Goal: Task Accomplishment & Management: Manage account settings

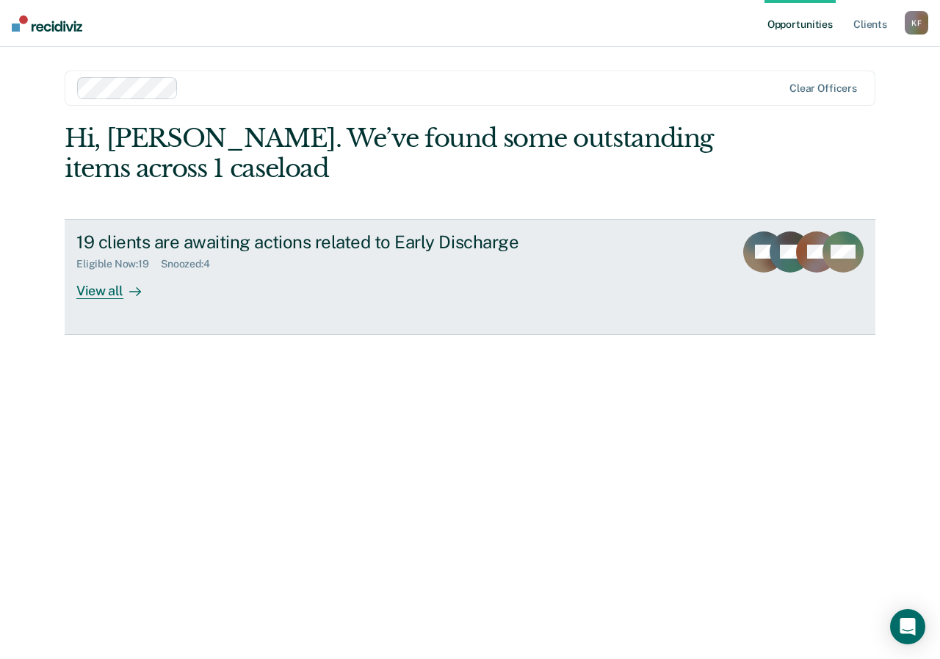
click at [98, 286] on div "View all" at bounding box center [117, 284] width 82 height 29
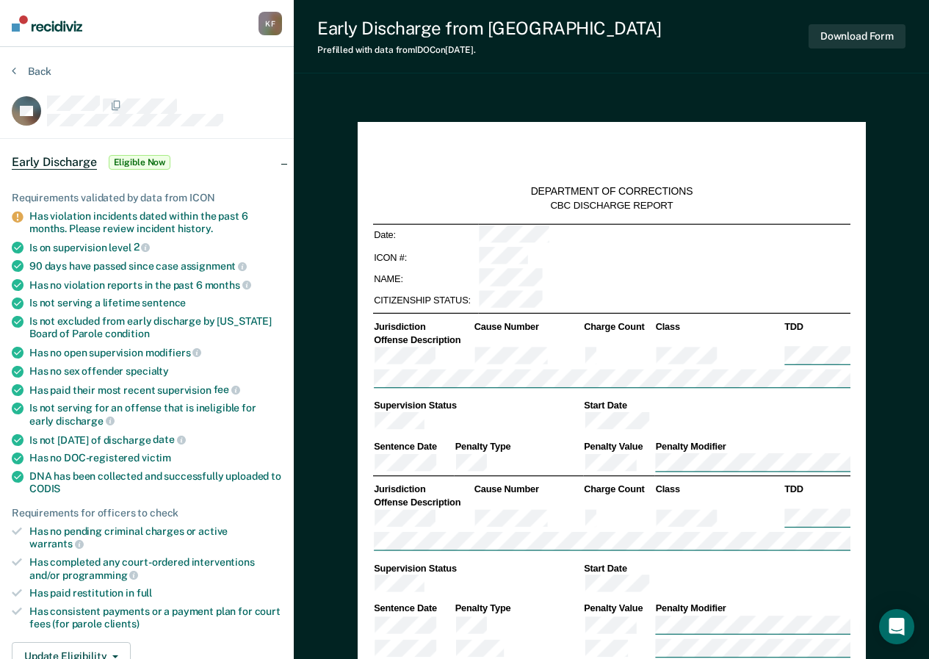
type textarea "x"
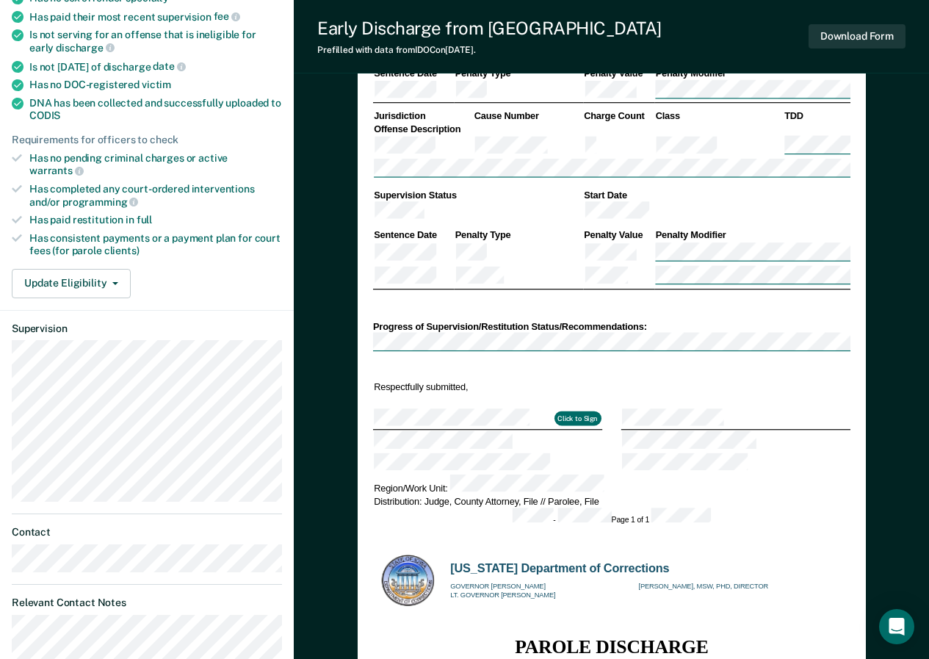
scroll to position [377, 0]
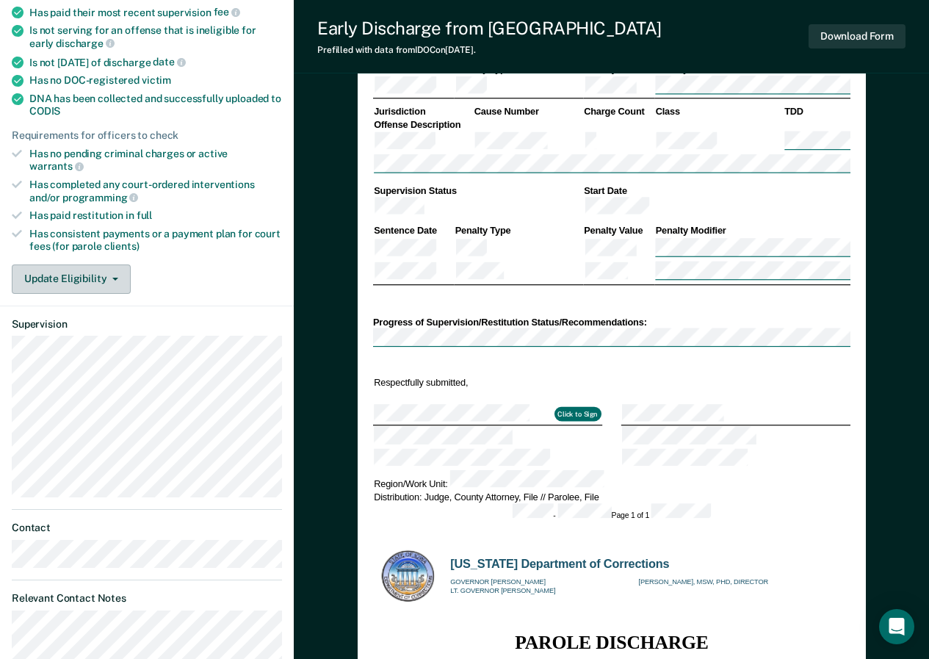
click at [115, 278] on icon "button" at bounding box center [115, 279] width 6 height 3
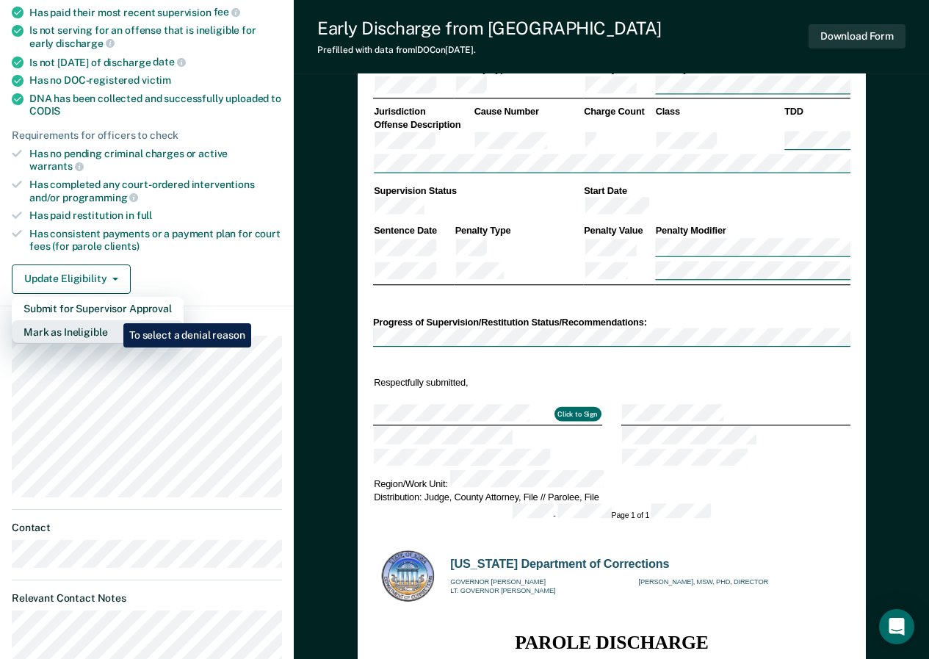
click at [112, 320] on button "Mark as Ineligible" at bounding box center [98, 331] width 172 height 23
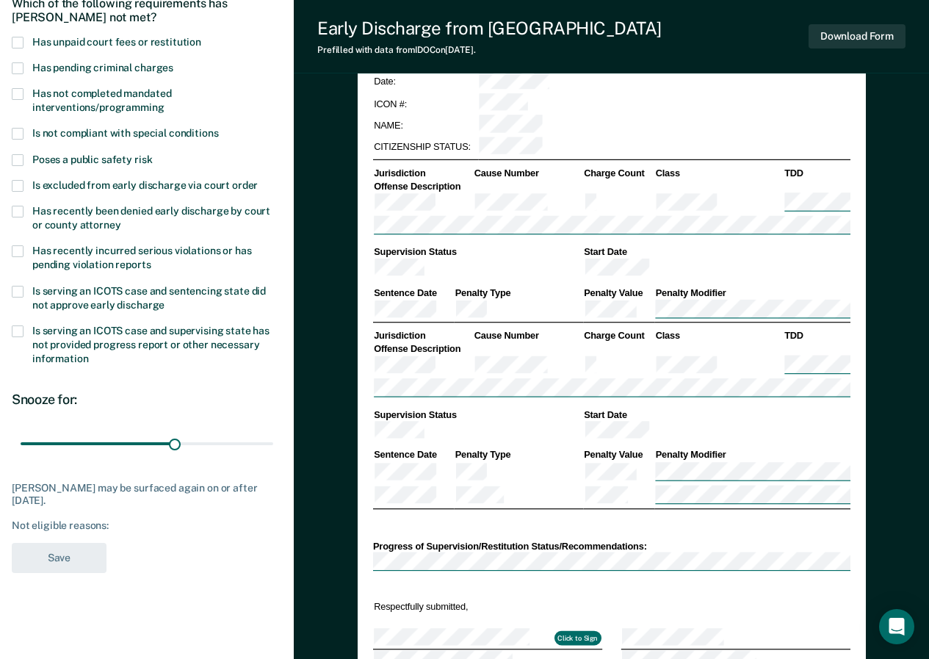
scroll to position [127, 0]
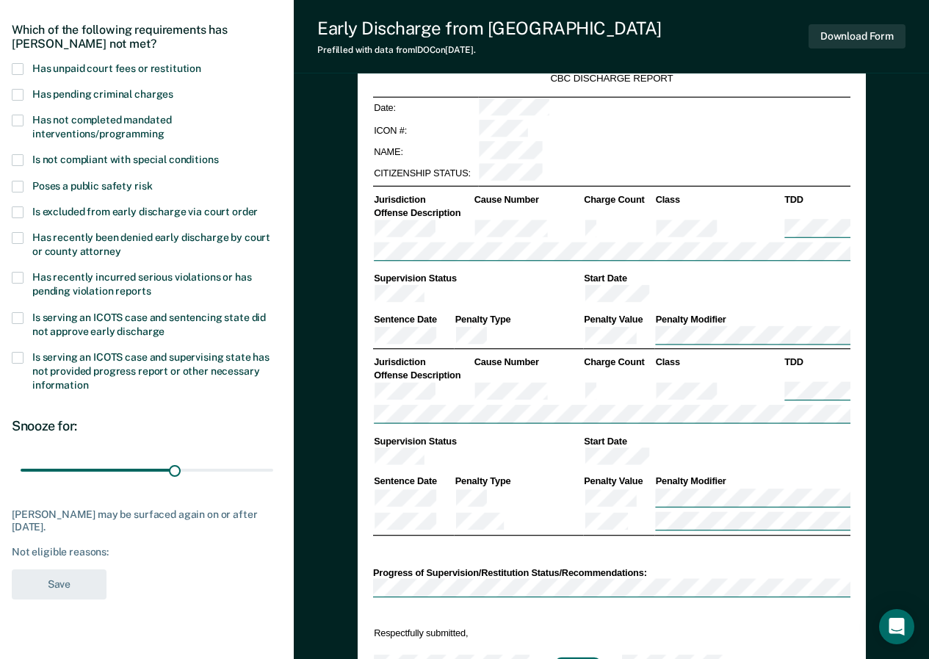
click at [16, 68] on span at bounding box center [18, 69] width 12 height 12
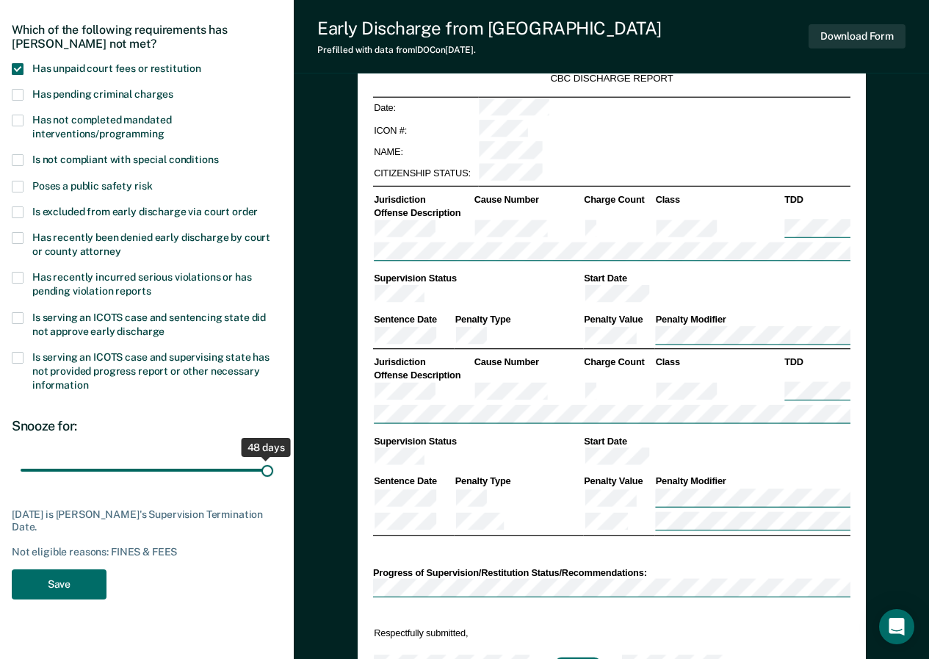
drag, startPoint x: 173, startPoint y: 470, endPoint x: 276, endPoint y: 474, distance: 102.8
type input "48"
click at [273, 474] on input "range" at bounding box center [147, 470] width 253 height 26
click at [57, 584] on button "Save" at bounding box center [59, 584] width 95 height 30
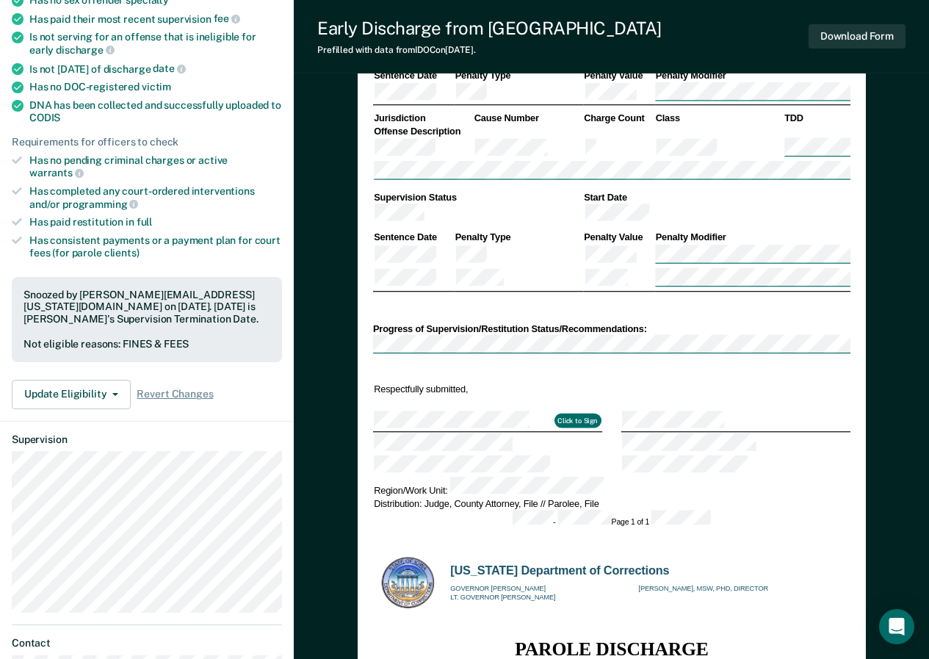
scroll to position [0, 0]
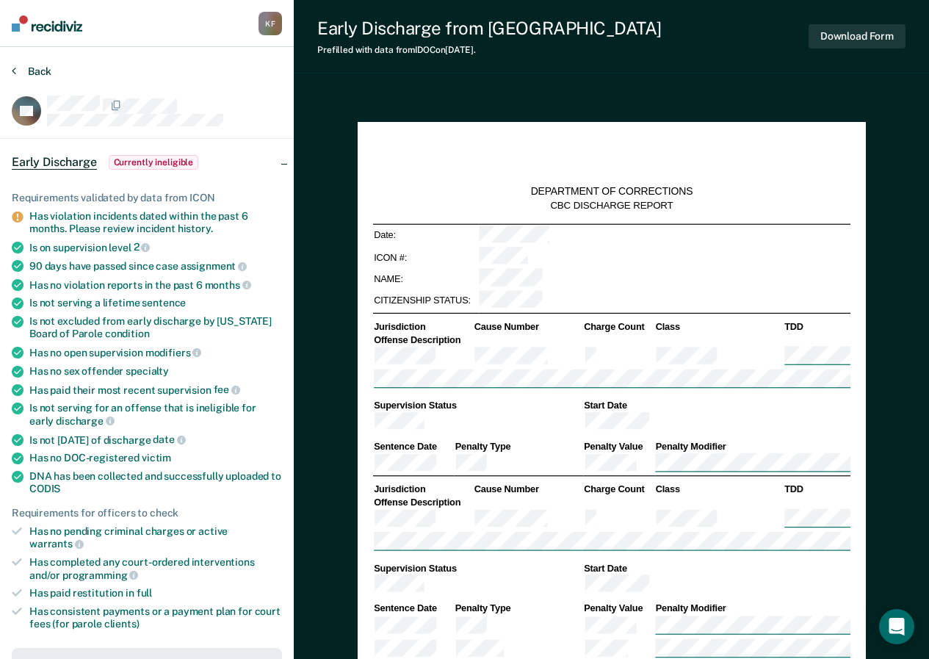
click at [13, 65] on icon at bounding box center [14, 71] width 4 height 12
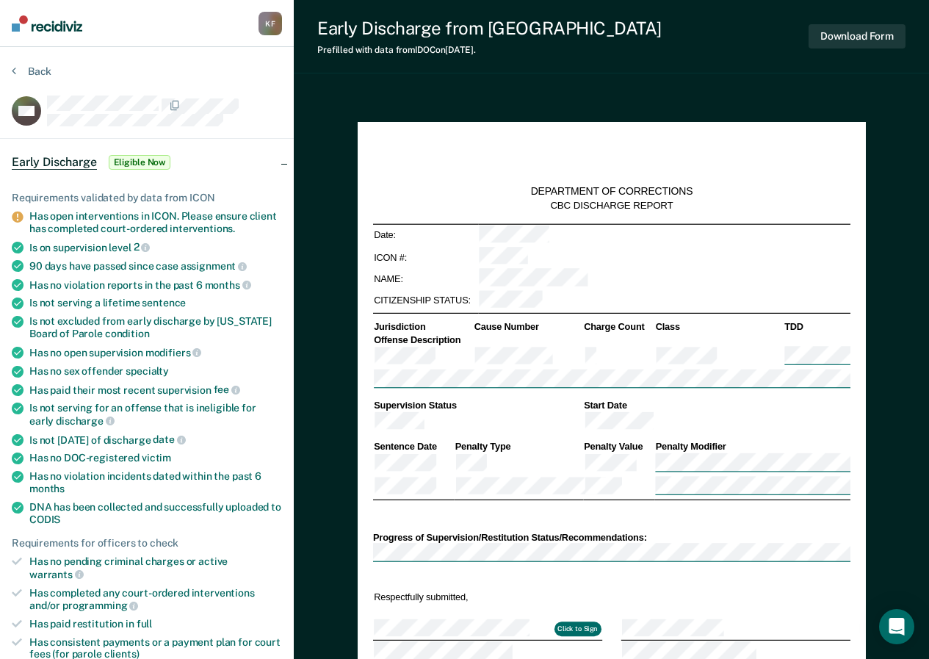
type textarea "x"
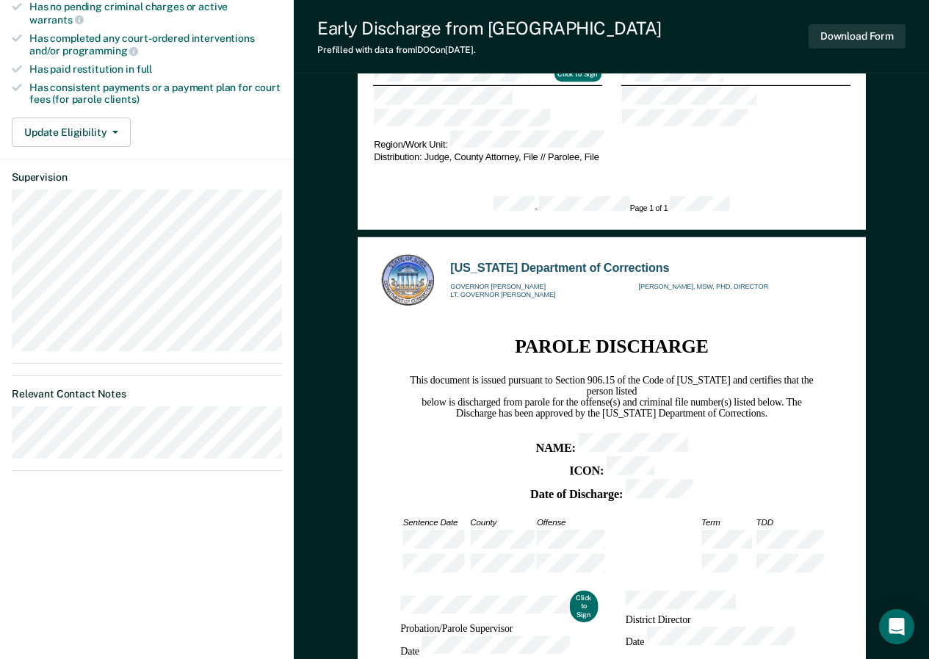
scroll to position [565, 0]
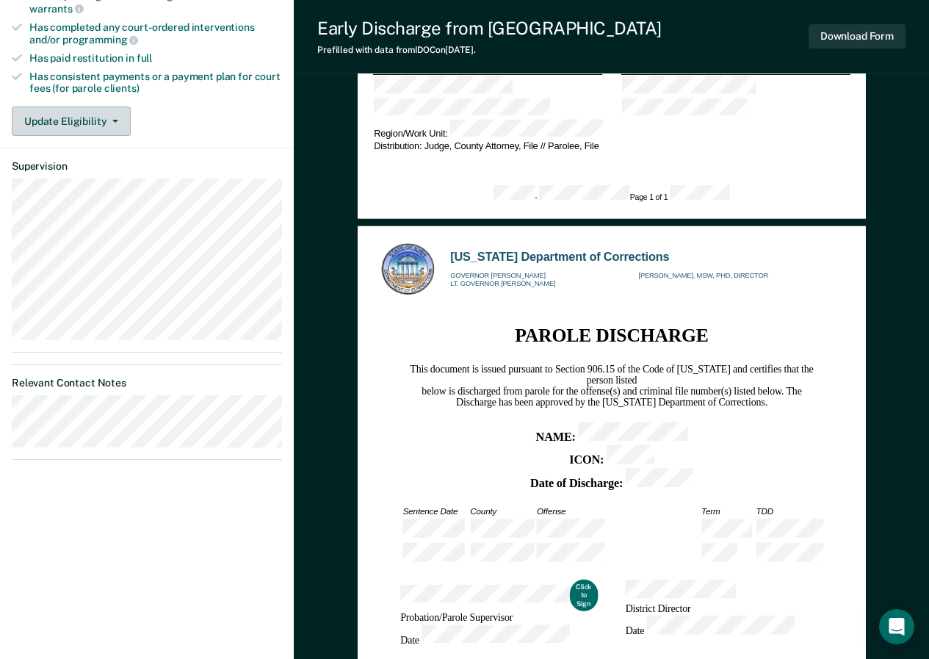
click at [115, 120] on icon "button" at bounding box center [115, 121] width 6 height 3
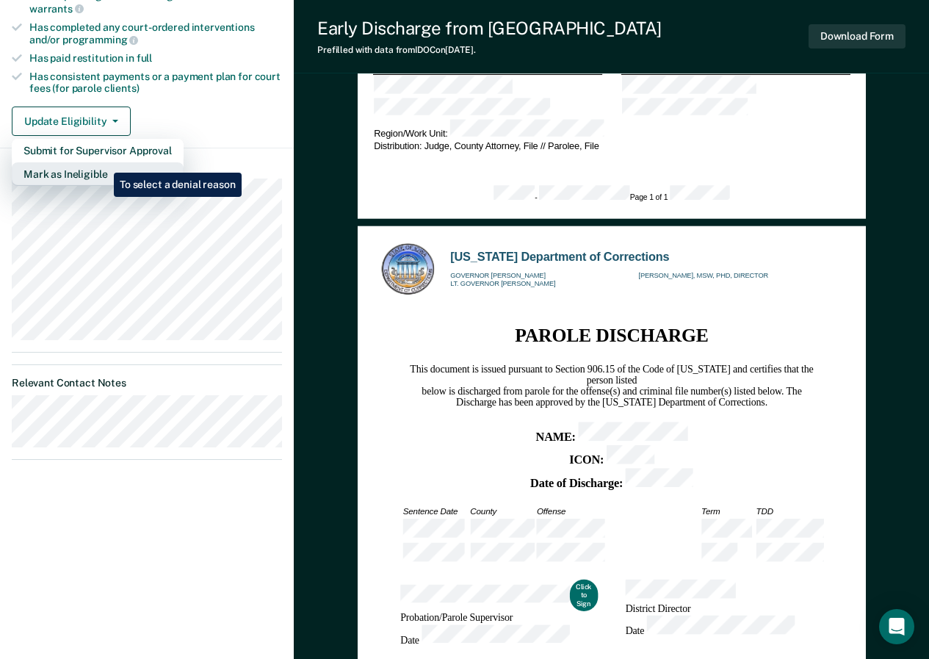
click at [103, 162] on button "Mark as Ineligible" at bounding box center [98, 173] width 172 height 23
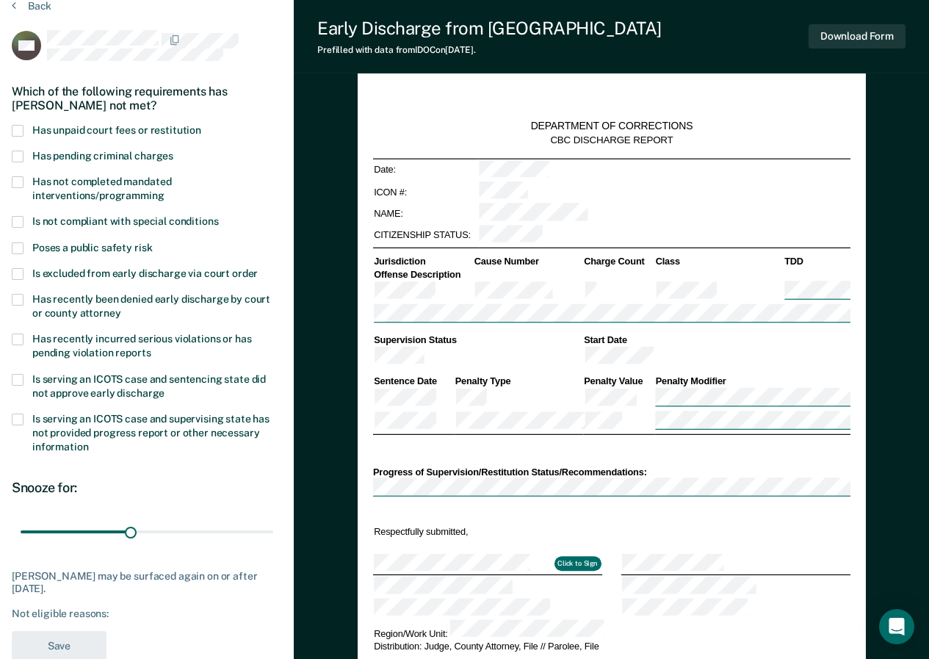
scroll to position [46, 0]
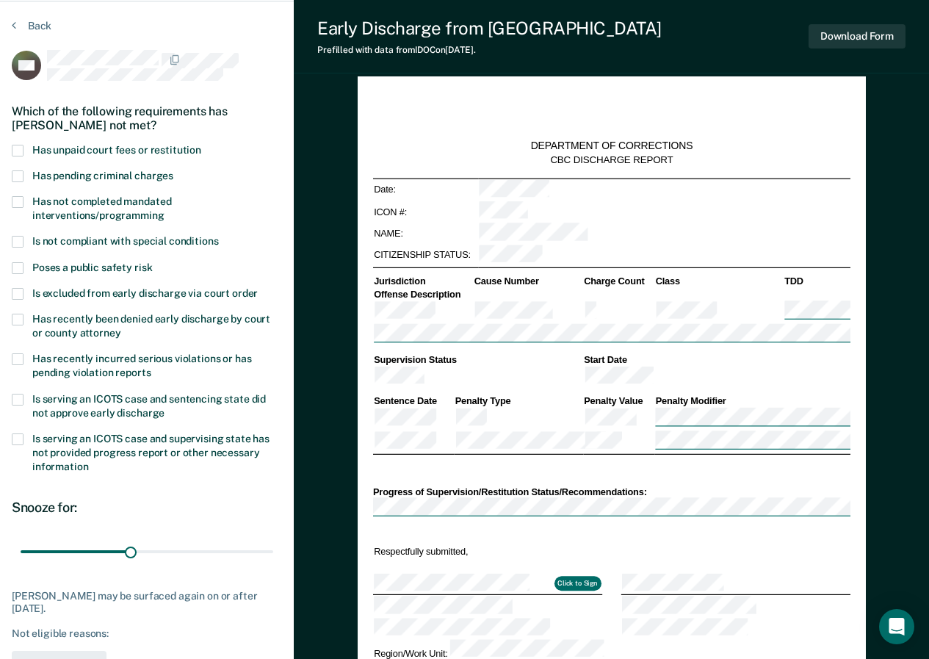
click at [19, 147] on span at bounding box center [18, 151] width 12 height 12
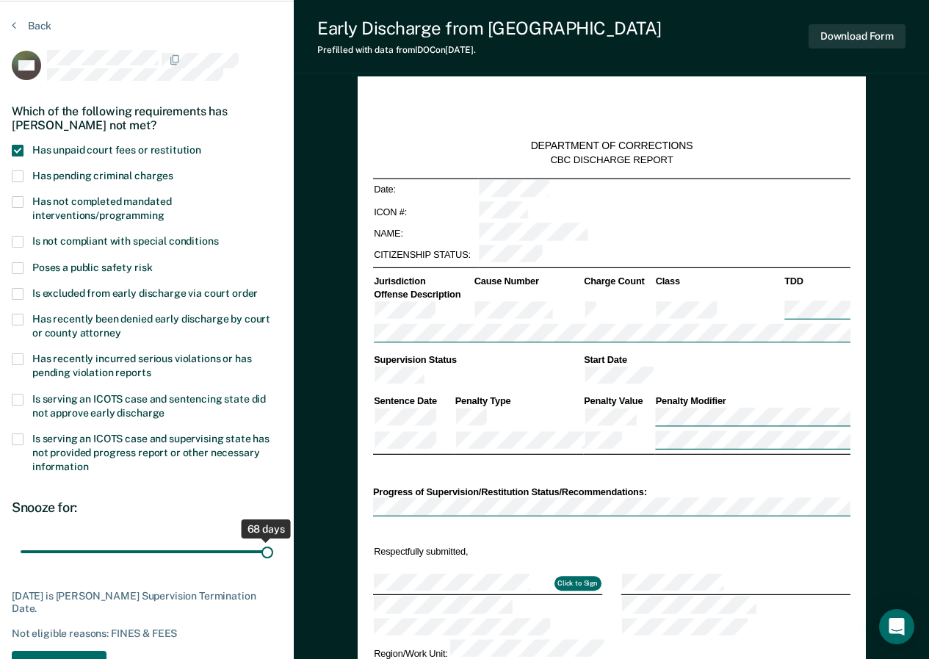
drag, startPoint x: 131, startPoint y: 549, endPoint x: 344, endPoint y: 553, distance: 212.9
type input "68"
click at [273, 553] on input "range" at bounding box center [147, 551] width 253 height 26
click at [67, 651] on button "Save" at bounding box center [59, 665] width 95 height 30
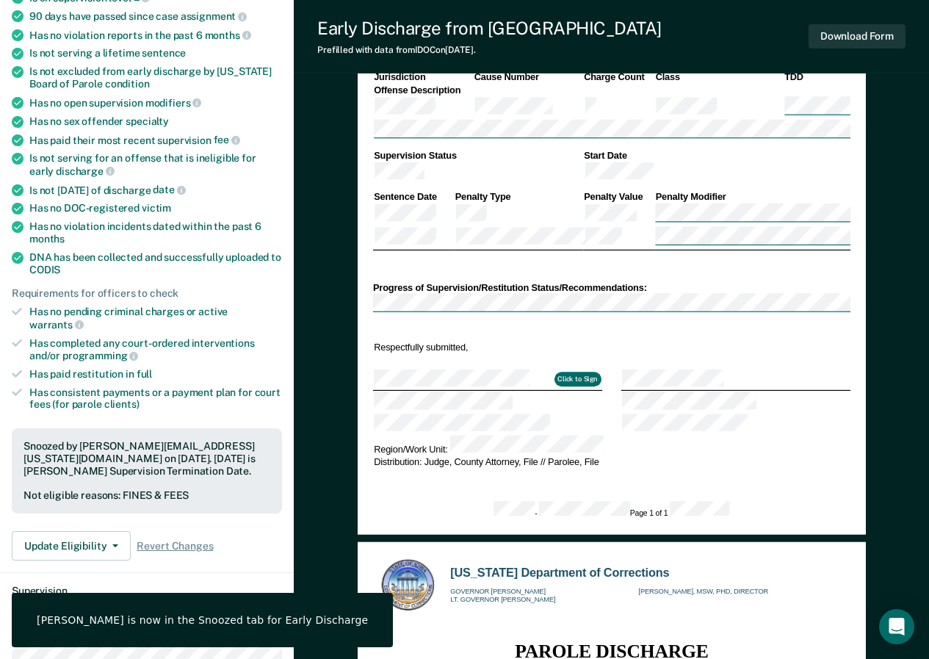
scroll to position [248, 0]
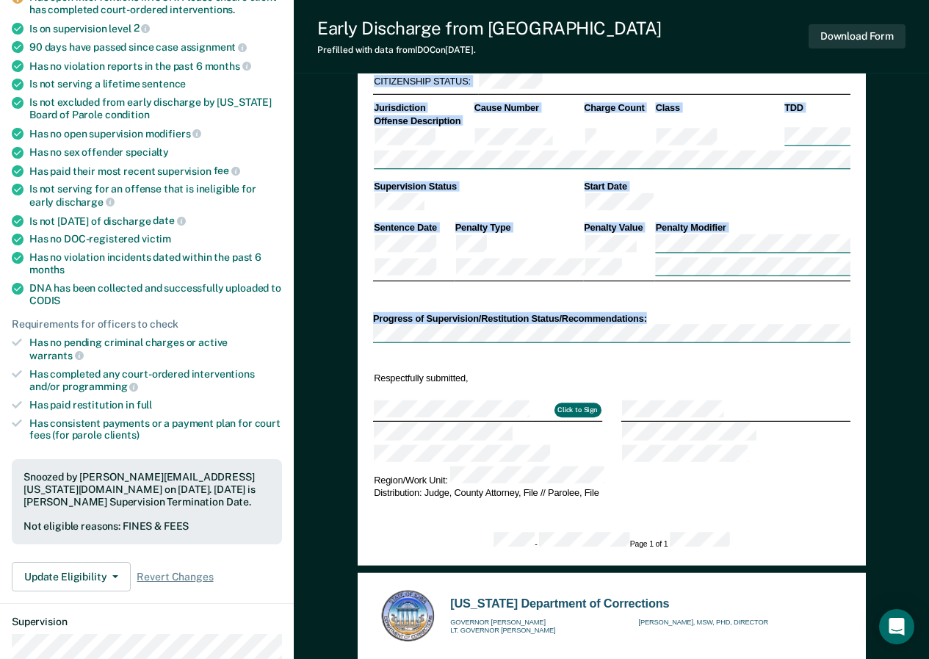
drag, startPoint x: 928, startPoint y: 202, endPoint x: 939, endPoint y: 12, distance: 190.5
click at [929, 12] on html "Looks like you’re using Internet Explorer 11. For faster loading and a better e…" at bounding box center [464, 110] width 929 height 659
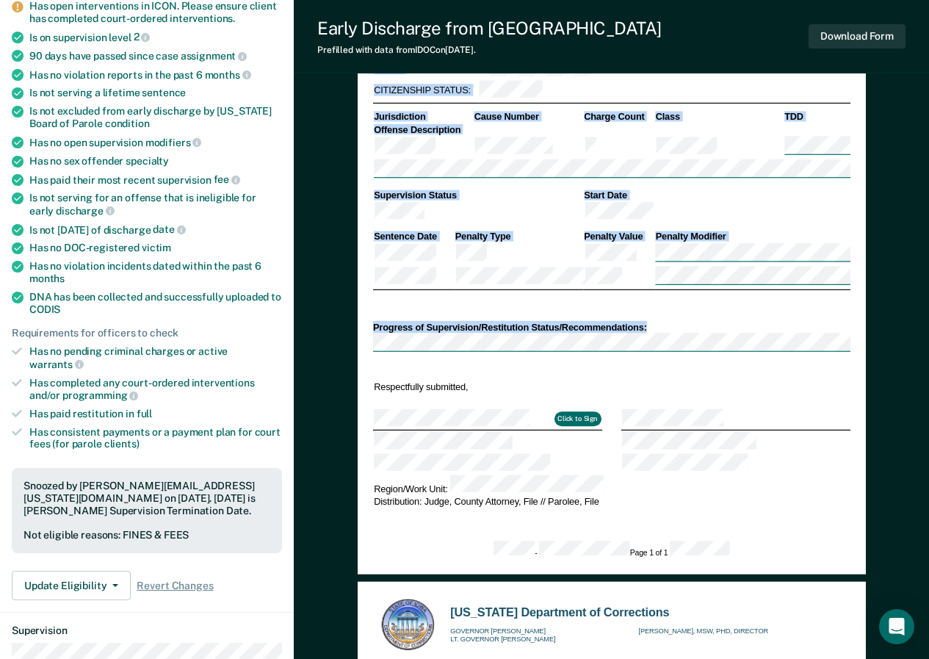
scroll to position [0, 0]
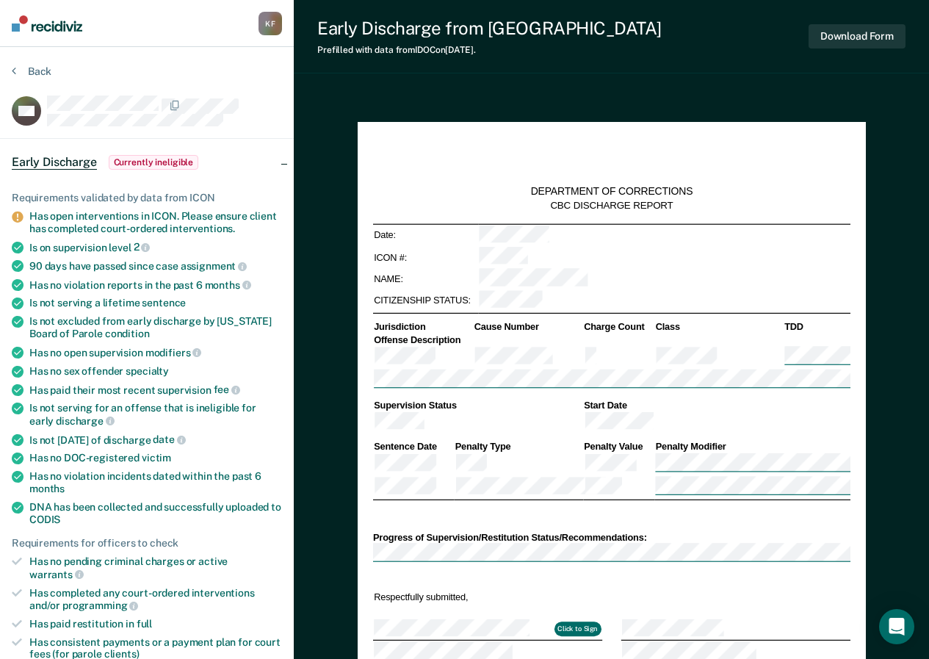
click at [10, 64] on section "Back MR [PERSON_NAME] Discharge Currently ineligible Requirements validated by …" at bounding box center [147, 605] width 294 height 1116
click at [13, 74] on icon at bounding box center [14, 71] width 4 height 12
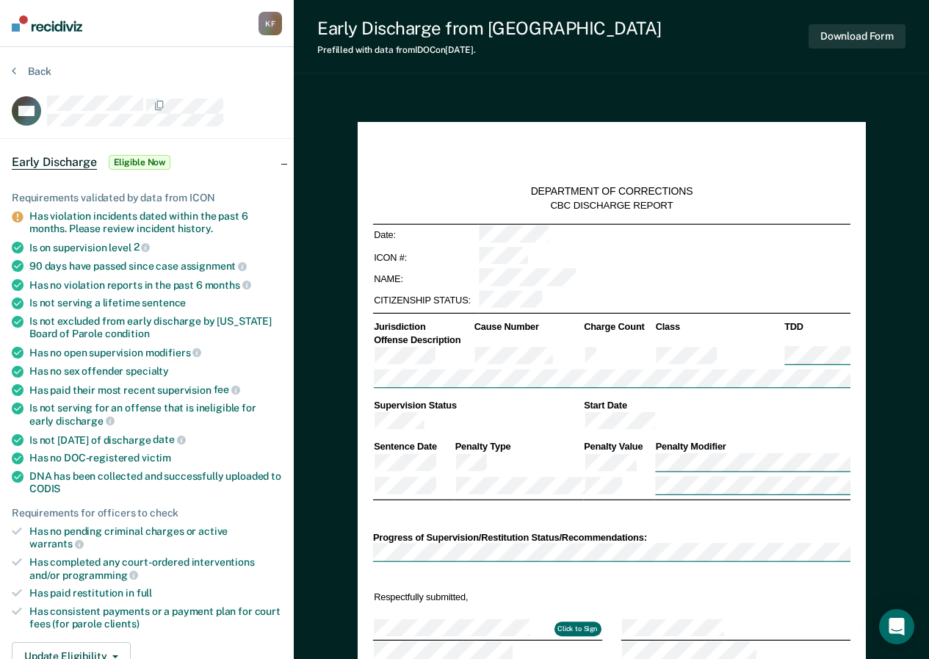
type textarea "x"
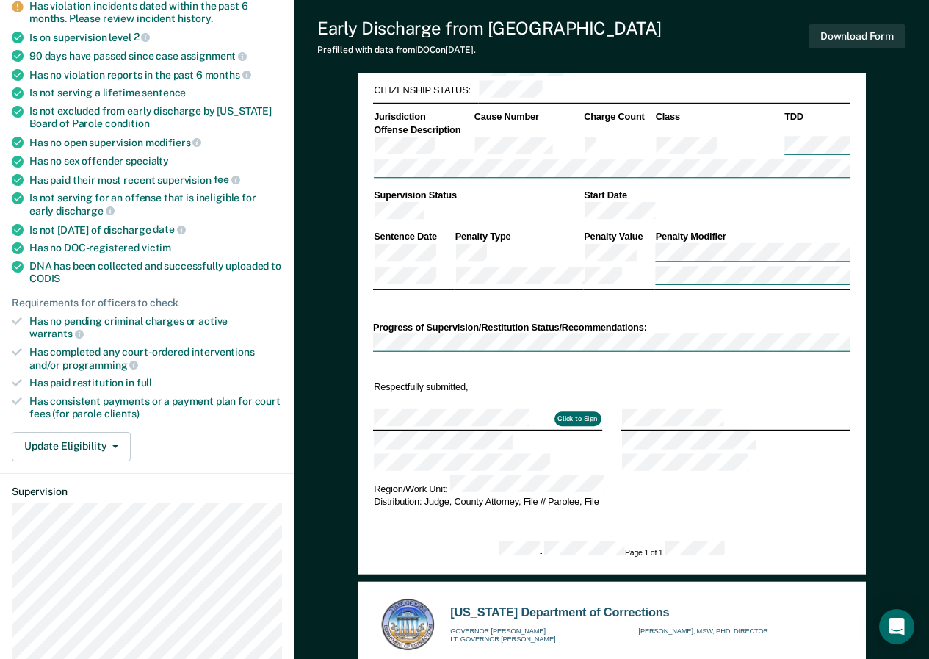
scroll to position [574, 0]
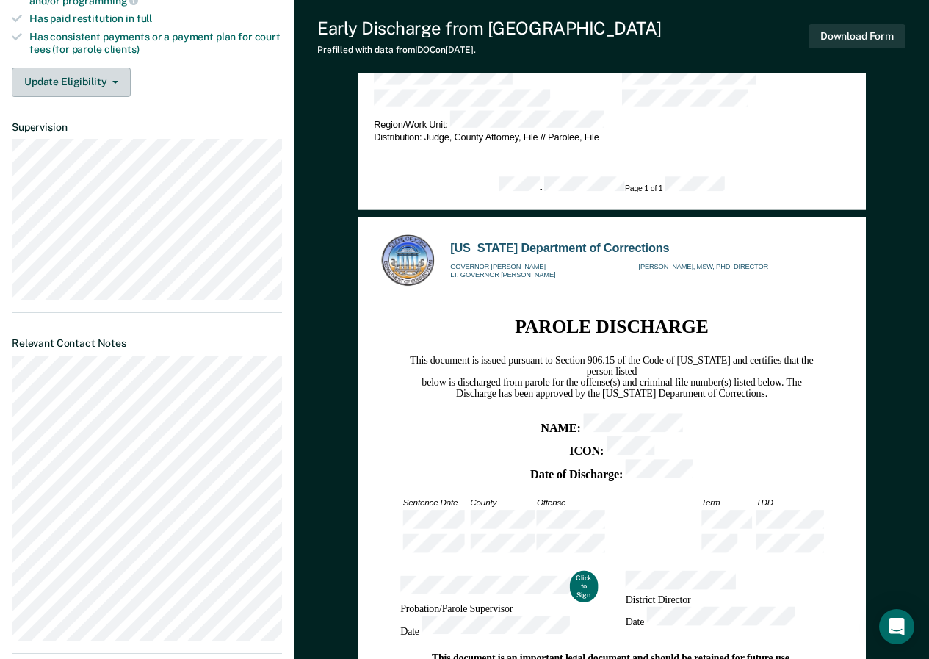
click at [112, 70] on button "Update Eligibility" at bounding box center [71, 82] width 119 height 29
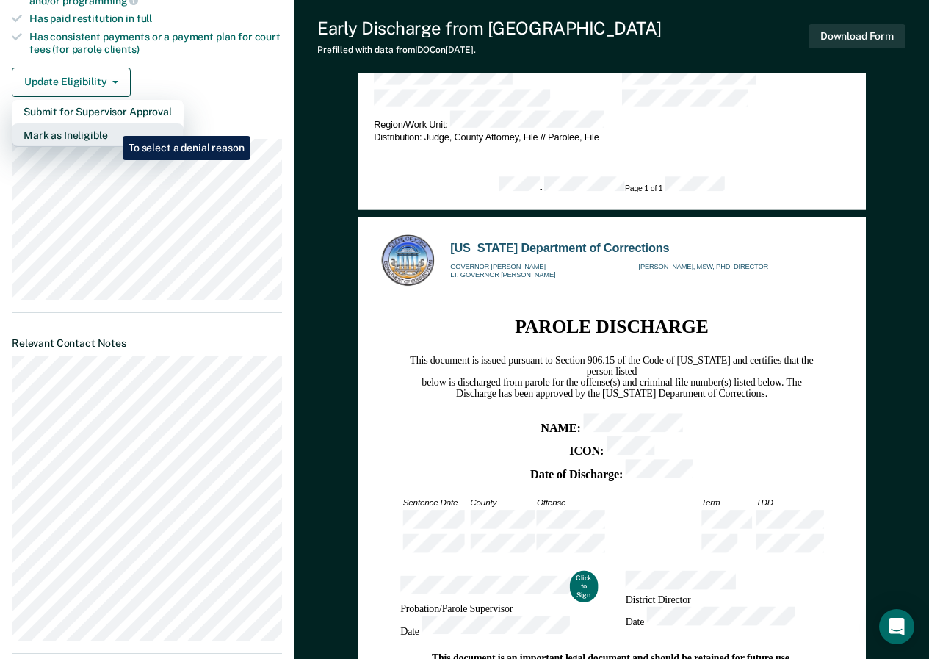
click at [112, 125] on button "Mark as Ineligible" at bounding box center [98, 134] width 172 height 23
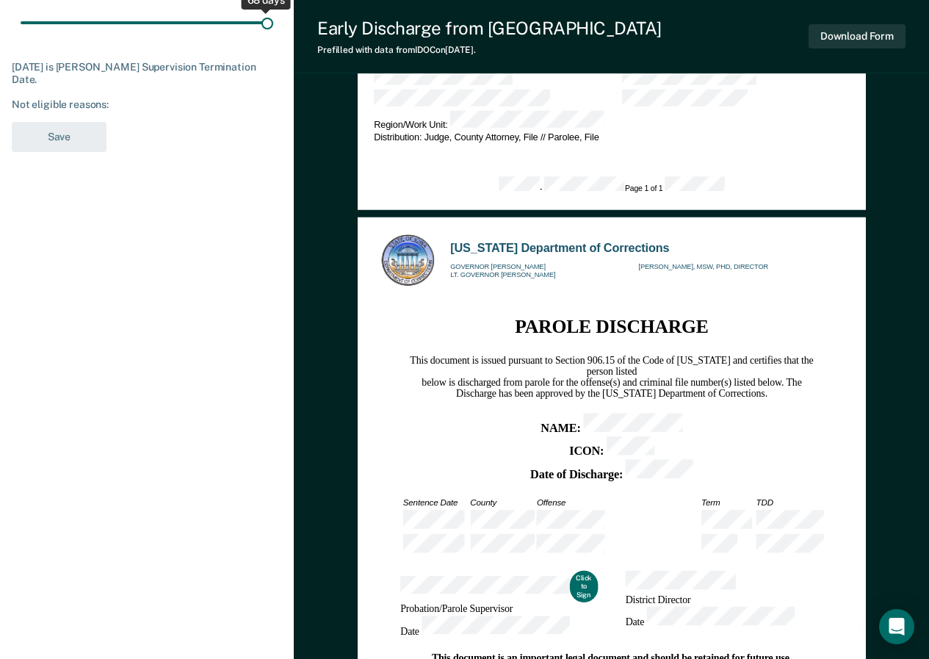
drag, startPoint x: 128, startPoint y: 24, endPoint x: 272, endPoint y: 43, distance: 145.2
type input "68"
click at [272, 35] on input "range" at bounding box center [147, 23] width 253 height 26
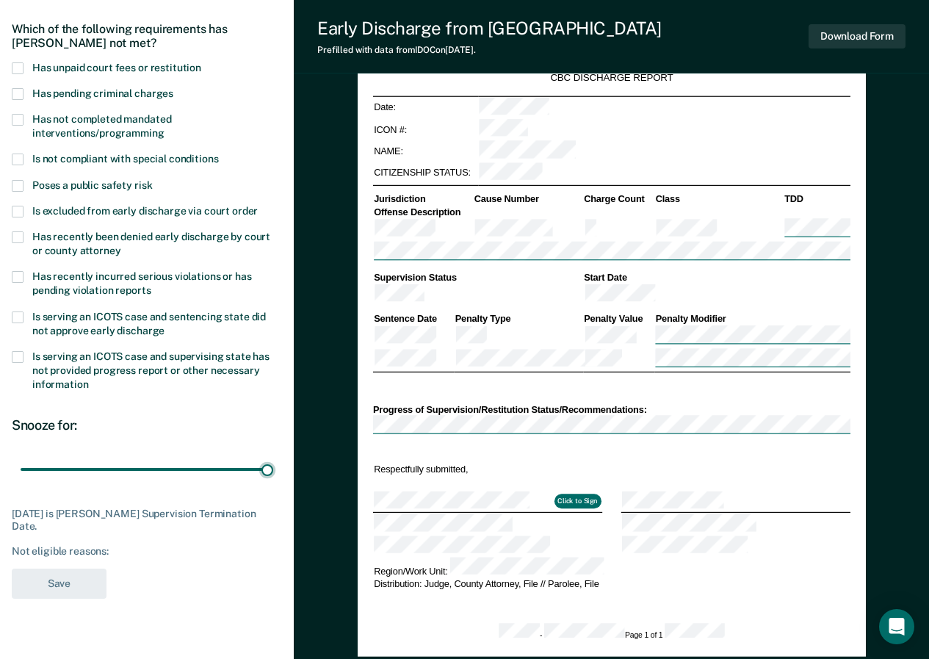
scroll to position [115, 0]
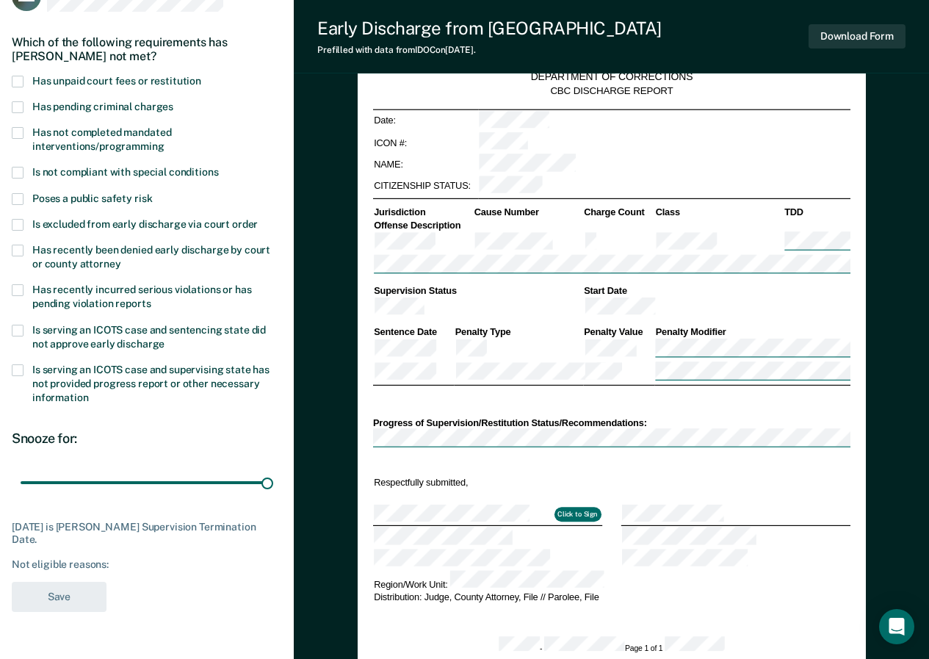
click at [21, 78] on span at bounding box center [18, 82] width 12 height 12
click at [57, 590] on button "Save" at bounding box center [59, 596] width 95 height 30
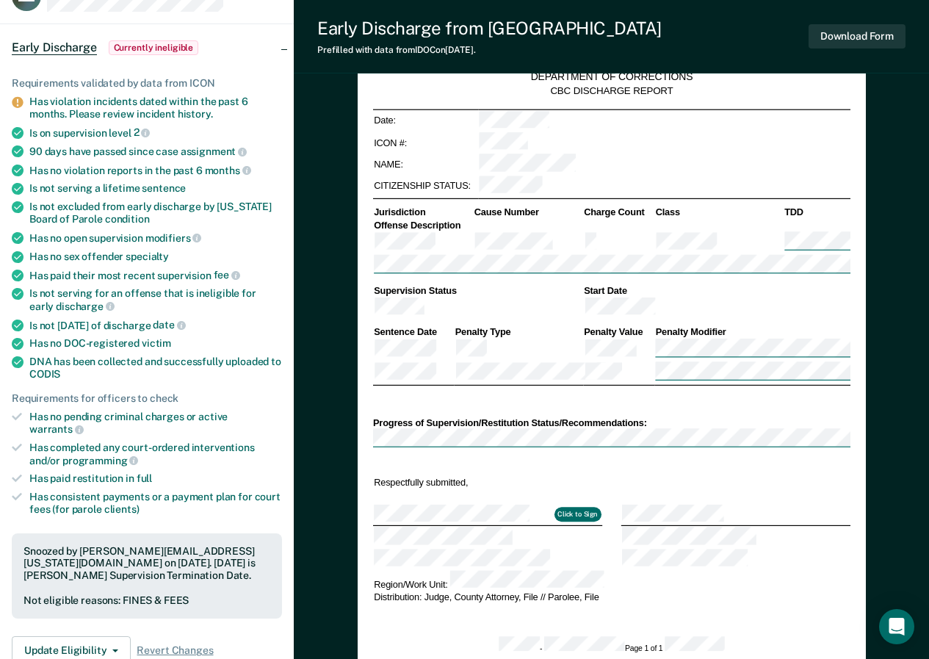
scroll to position [0, 0]
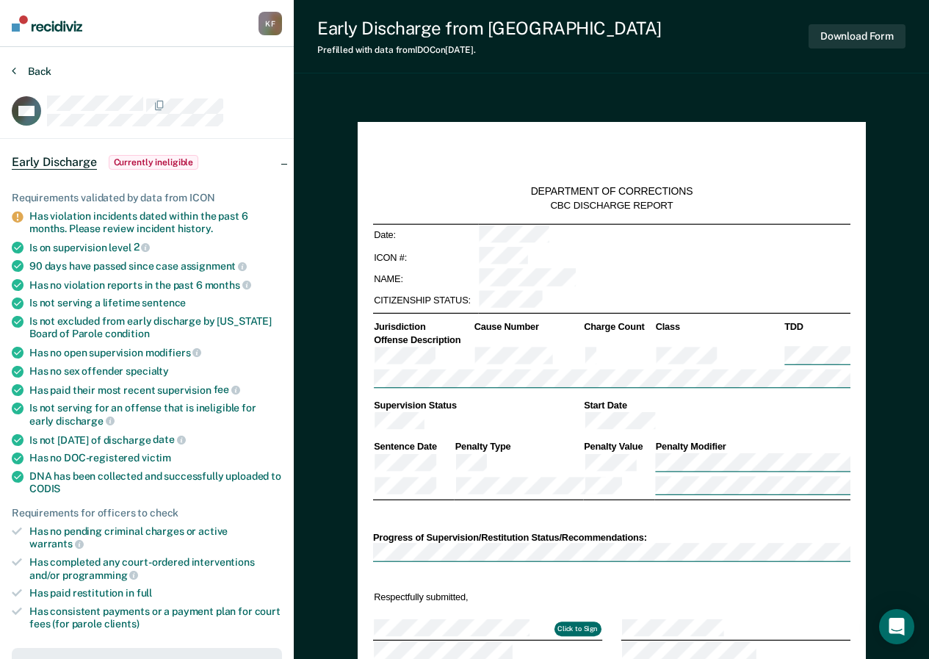
click at [26, 66] on button "Back" at bounding box center [32, 71] width 40 height 13
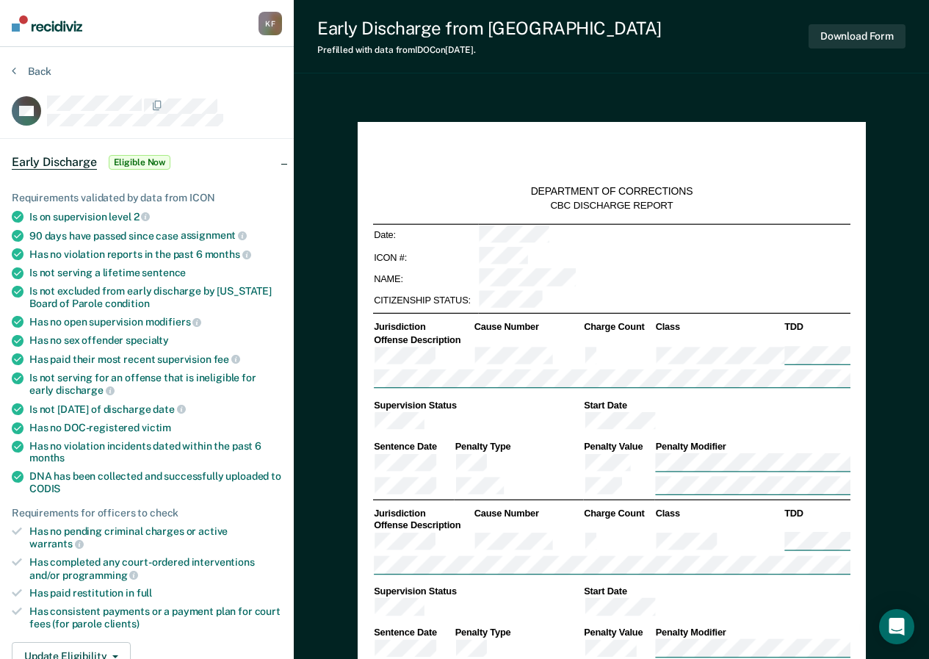
type textarea "x"
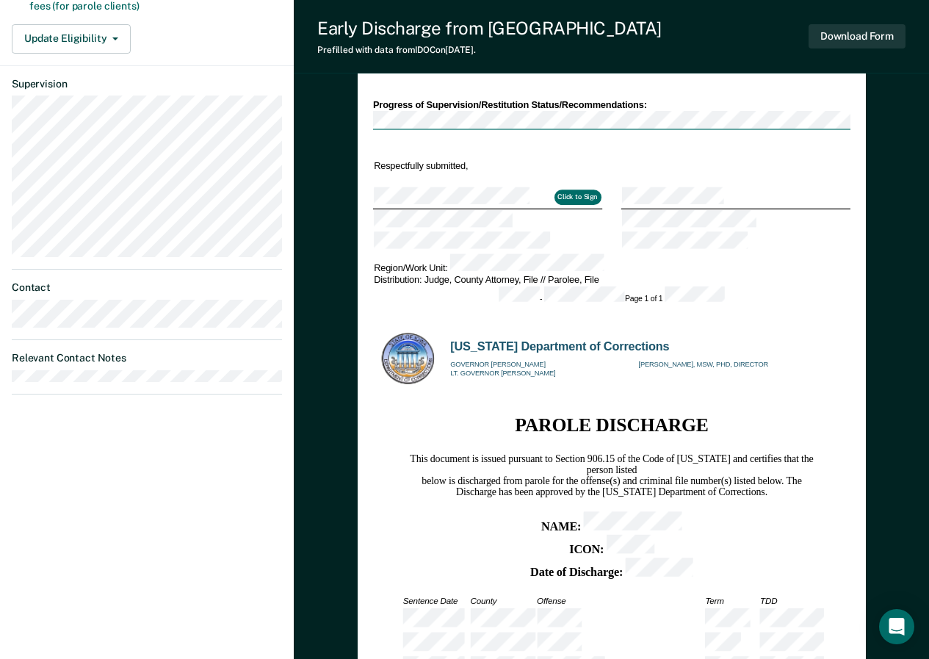
scroll to position [629, 0]
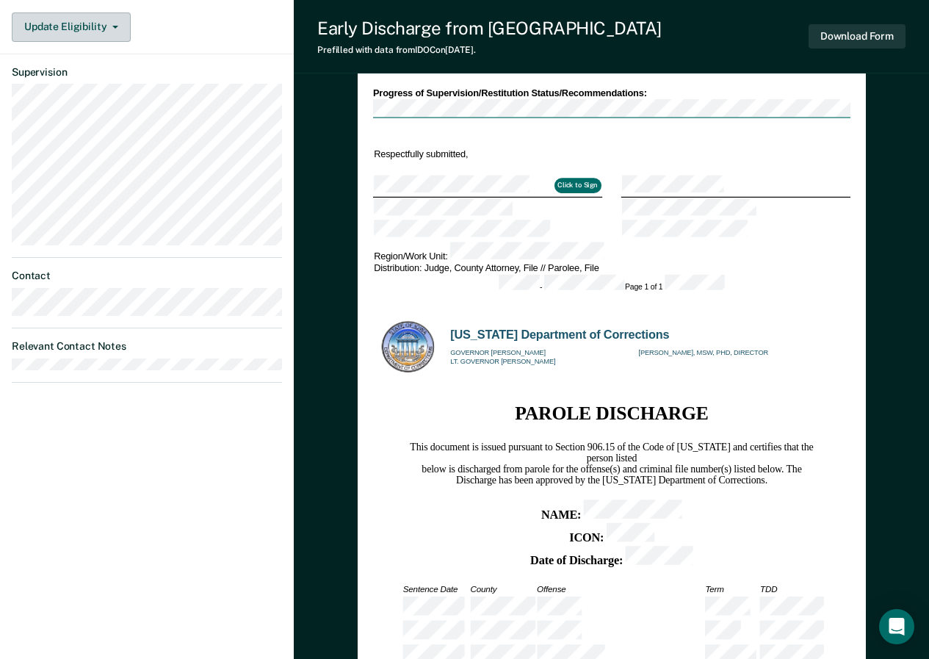
click at [112, 26] on icon "button" at bounding box center [115, 27] width 6 height 3
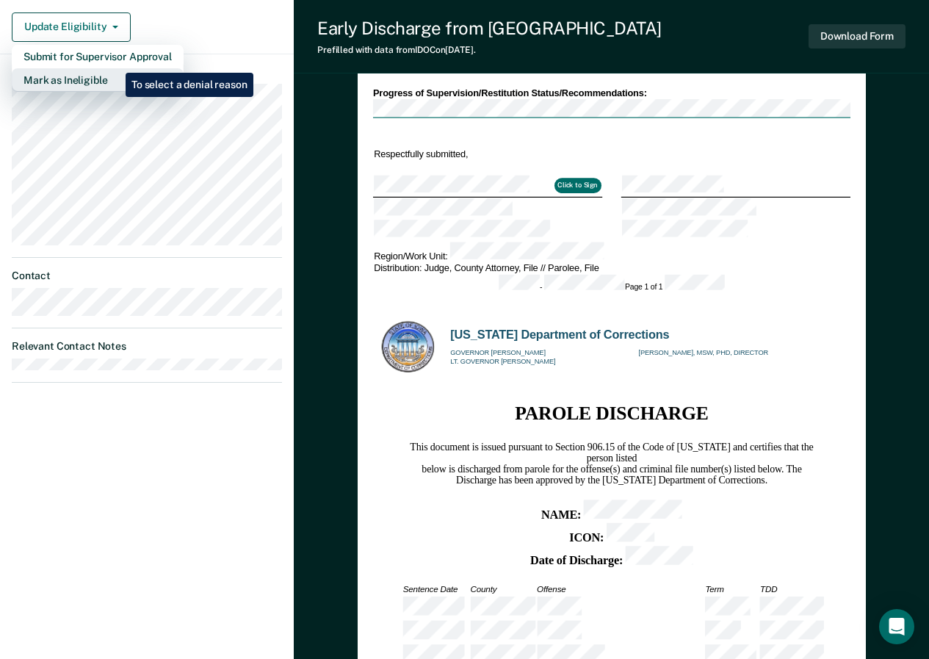
click at [115, 68] on button "Mark as Ineligible" at bounding box center [98, 79] width 172 height 23
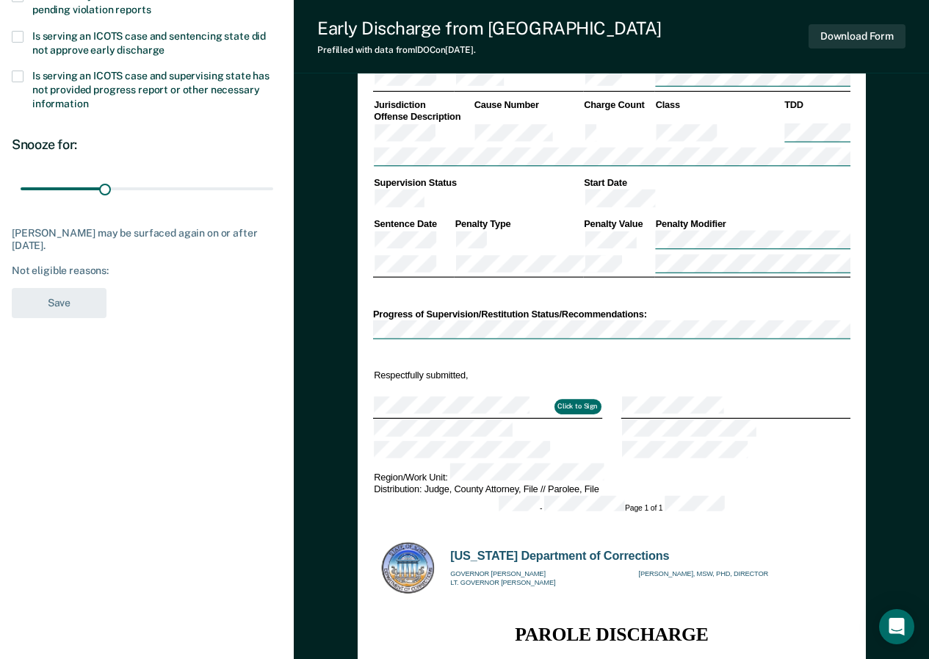
scroll to position [385, 0]
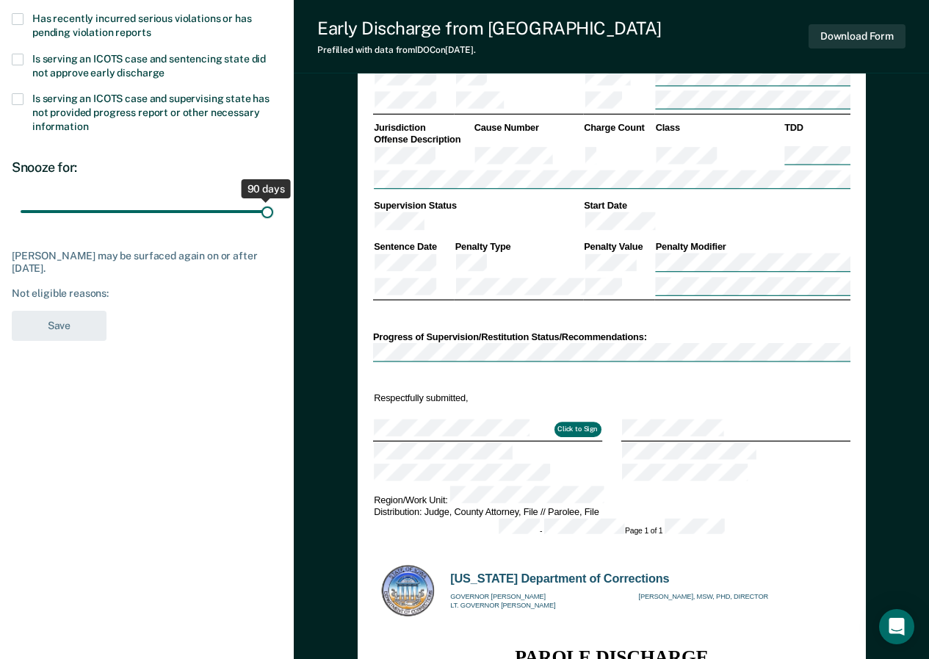
drag, startPoint x: 106, startPoint y: 211, endPoint x: 292, endPoint y: 226, distance: 187.1
type input "90"
click at [273, 224] on input "range" at bounding box center [147, 211] width 253 height 26
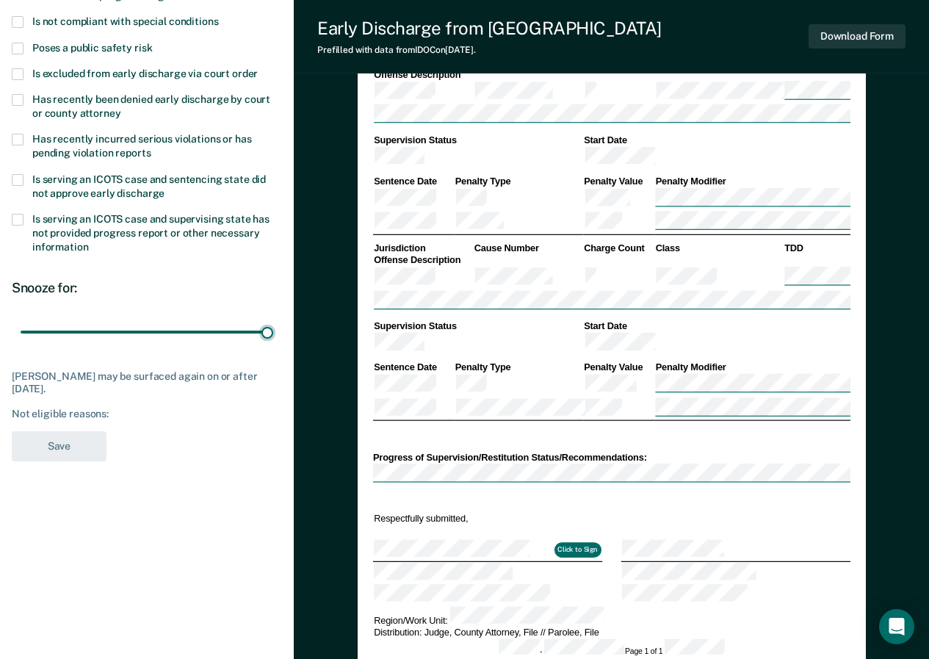
scroll to position [0, 0]
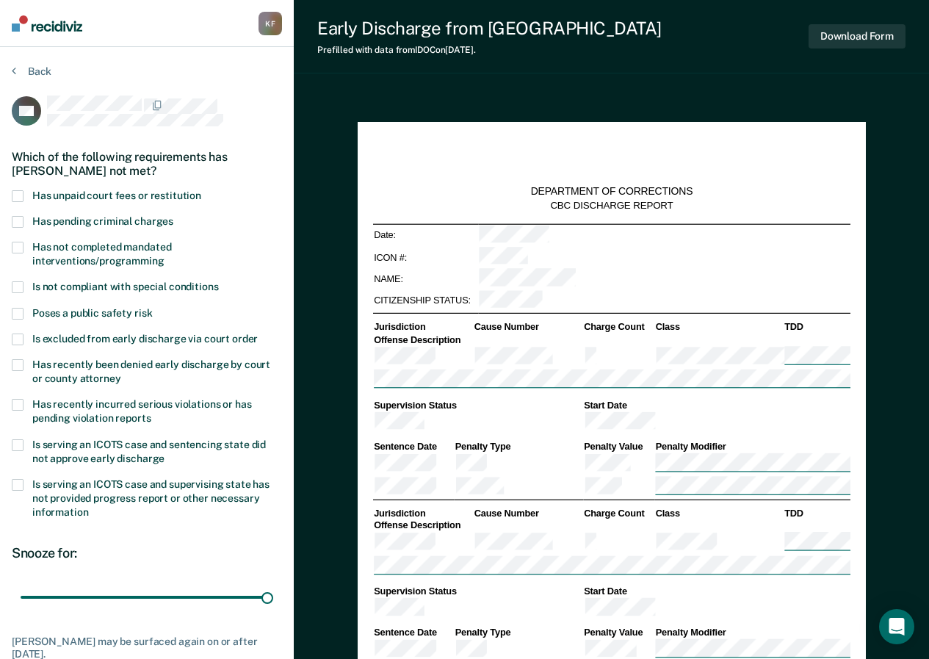
click at [17, 190] on span at bounding box center [18, 196] width 12 height 12
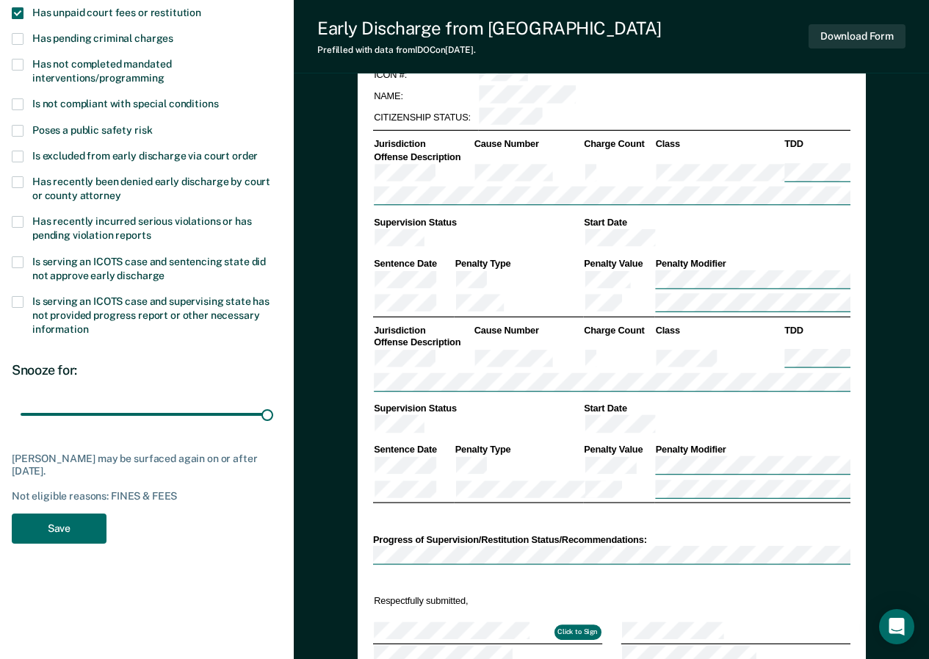
scroll to position [198, 0]
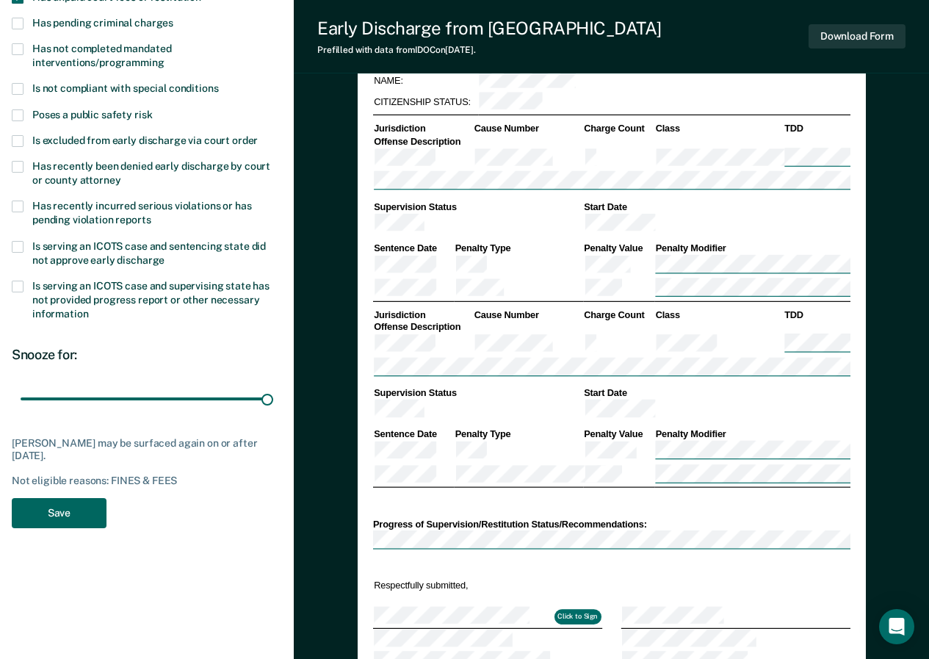
click at [51, 512] on button "Save" at bounding box center [59, 513] width 95 height 30
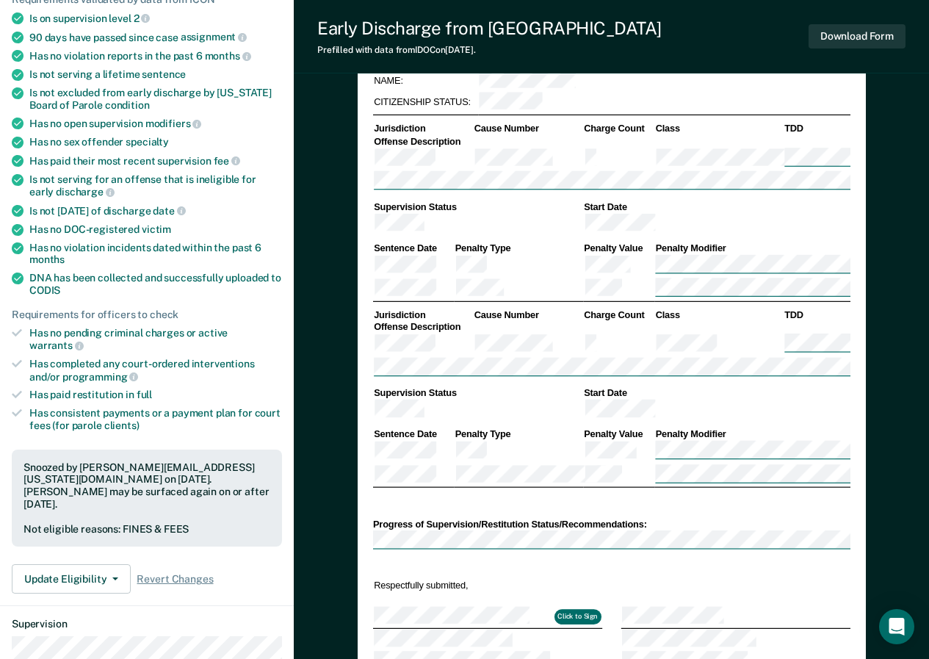
scroll to position [0, 0]
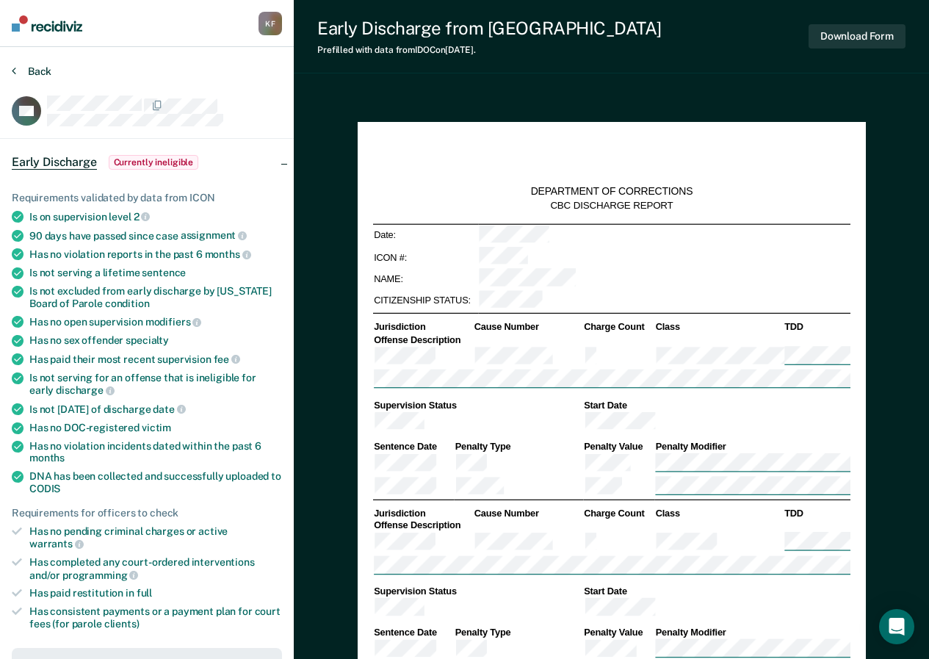
click at [12, 70] on icon at bounding box center [14, 71] width 4 height 12
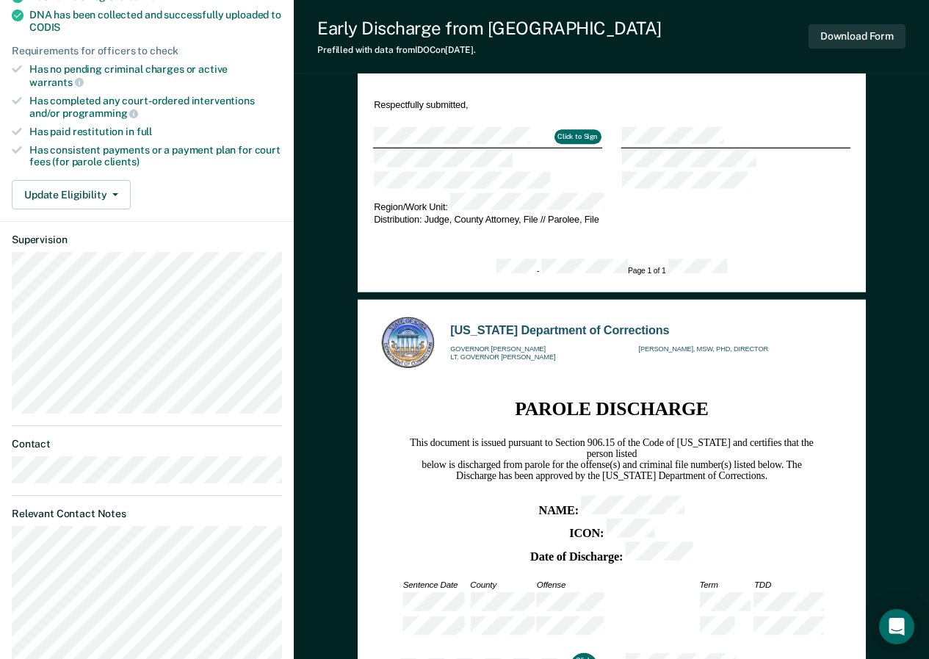
scroll to position [490, 0]
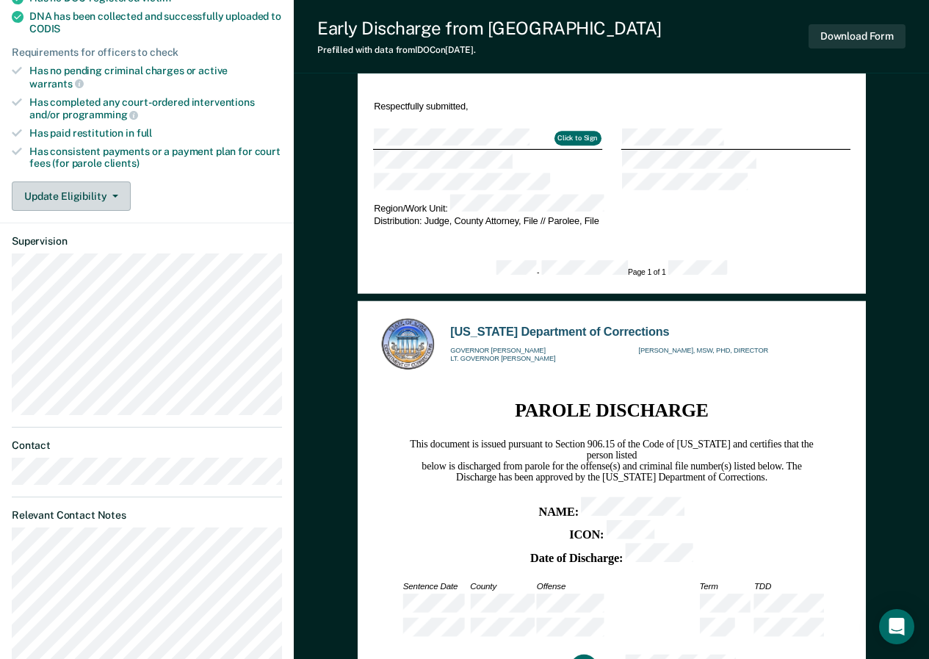
click at [115, 195] on icon "button" at bounding box center [115, 196] width 6 height 3
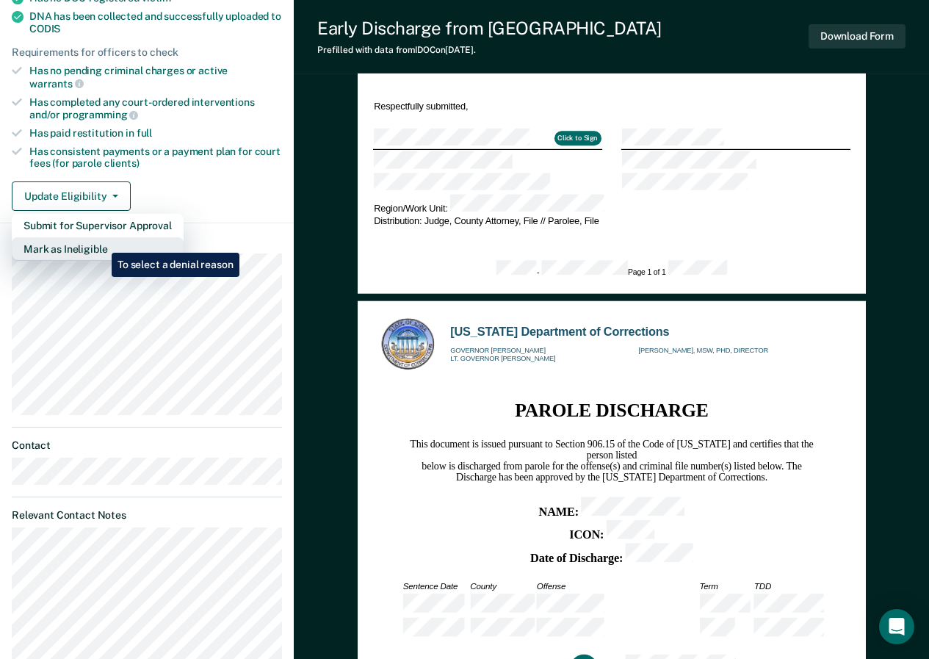
click at [101, 242] on button "Mark as Ineligible" at bounding box center [98, 248] width 172 height 23
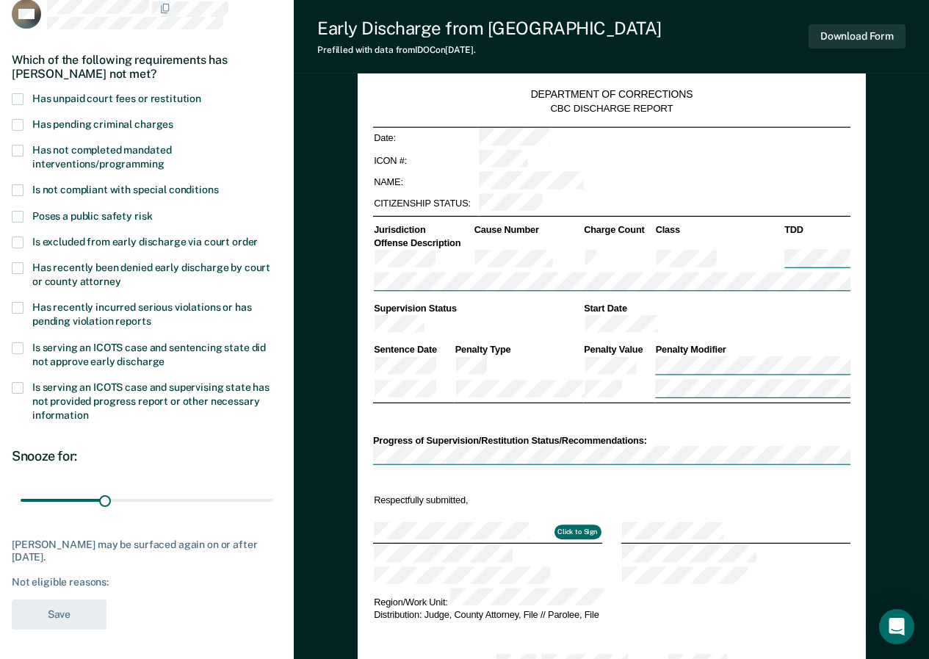
scroll to position [51, 0]
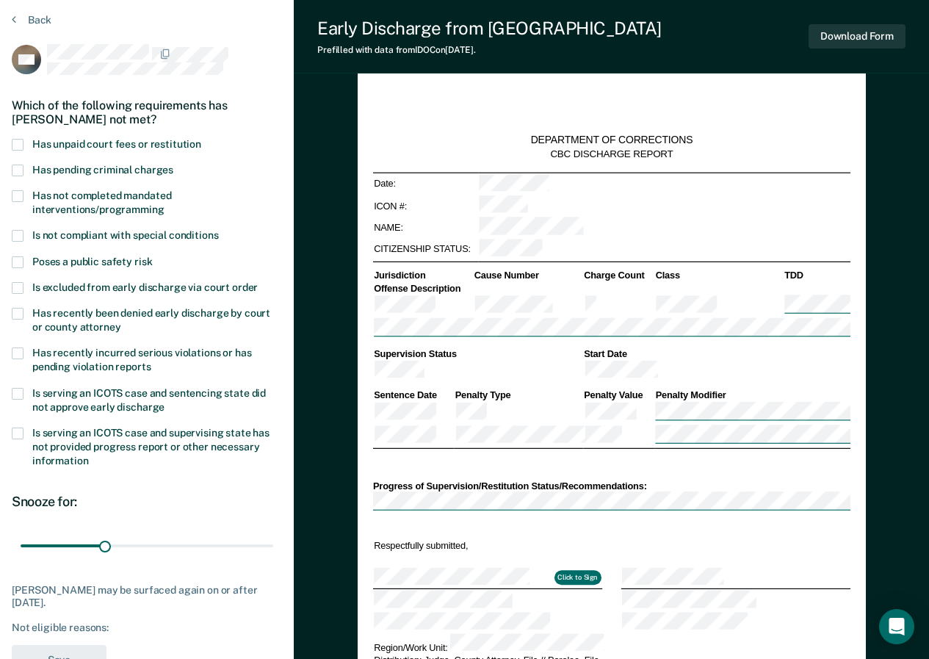
click at [21, 144] on span at bounding box center [18, 145] width 12 height 12
click at [46, 650] on button "Save" at bounding box center [59, 660] width 95 height 30
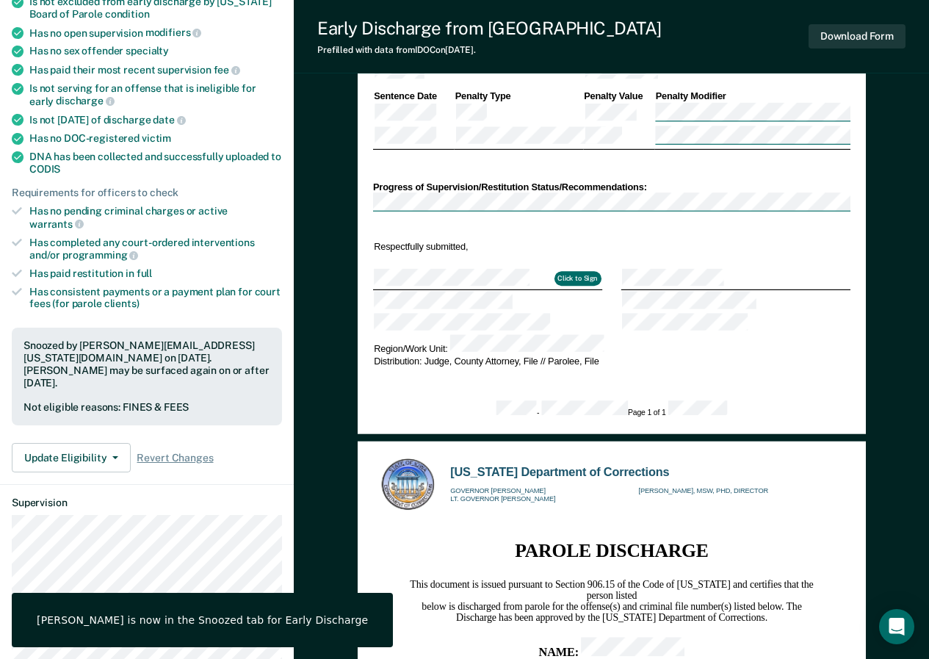
scroll to position [354, 0]
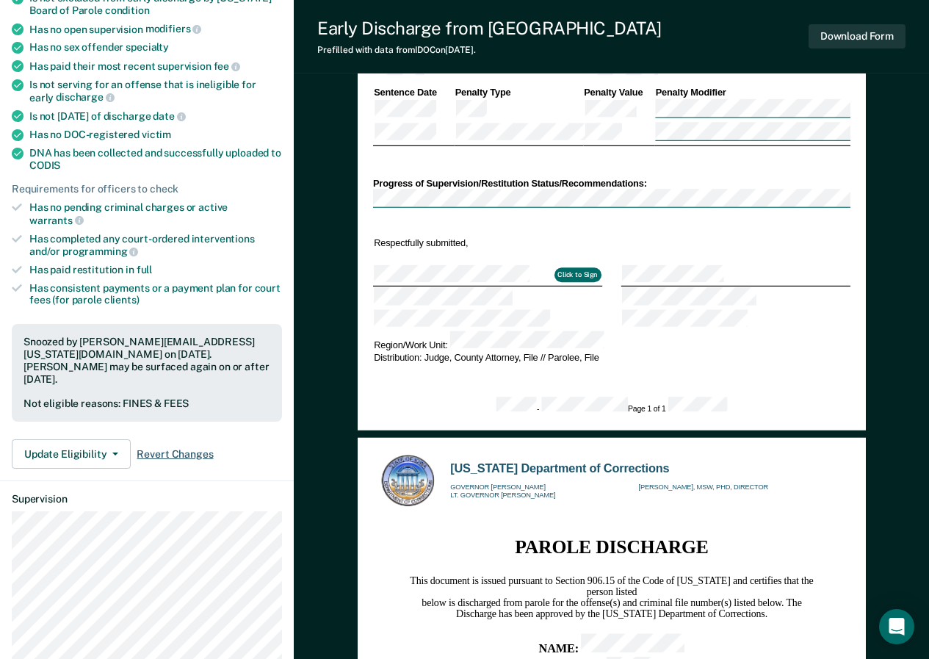
click at [160, 448] on span "Revert Changes" at bounding box center [175, 454] width 76 height 12
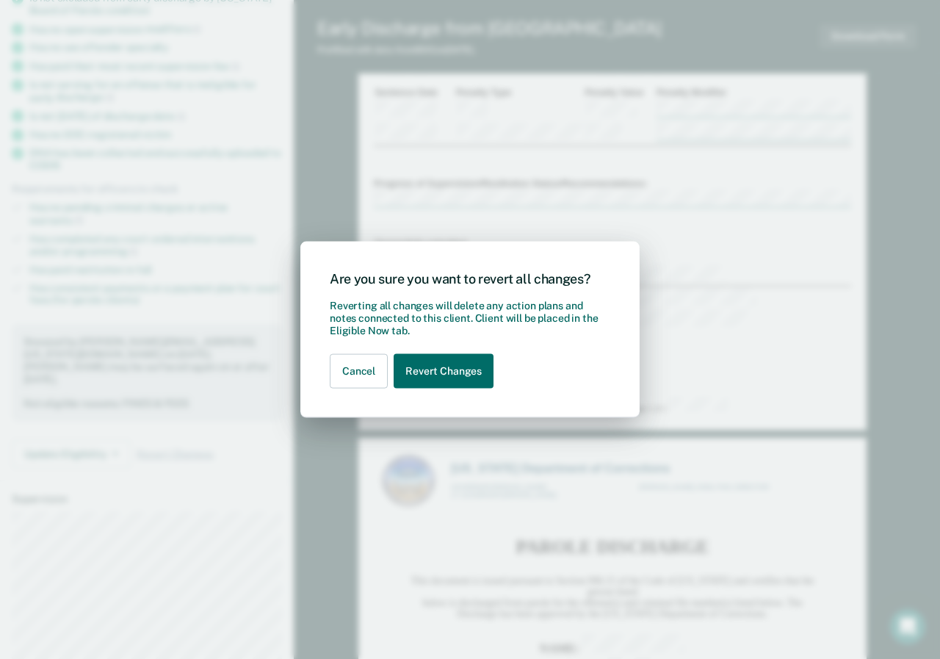
click at [115, 429] on div "Are you sure you want to revert all changes? Reverting all changes will delete …" at bounding box center [470, 329] width 940 height 659
click at [428, 371] on button "Revert Changes" at bounding box center [444, 371] width 100 height 35
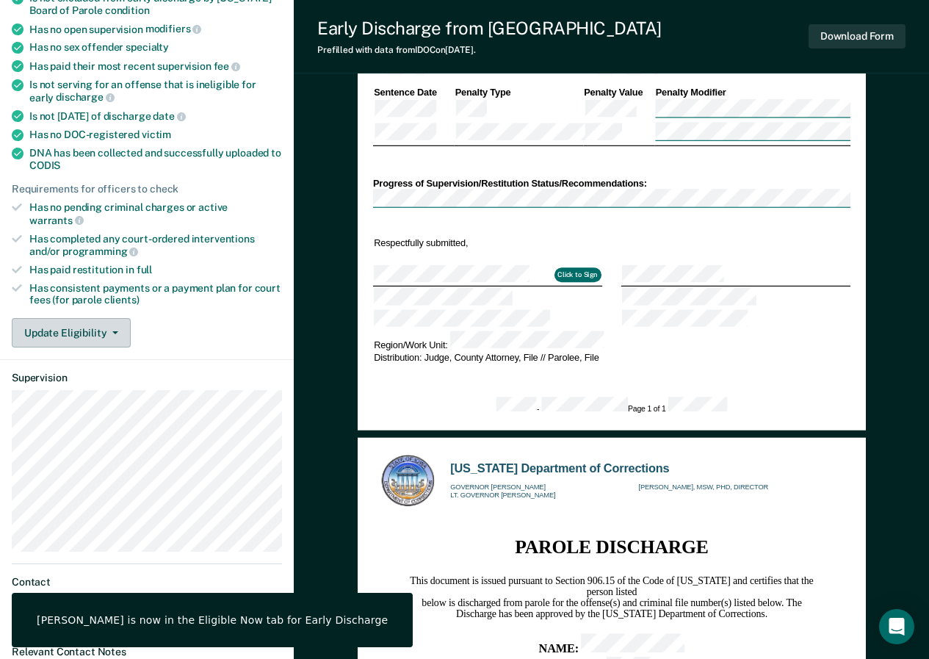
click at [109, 322] on button "Update Eligibility" at bounding box center [71, 332] width 119 height 29
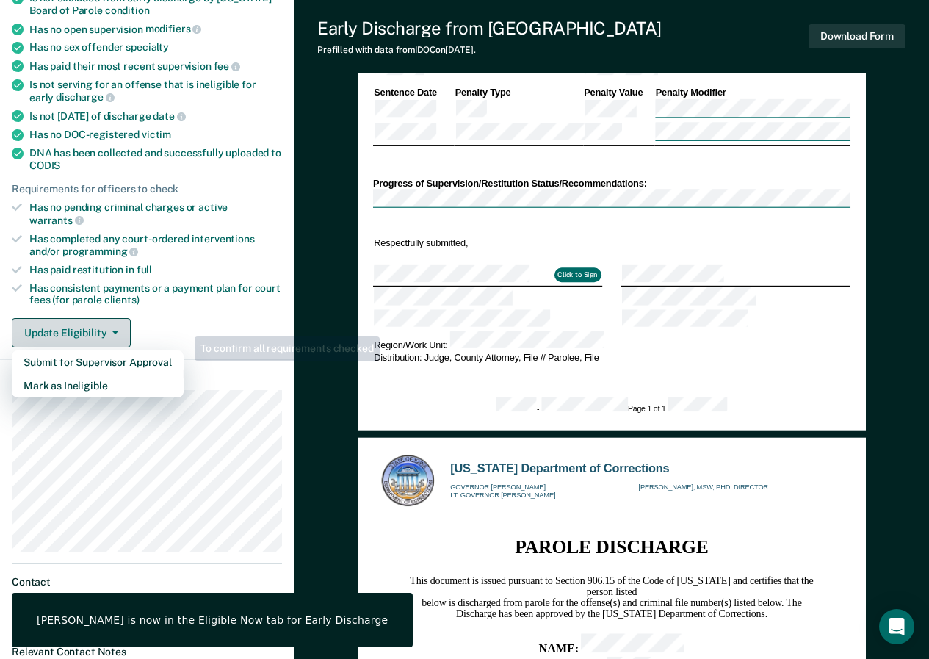
click at [112, 331] on icon "button" at bounding box center [115, 332] width 6 height 3
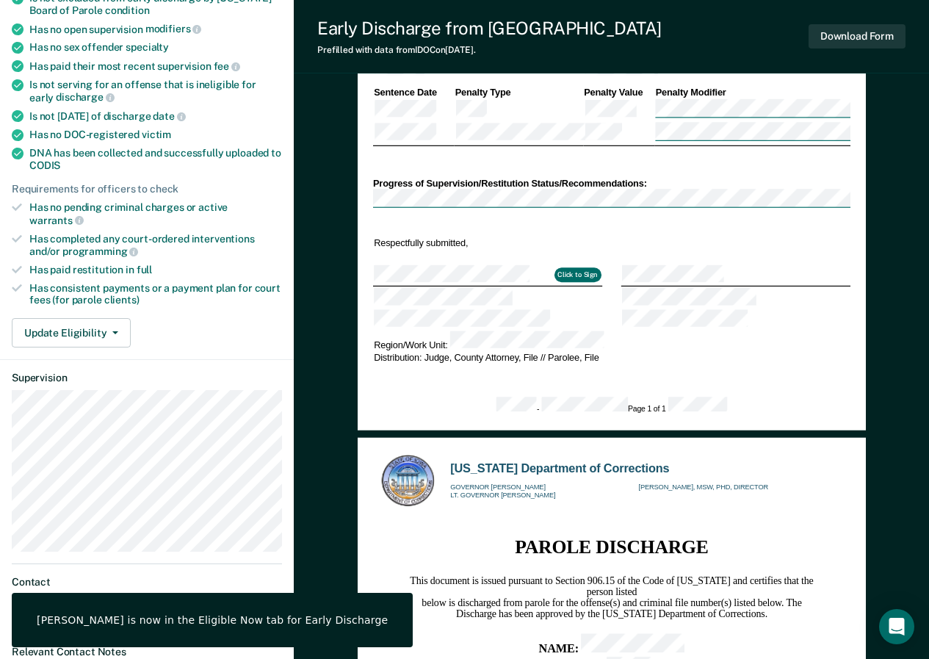
click at [102, 374] on dl "Supervision" at bounding box center [147, 461] width 270 height 180
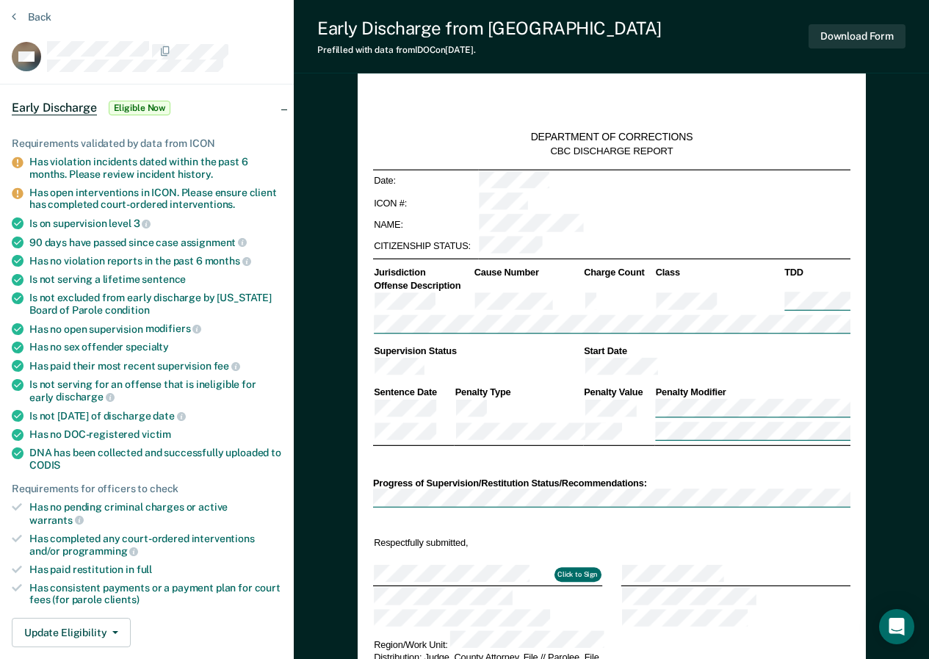
scroll to position [0, 0]
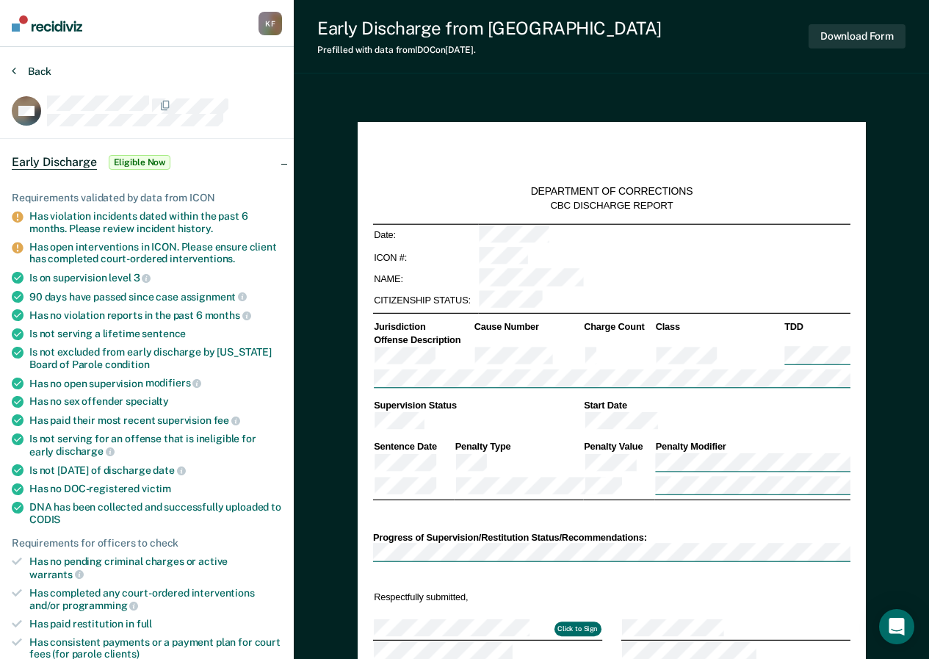
click at [13, 70] on icon at bounding box center [14, 71] width 4 height 12
type textarea "x"
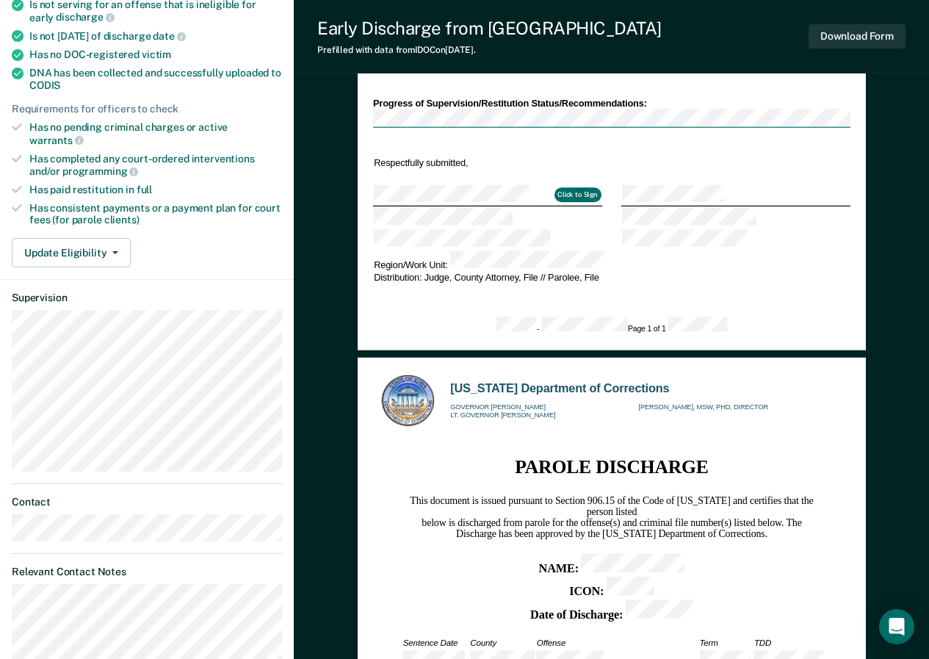
scroll to position [432, 0]
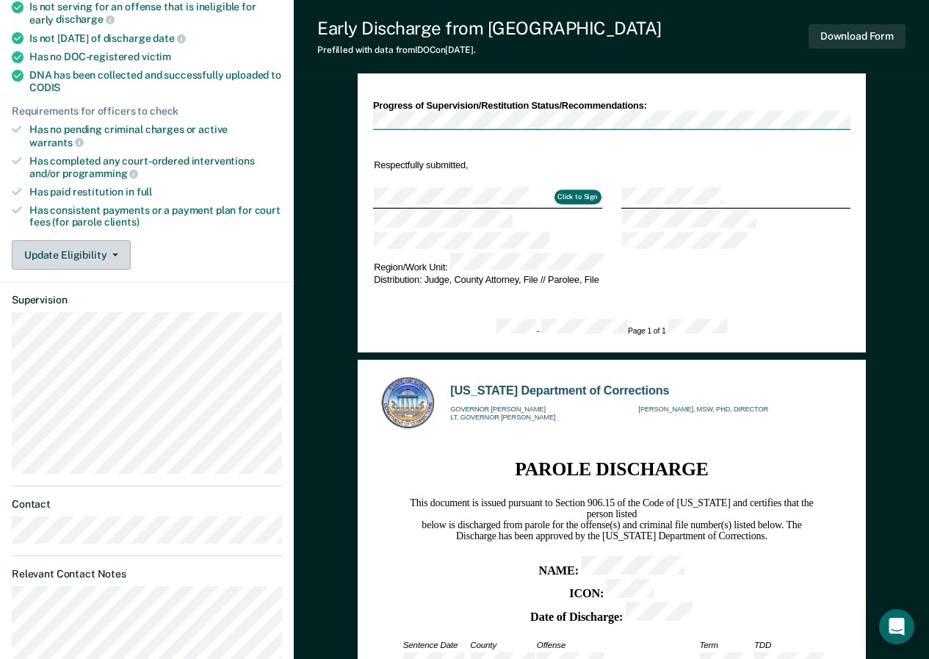
click at [113, 253] on icon "button" at bounding box center [115, 254] width 6 height 3
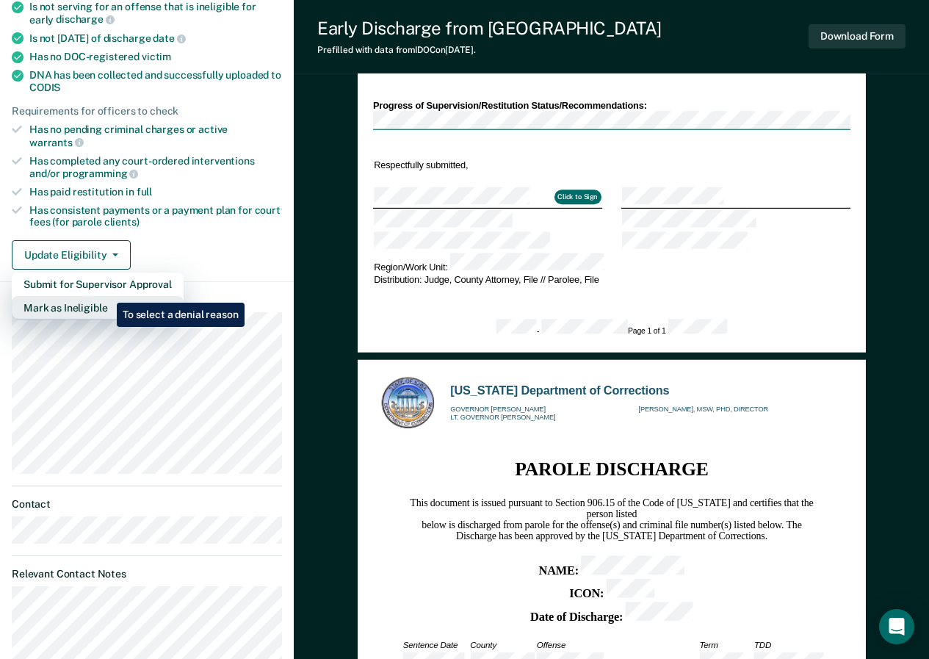
click at [106, 296] on button "Mark as Ineligible" at bounding box center [98, 307] width 172 height 23
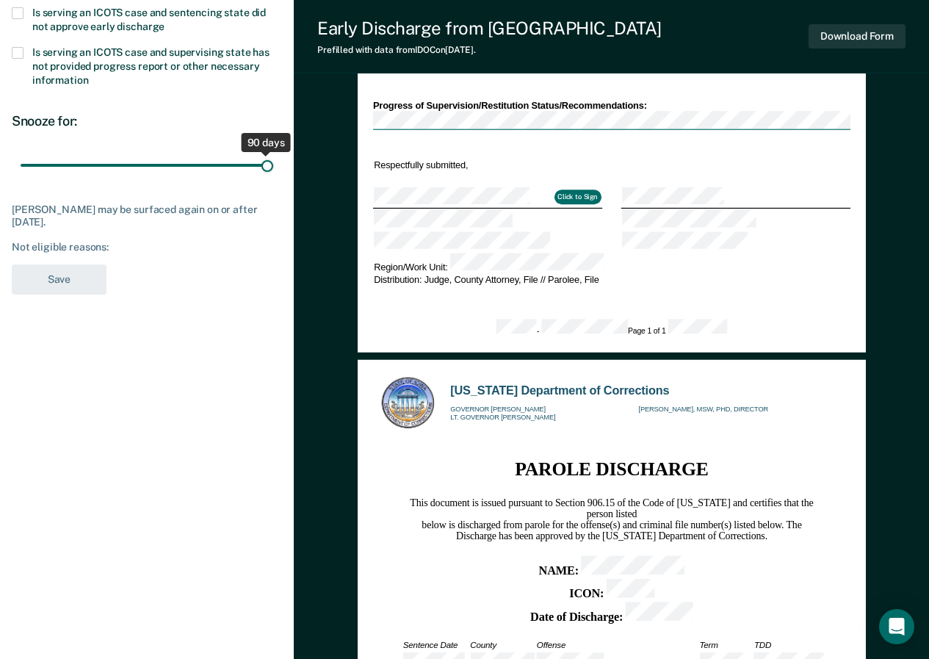
drag, startPoint x: 106, startPoint y: 165, endPoint x: 269, endPoint y: 183, distance: 163.2
type input "90"
click at [269, 178] on input "range" at bounding box center [147, 165] width 253 height 26
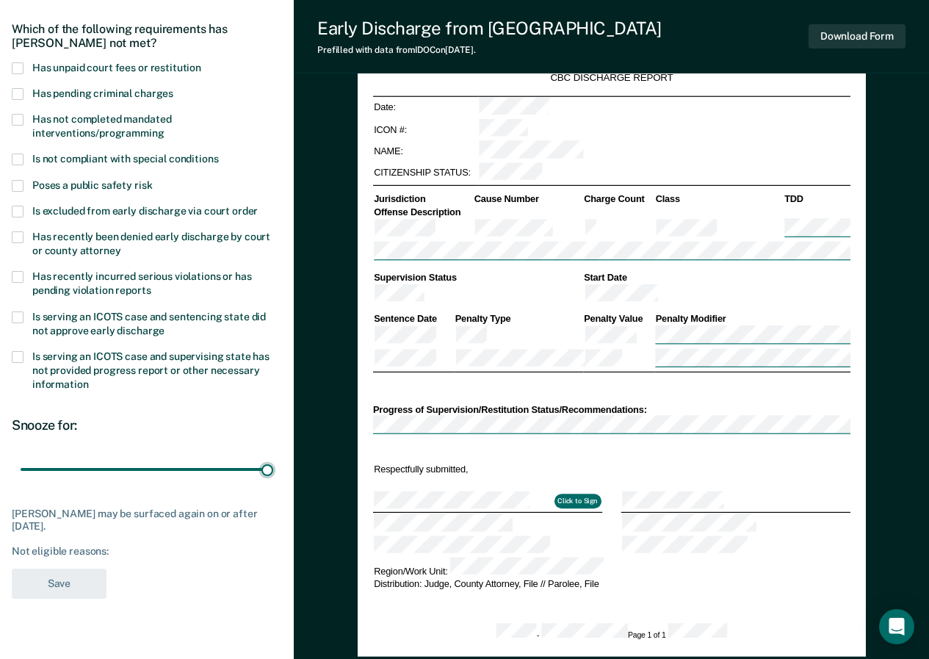
scroll to position [0, 0]
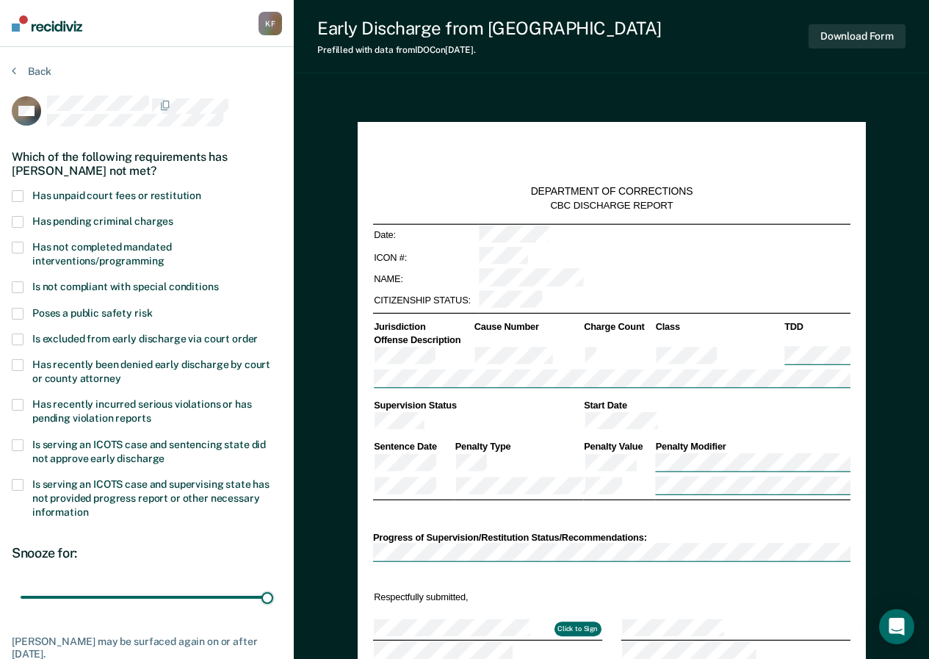
drag, startPoint x: 15, startPoint y: 197, endPoint x: 54, endPoint y: 206, distance: 39.2
click at [16, 196] on span at bounding box center [18, 196] width 12 height 12
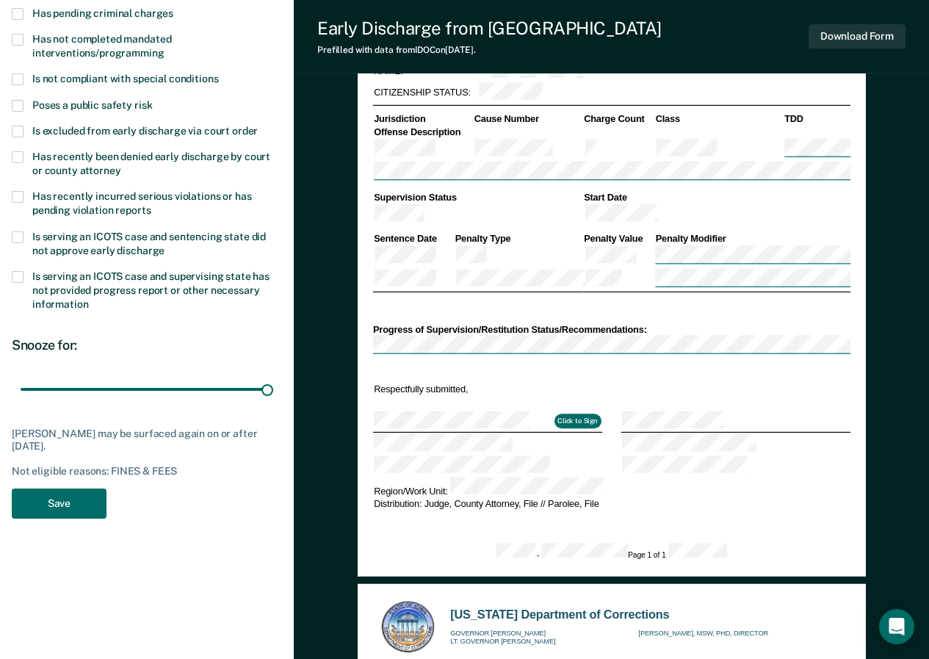
scroll to position [214, 0]
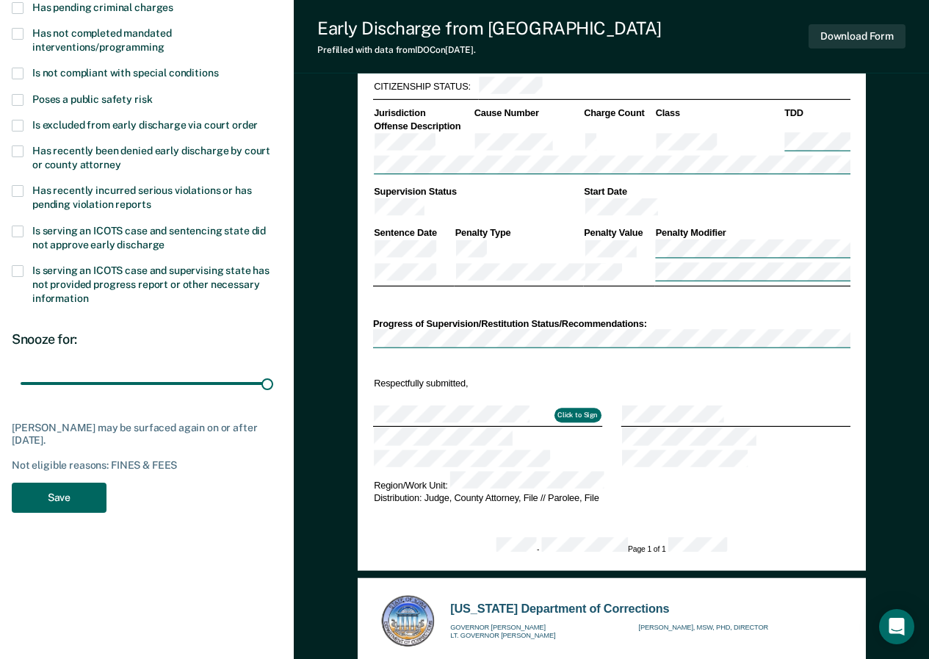
click at [62, 498] on button "Save" at bounding box center [59, 497] width 95 height 30
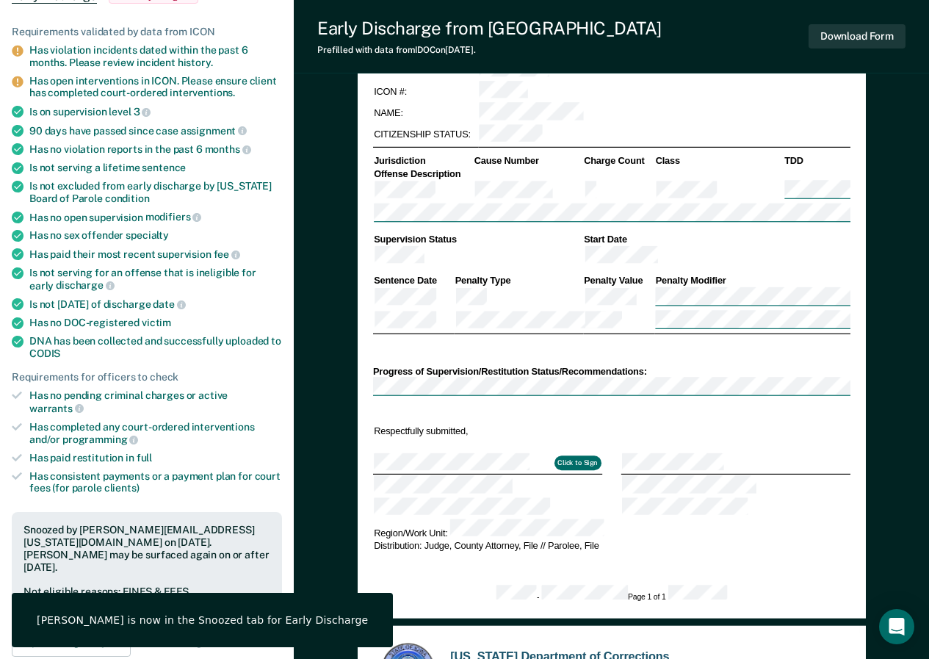
scroll to position [0, 0]
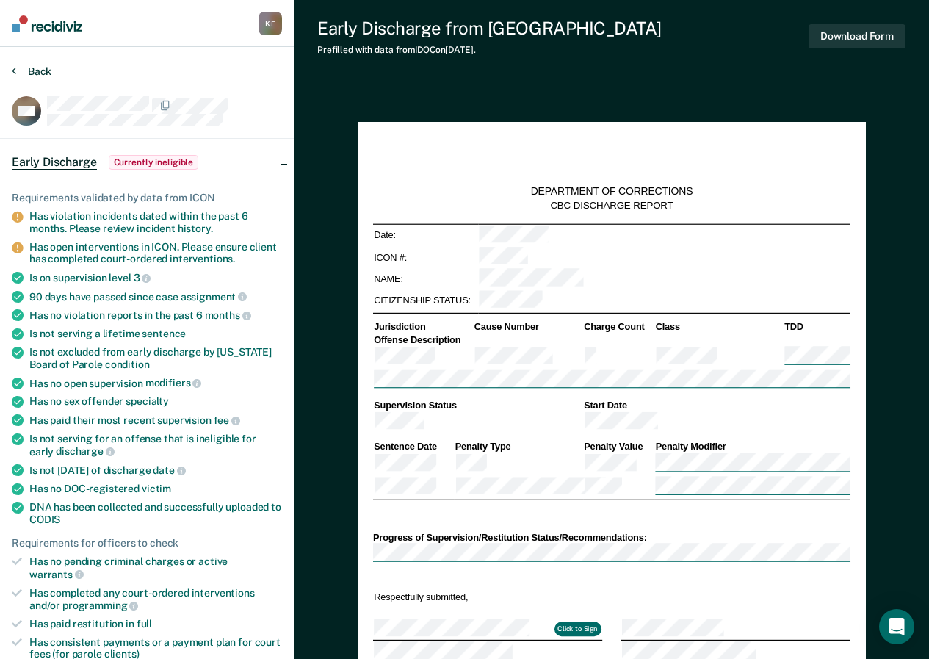
click at [12, 66] on icon at bounding box center [14, 71] width 4 height 12
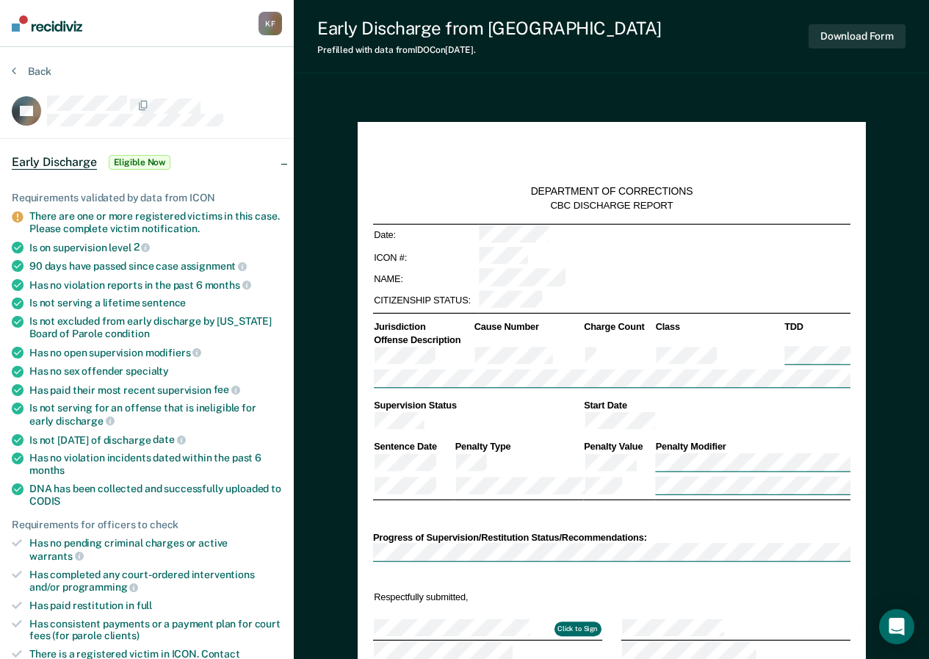
type textarea "x"
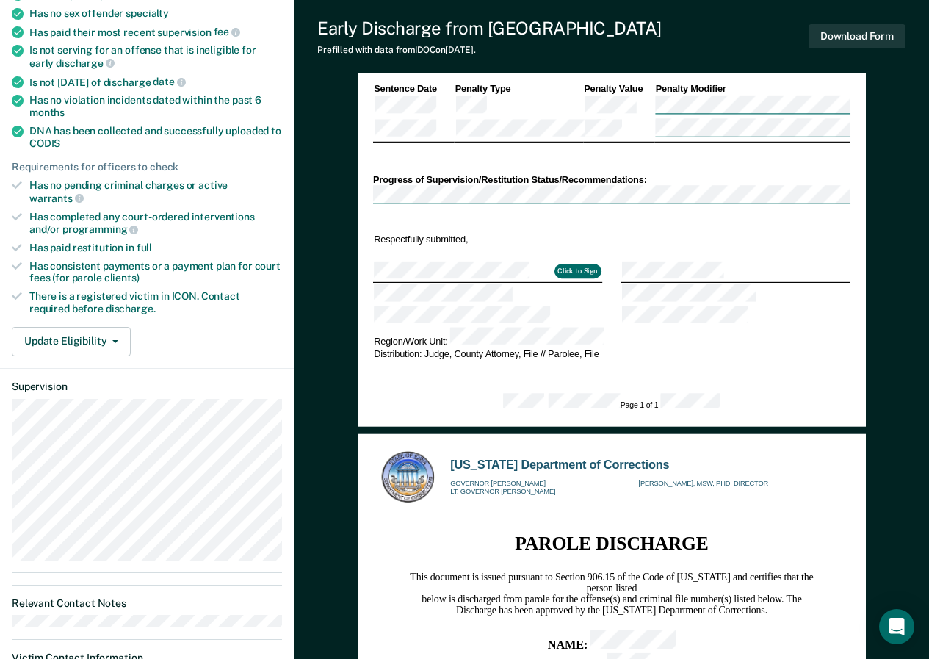
scroll to position [375, 0]
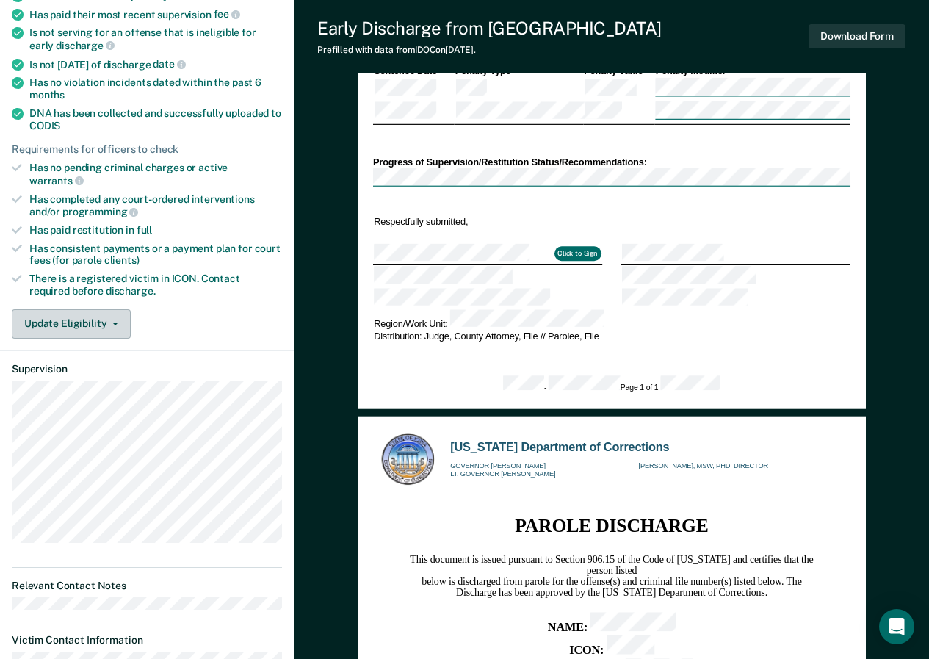
click at [114, 322] on icon "button" at bounding box center [115, 323] width 6 height 3
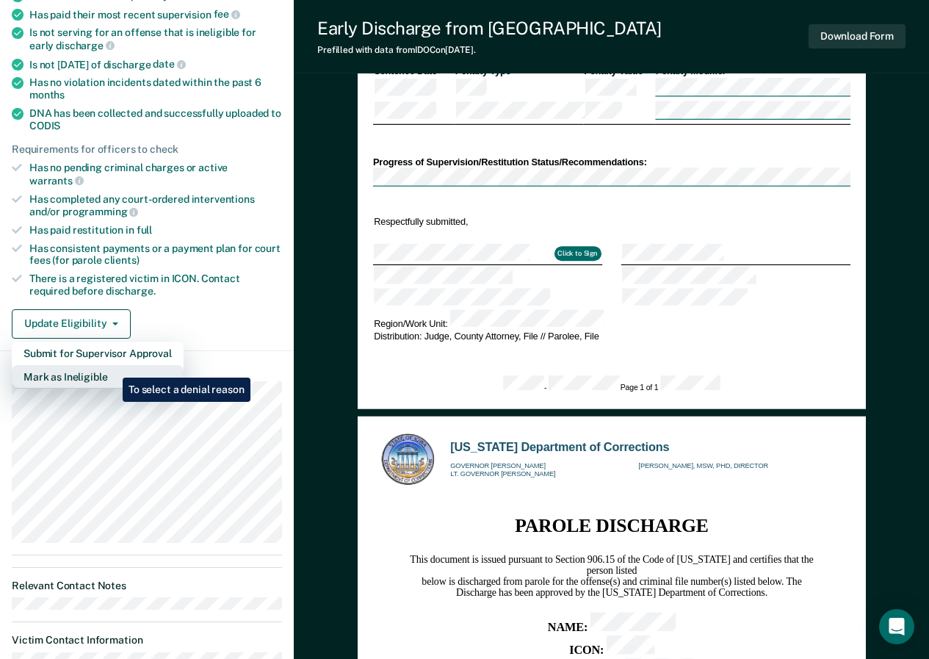
click at [112, 366] on button "Mark as Ineligible" at bounding box center [98, 376] width 172 height 23
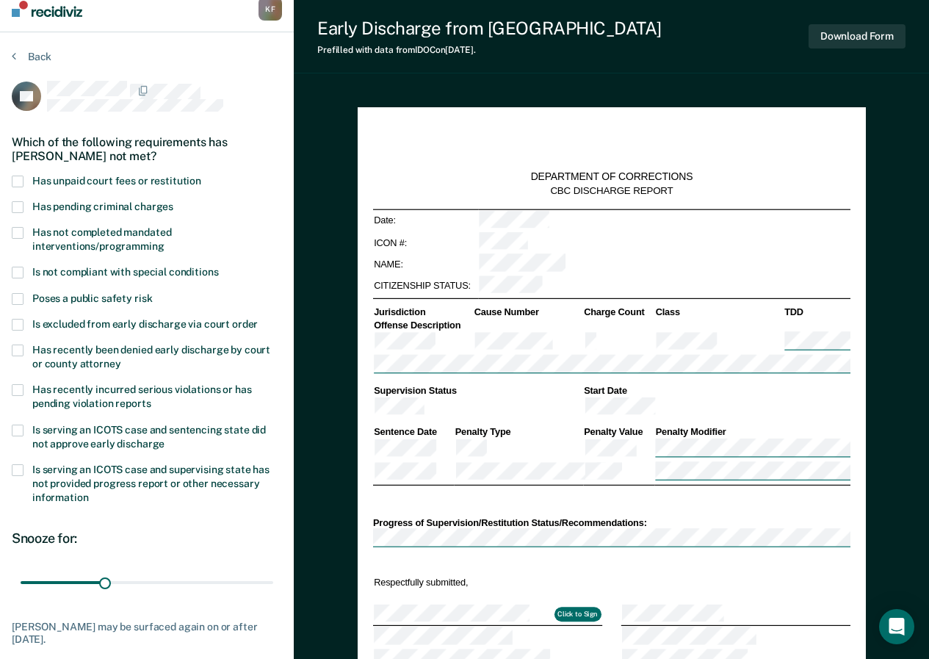
scroll to position [7, 0]
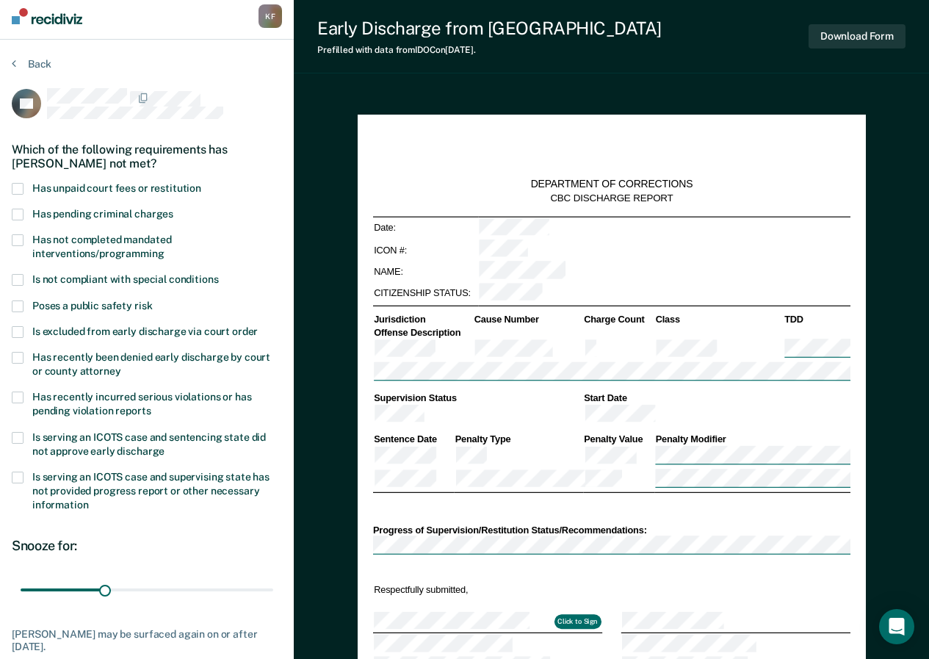
click at [17, 186] on span at bounding box center [18, 189] width 12 height 12
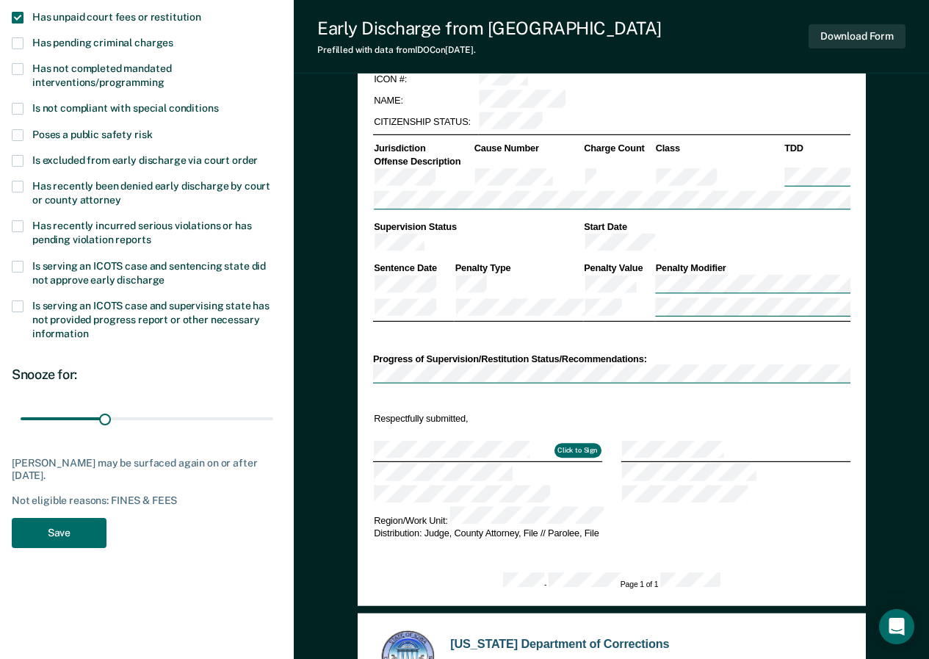
scroll to position [235, 0]
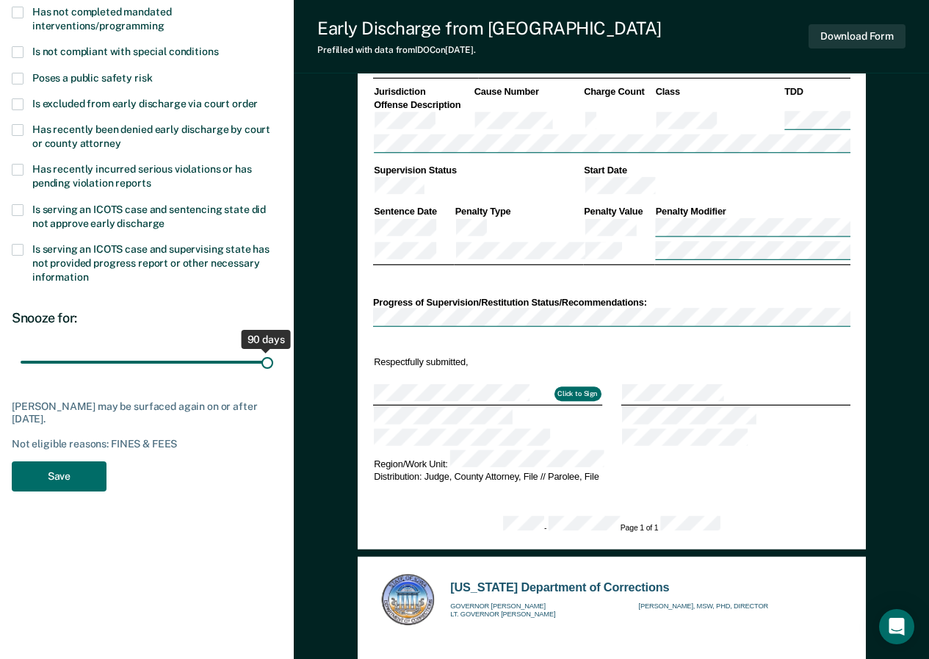
drag, startPoint x: 105, startPoint y: 357, endPoint x: 310, endPoint y: 369, distance: 205.2
type input "90"
click at [273, 369] on input "range" at bounding box center [147, 362] width 253 height 26
click at [76, 473] on button "Save" at bounding box center [59, 476] width 95 height 30
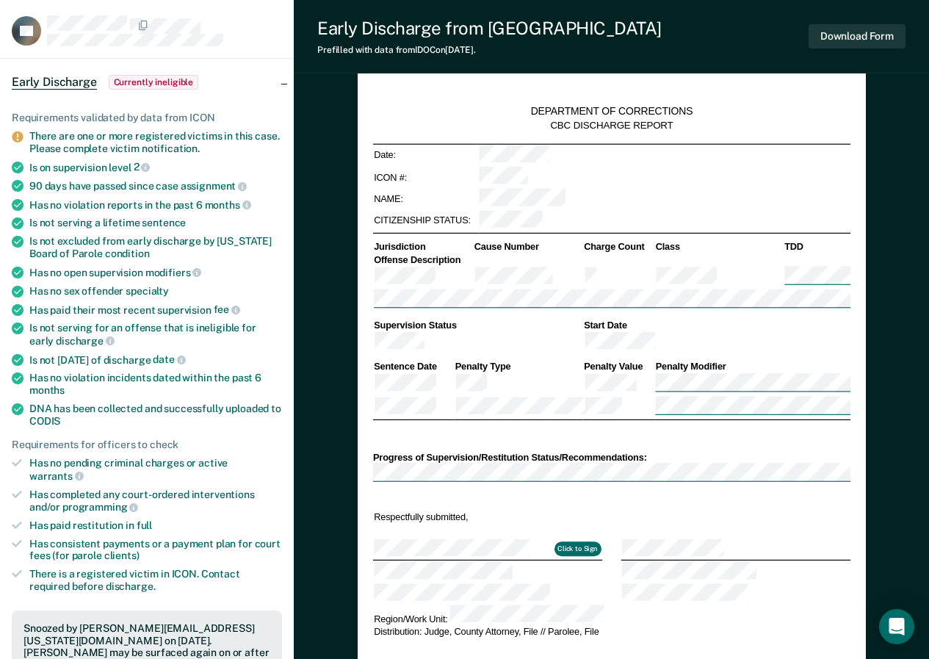
scroll to position [0, 0]
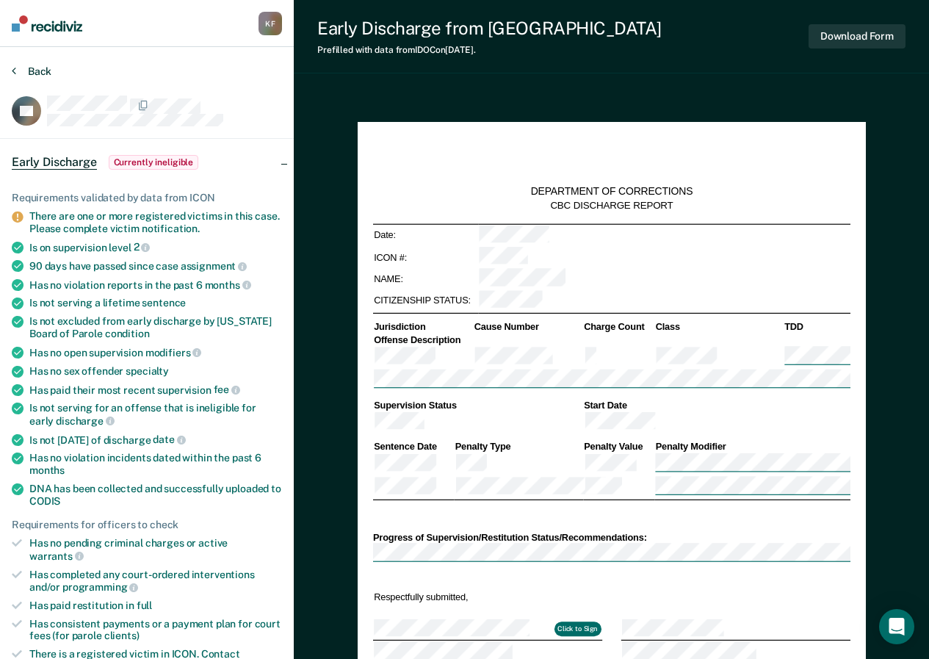
click at [15, 65] on icon at bounding box center [14, 71] width 4 height 12
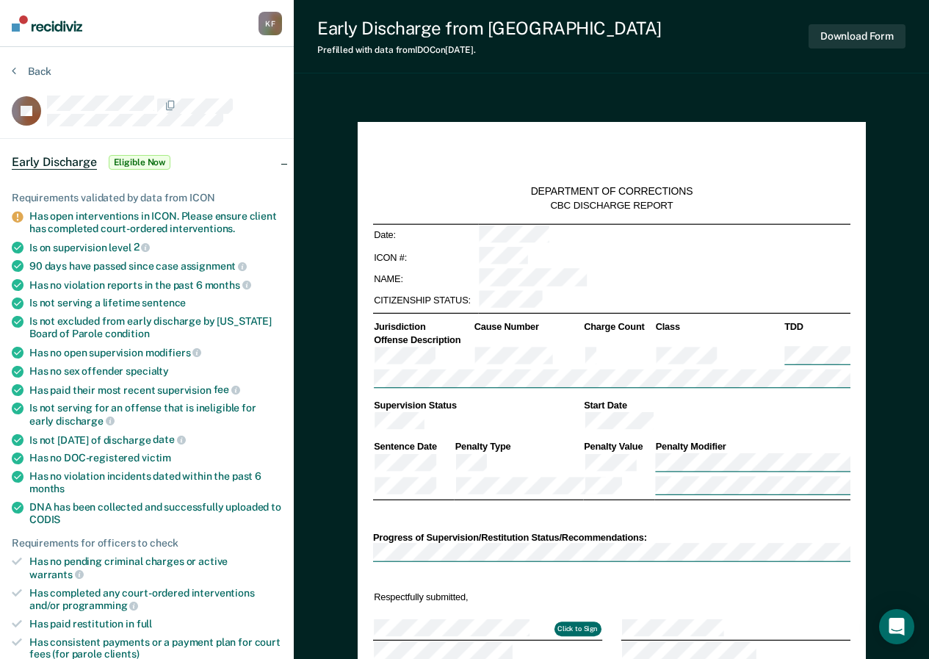
type textarea "x"
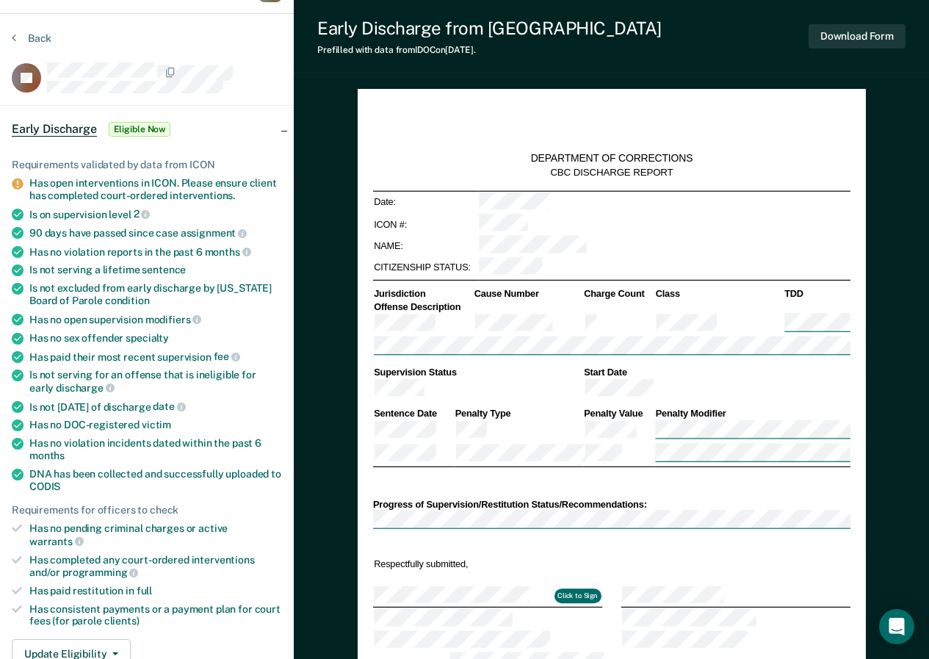
scroll to position [441, 0]
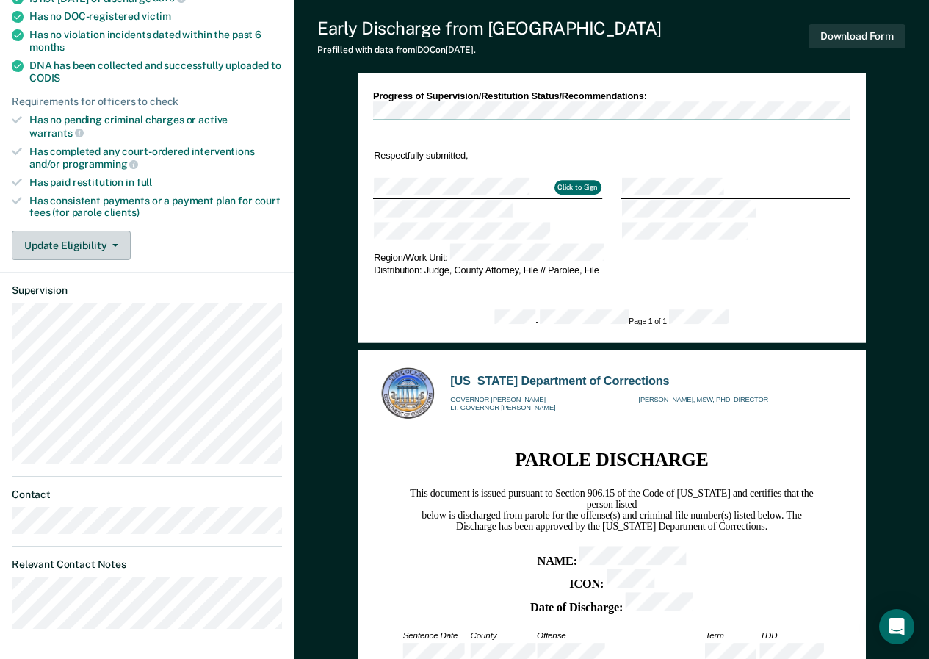
click at [117, 231] on button "Update Eligibility" at bounding box center [71, 245] width 119 height 29
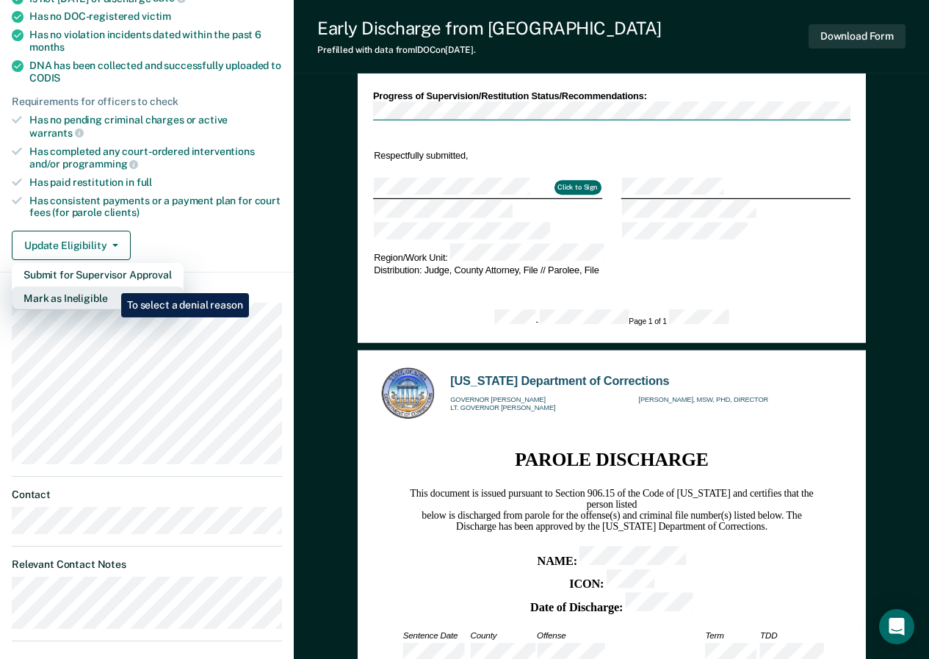
click at [110, 286] on button "Mark as Ineligible" at bounding box center [98, 297] width 172 height 23
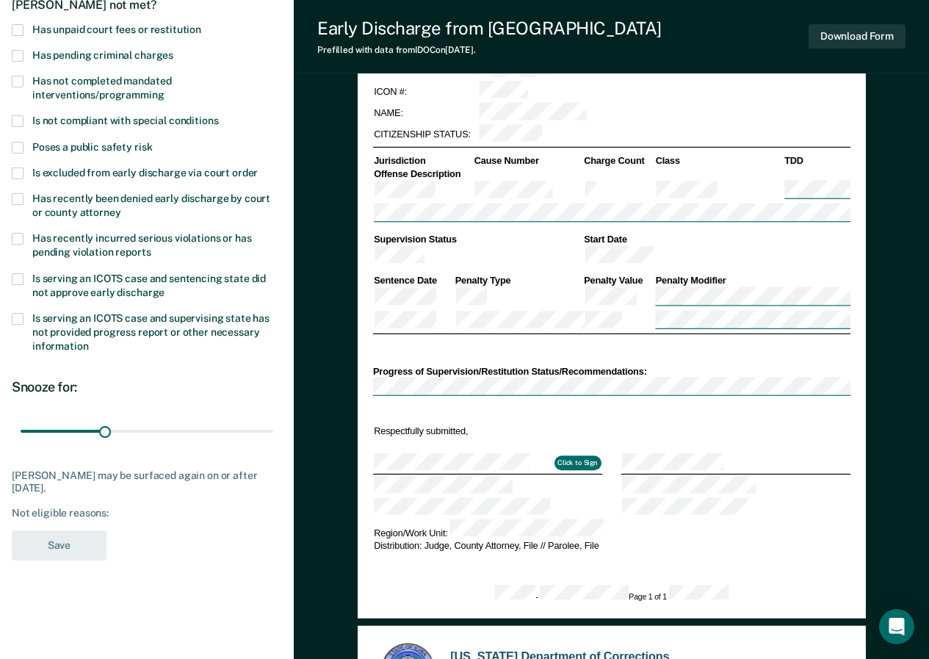
scroll to position [129, 0]
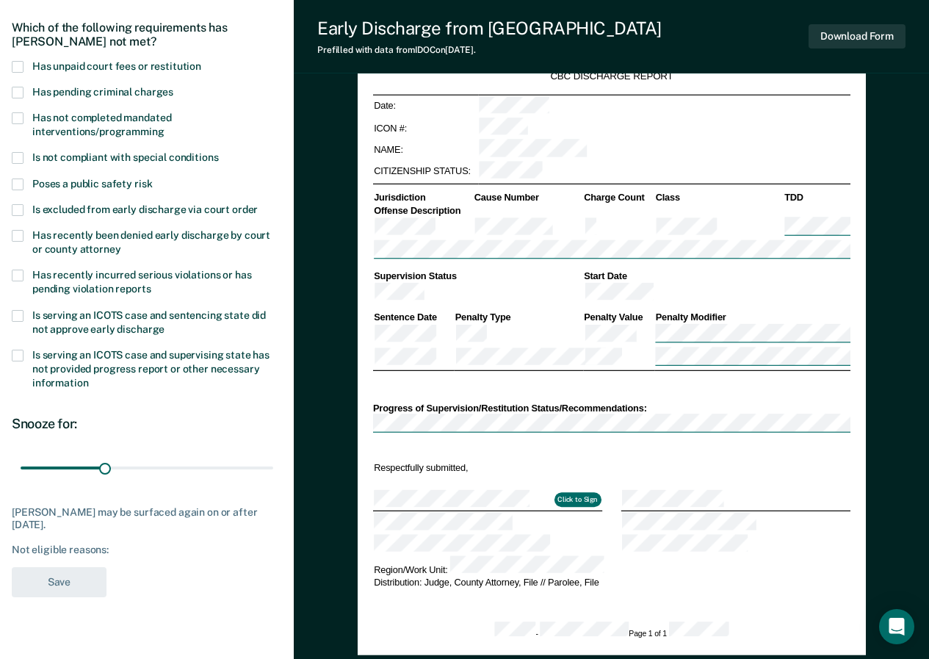
click at [12, 67] on span at bounding box center [18, 67] width 12 height 12
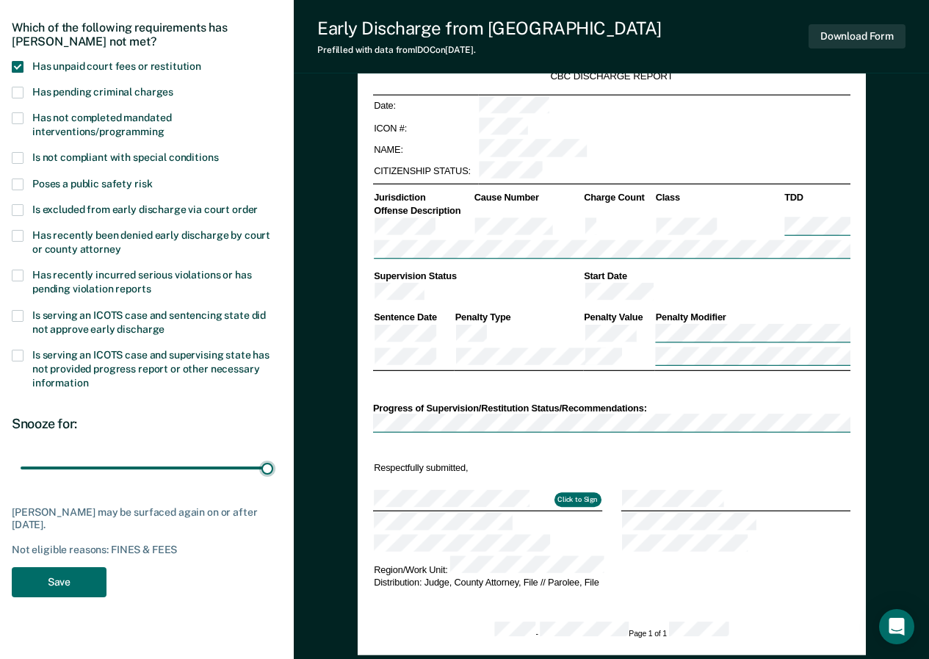
drag, startPoint x: 106, startPoint y: 467, endPoint x: 320, endPoint y: 485, distance: 214.4
type input "90"
click at [273, 480] on input "range" at bounding box center [147, 467] width 253 height 26
click at [64, 572] on button "Save" at bounding box center [59, 582] width 95 height 30
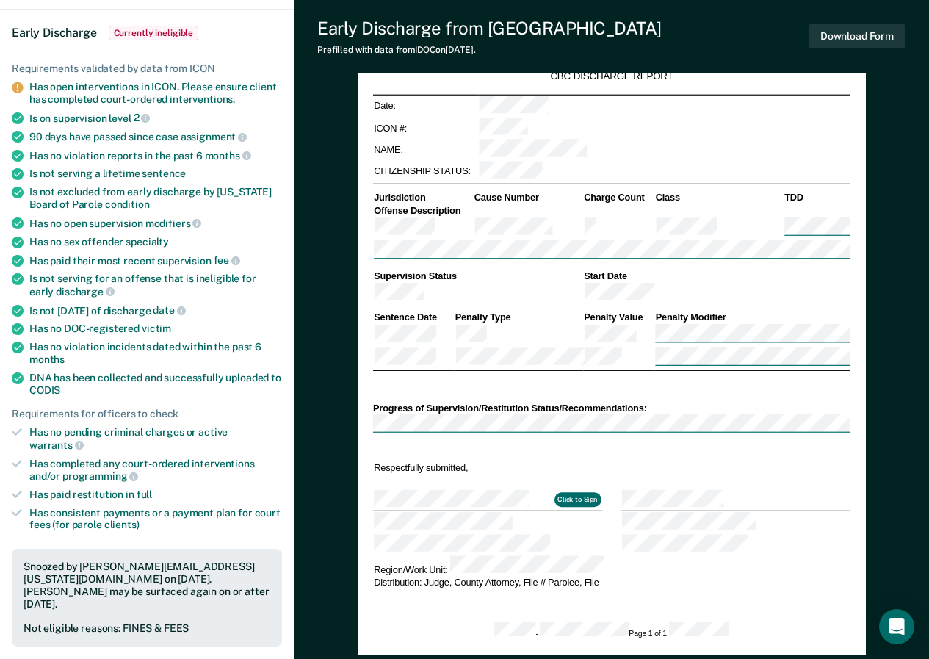
scroll to position [0, 0]
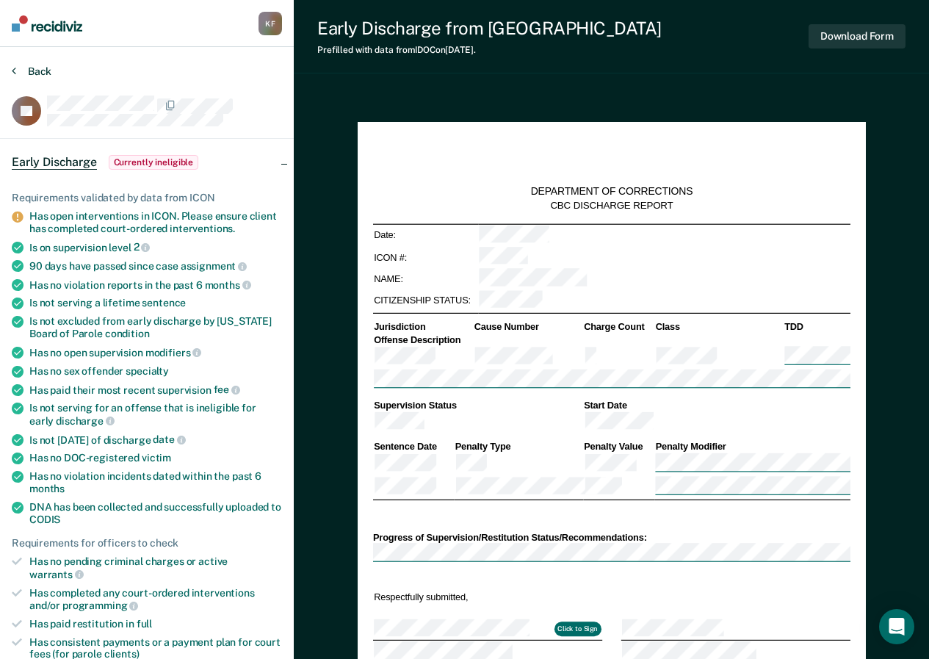
click at [12, 70] on icon at bounding box center [14, 71] width 4 height 12
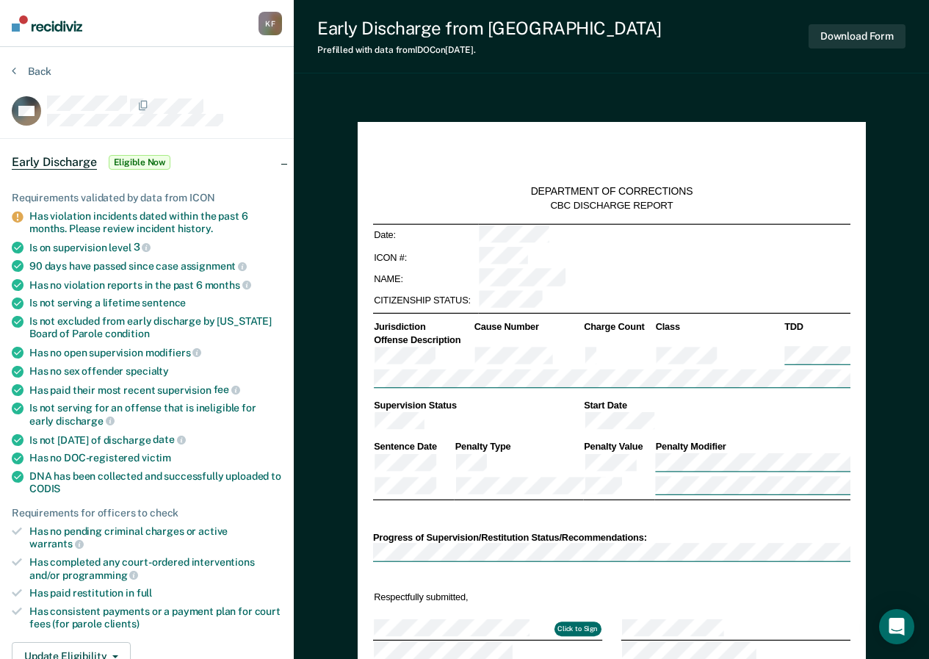
type textarea "x"
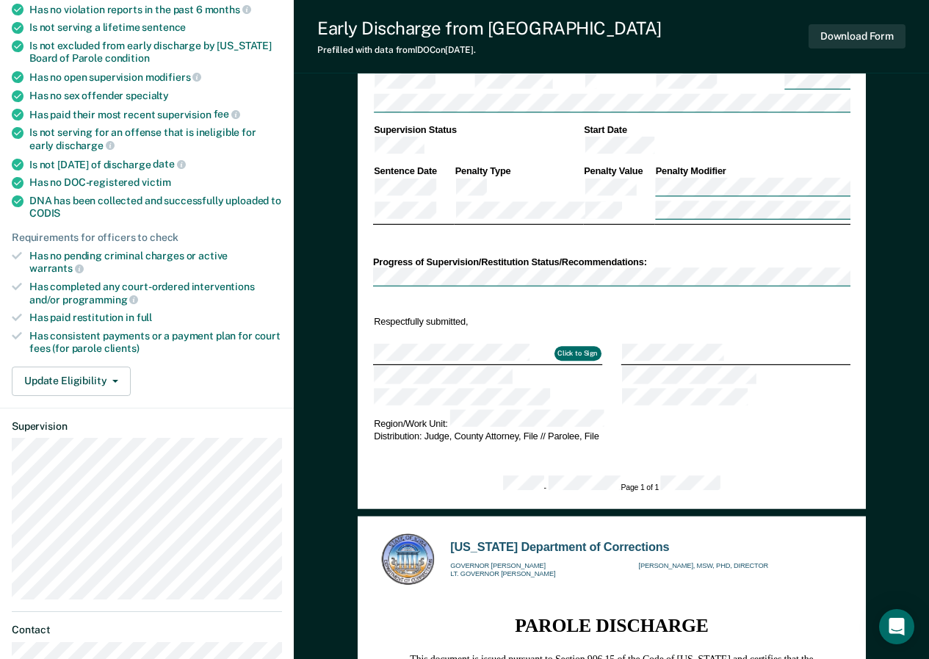
scroll to position [291, 0]
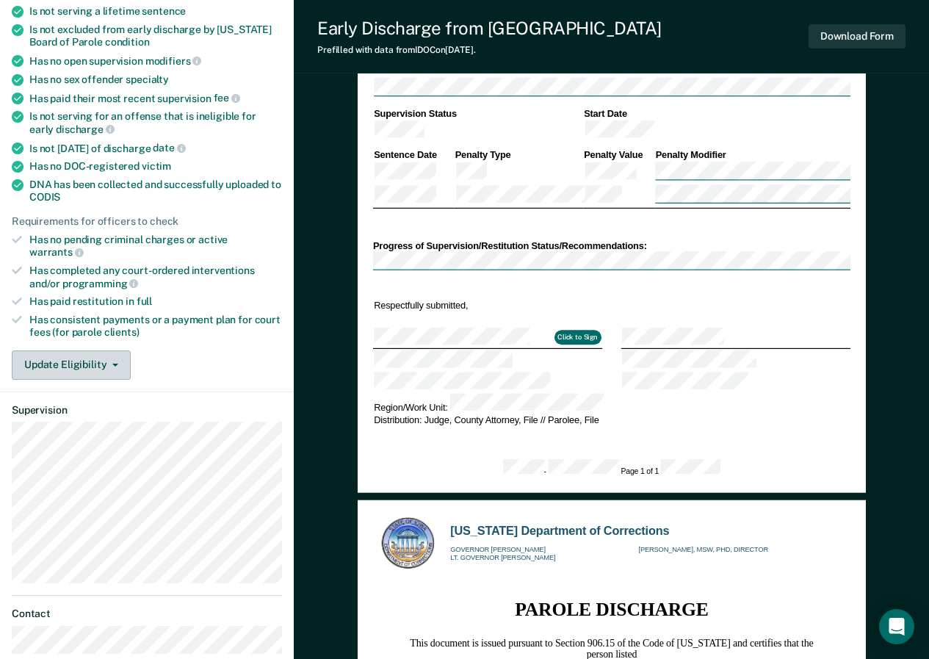
click at [111, 350] on button "Update Eligibility" at bounding box center [71, 364] width 119 height 29
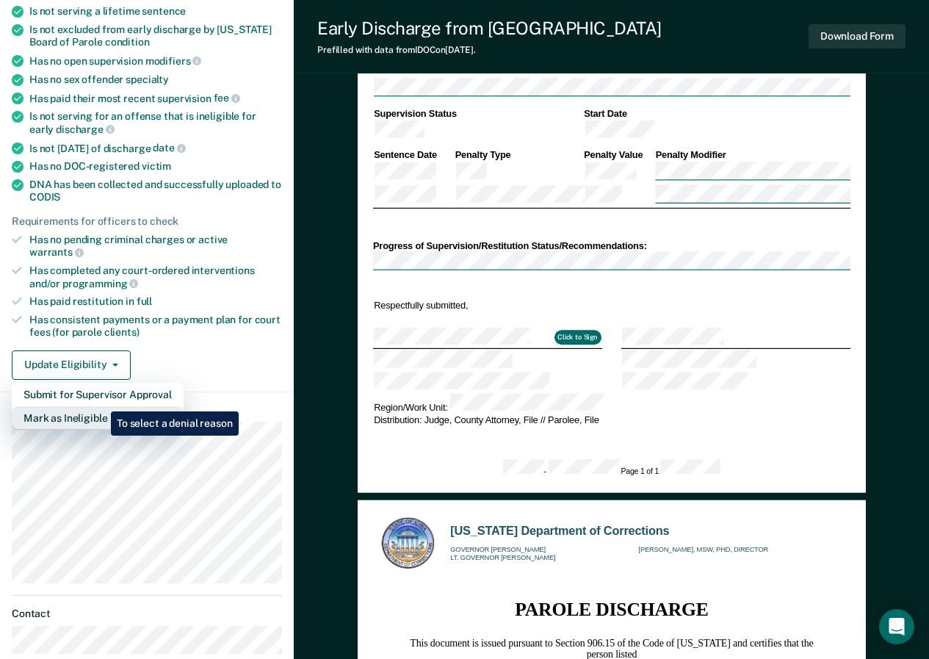
click at [100, 406] on button "Mark as Ineligible" at bounding box center [98, 417] width 172 height 23
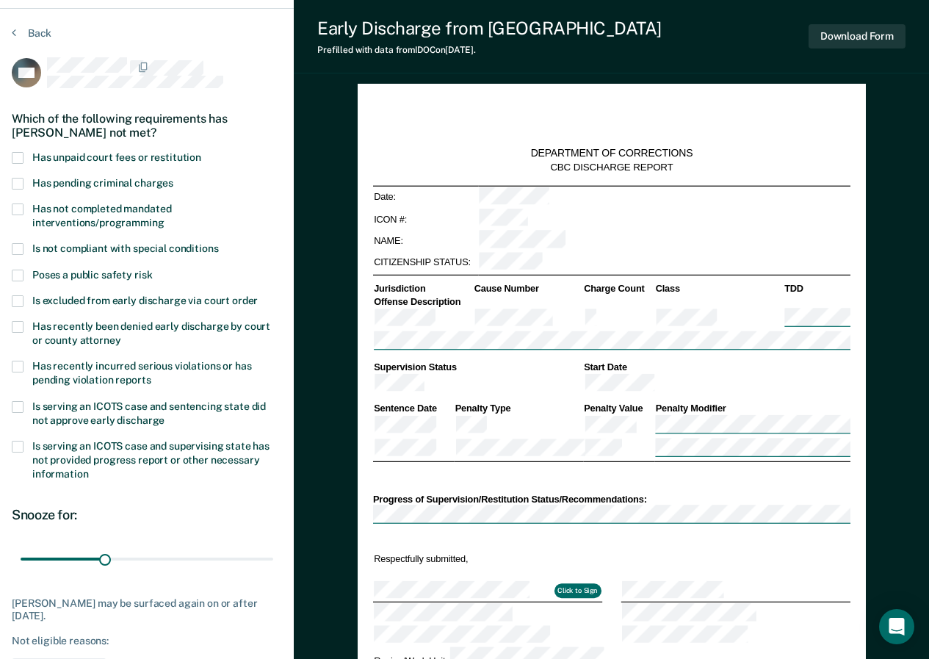
scroll to position [37, 0]
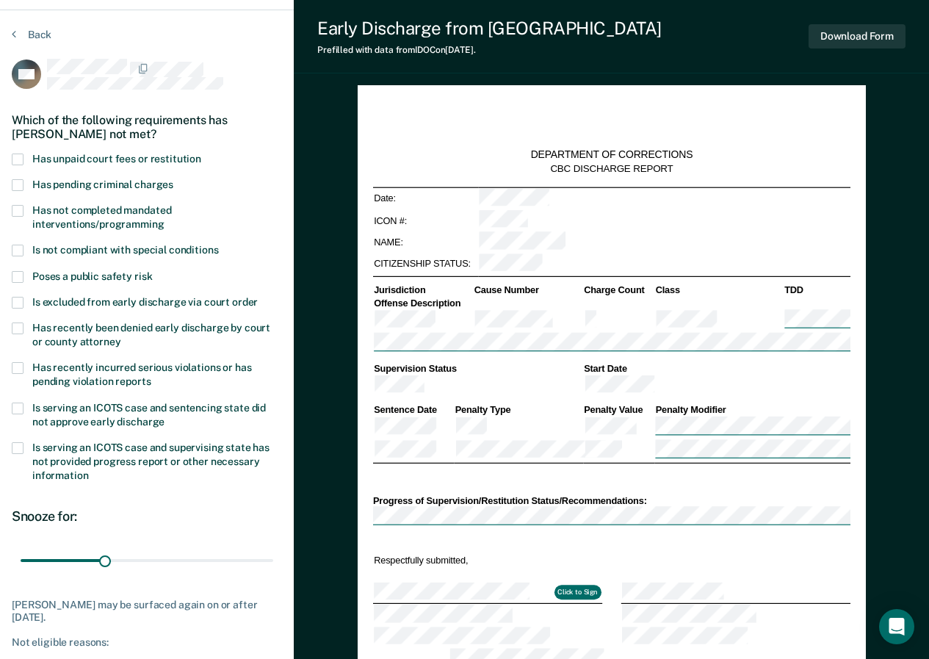
click at [21, 159] on span at bounding box center [18, 159] width 12 height 12
drag, startPoint x: 101, startPoint y: 561, endPoint x: 430, endPoint y: 576, distance: 329.2
type input "90"
click at [273, 573] on input "range" at bounding box center [147, 560] width 253 height 26
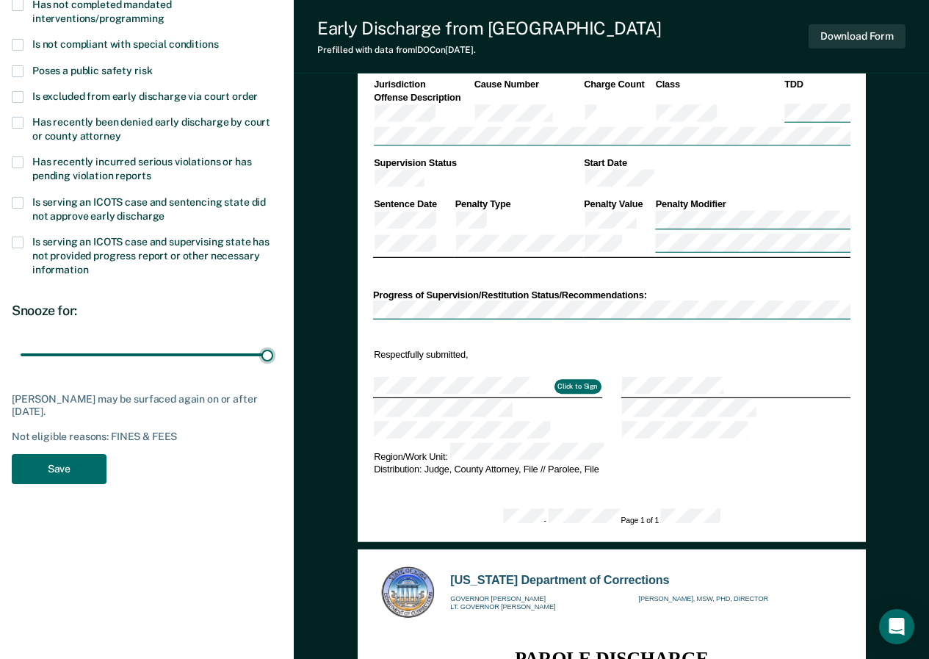
scroll to position [246, 0]
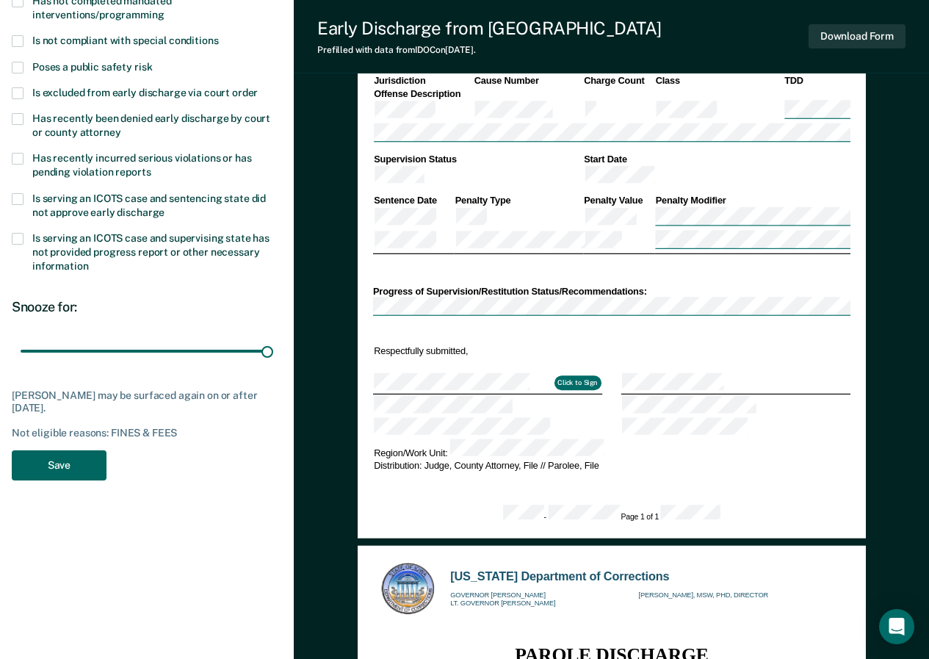
click at [45, 471] on button "Save" at bounding box center [59, 465] width 95 height 30
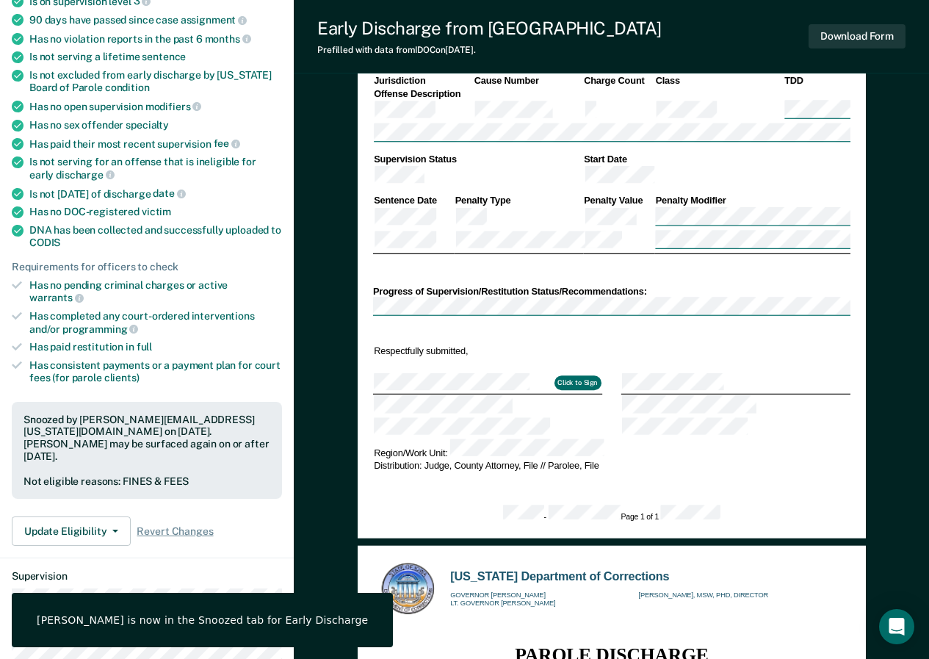
scroll to position [0, 0]
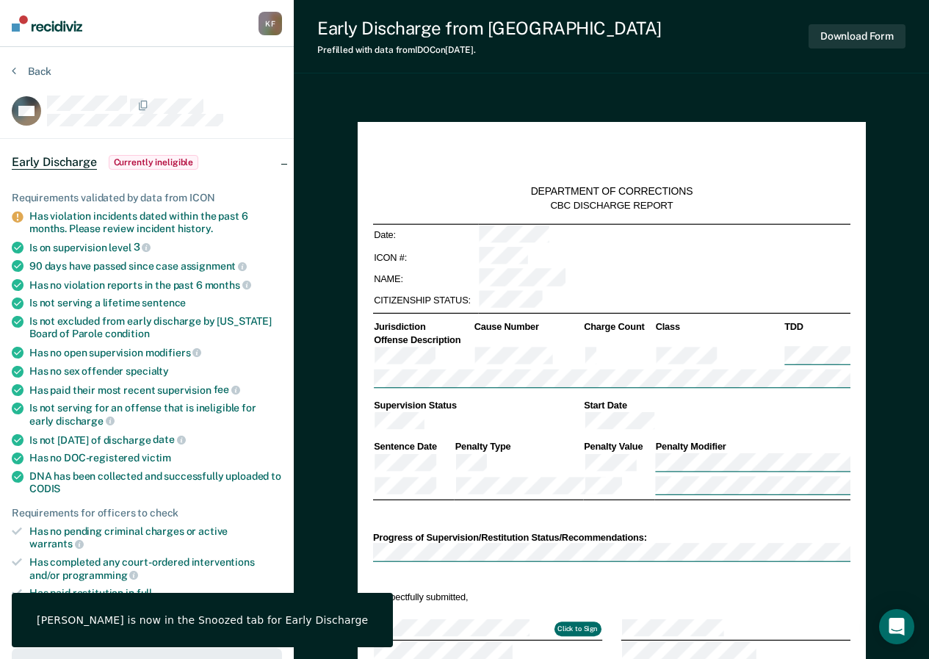
click at [927, 9] on div "Early Discharge from Parole Prefilled with data from IDOC on [DATE] . Download …" at bounding box center [611, 36] width 635 height 73
click at [16, 69] on button "Back" at bounding box center [32, 71] width 40 height 13
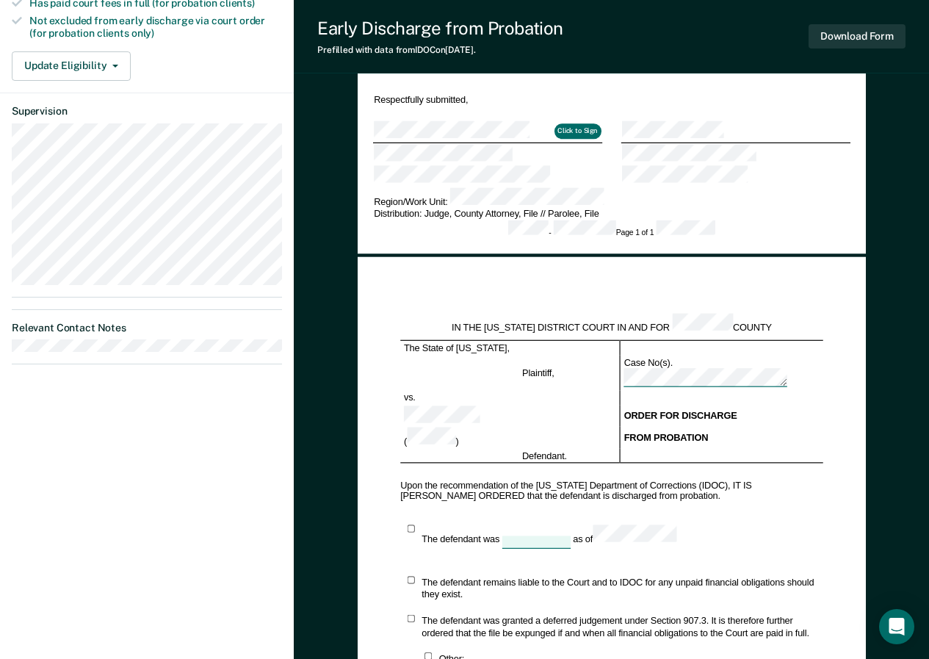
scroll to position [308, 0]
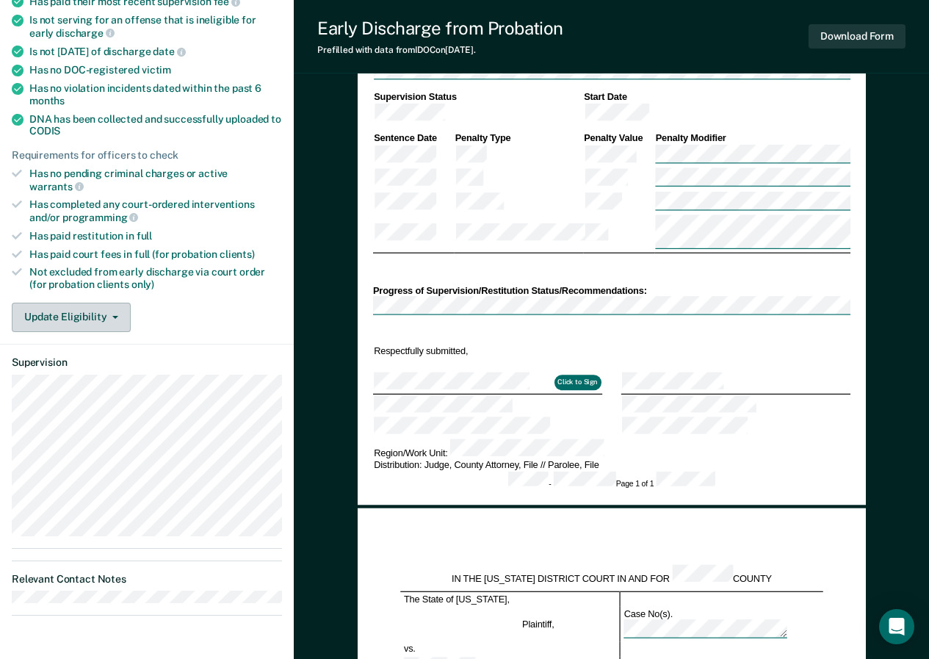
click at [121, 305] on button "Update Eligibility" at bounding box center [71, 316] width 119 height 29
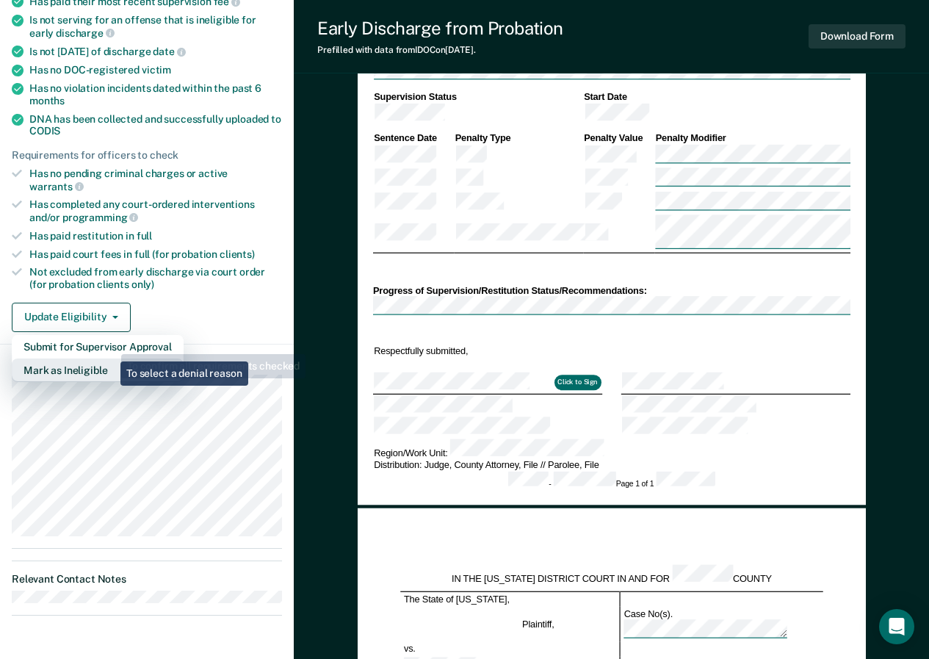
click at [109, 358] on button "Mark as Ineligible" at bounding box center [98, 369] width 172 height 23
type textarea "x"
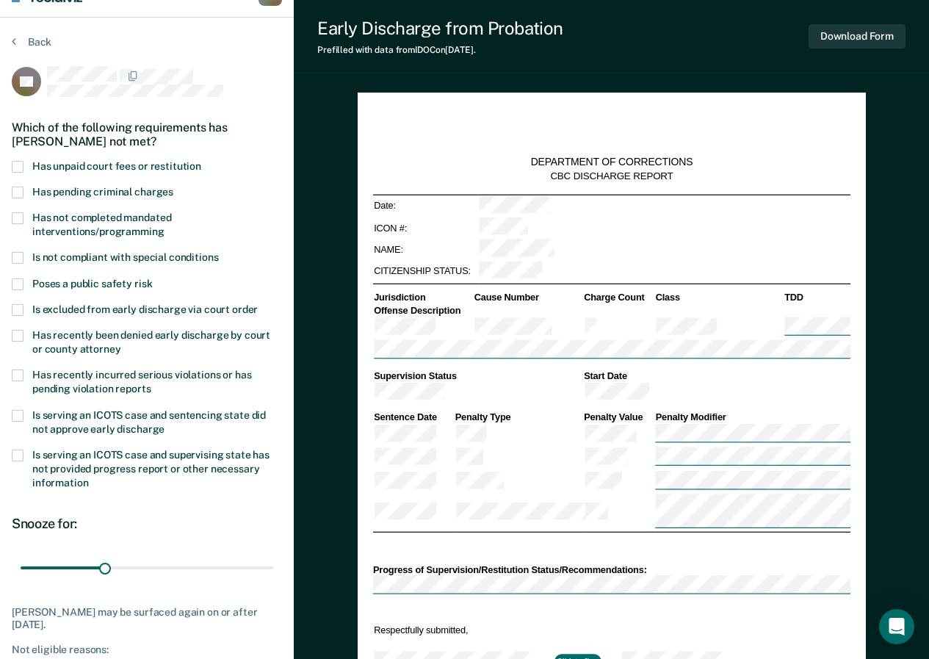
scroll to position [0, 0]
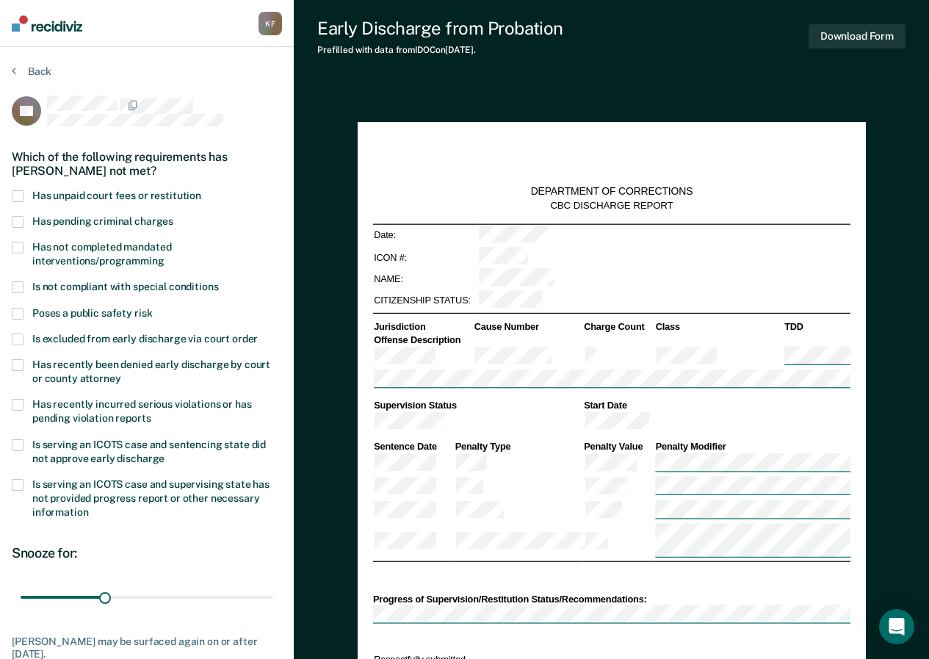
click at [18, 192] on span at bounding box center [18, 196] width 12 height 12
drag, startPoint x: 104, startPoint y: 595, endPoint x: 328, endPoint y: 617, distance: 225.0
type input "90"
click at [273, 609] on input "range" at bounding box center [147, 597] width 253 height 26
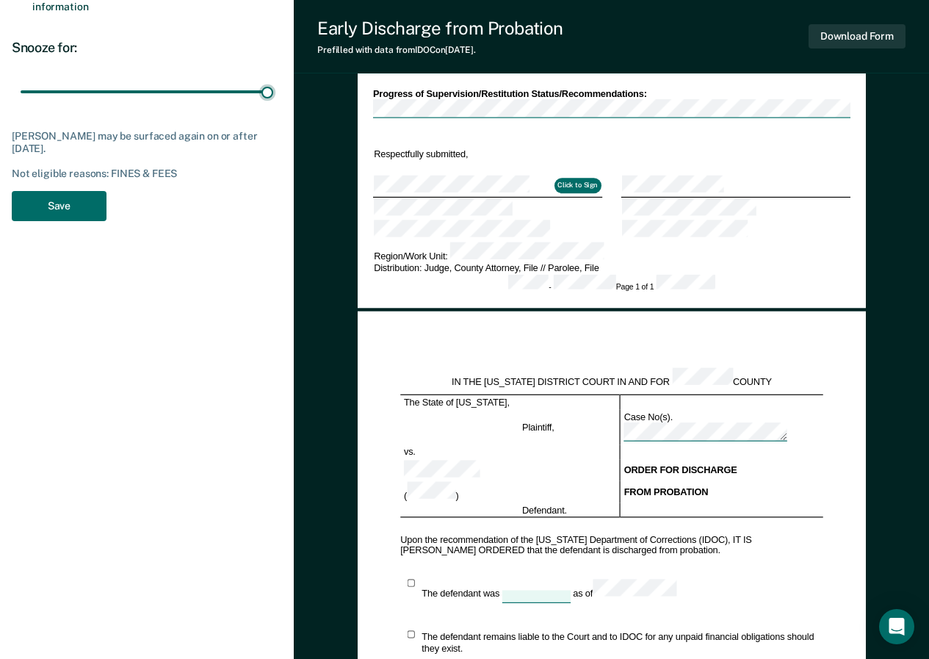
scroll to position [509, 0]
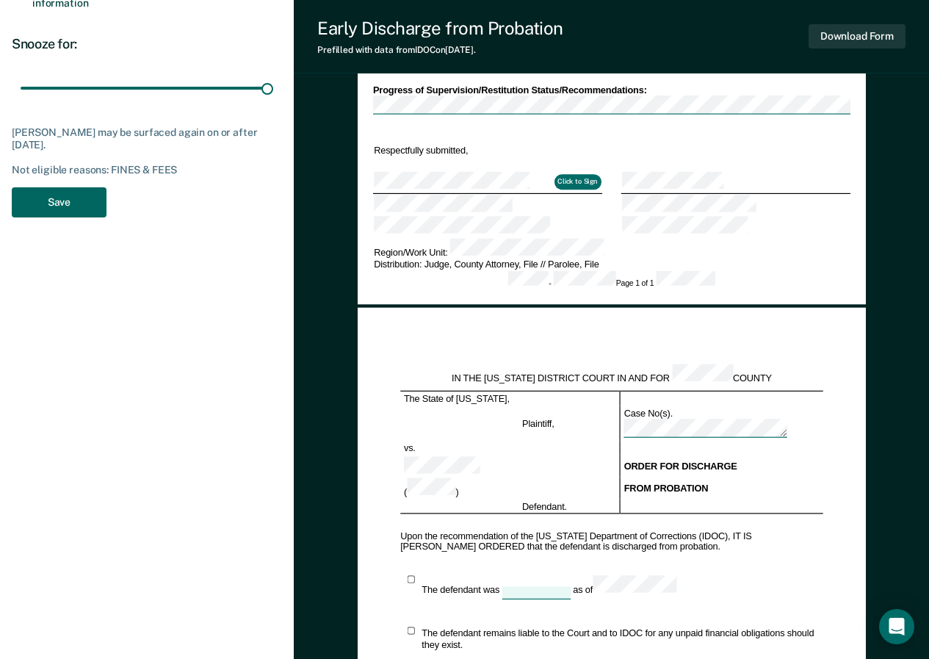
click at [80, 205] on button "Save" at bounding box center [59, 202] width 95 height 30
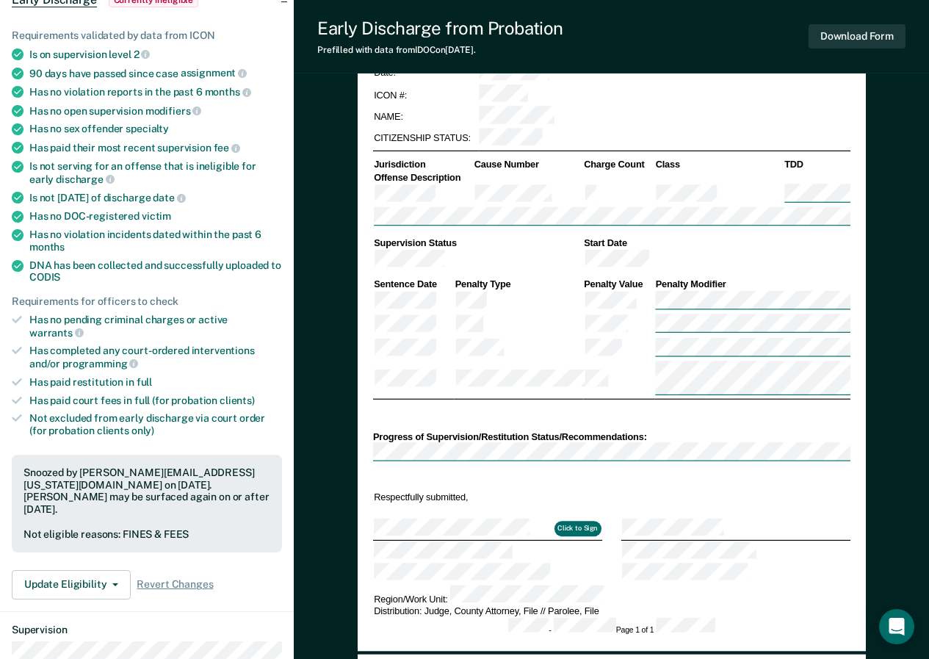
scroll to position [0, 0]
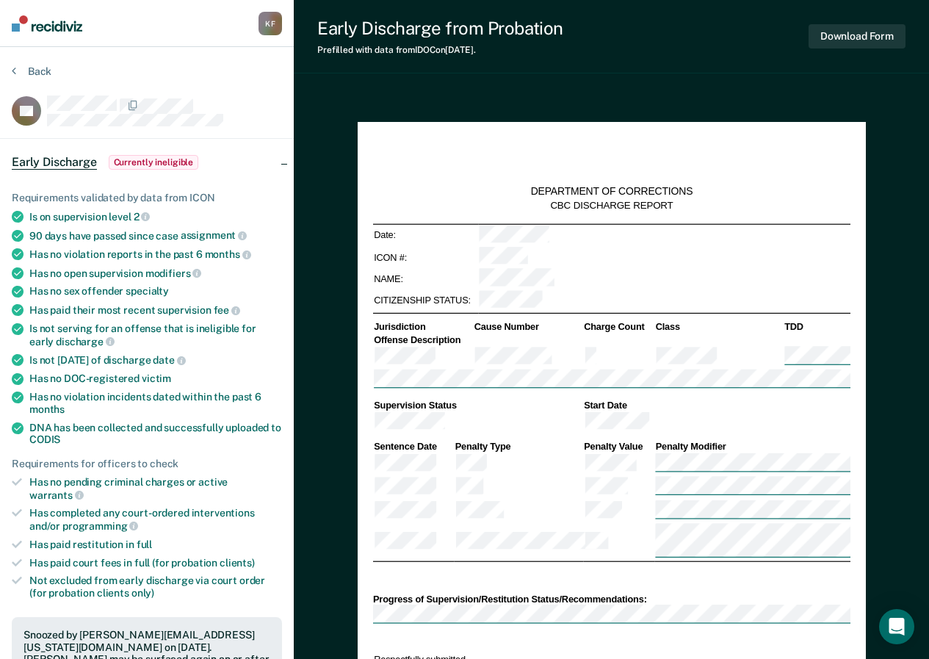
click at [10, 70] on section "Back KS Early Discharge Currently ineligible Requirements validated by data fro…" at bounding box center [147, 560] width 294 height 1027
click at [17, 69] on button "Back" at bounding box center [32, 71] width 40 height 13
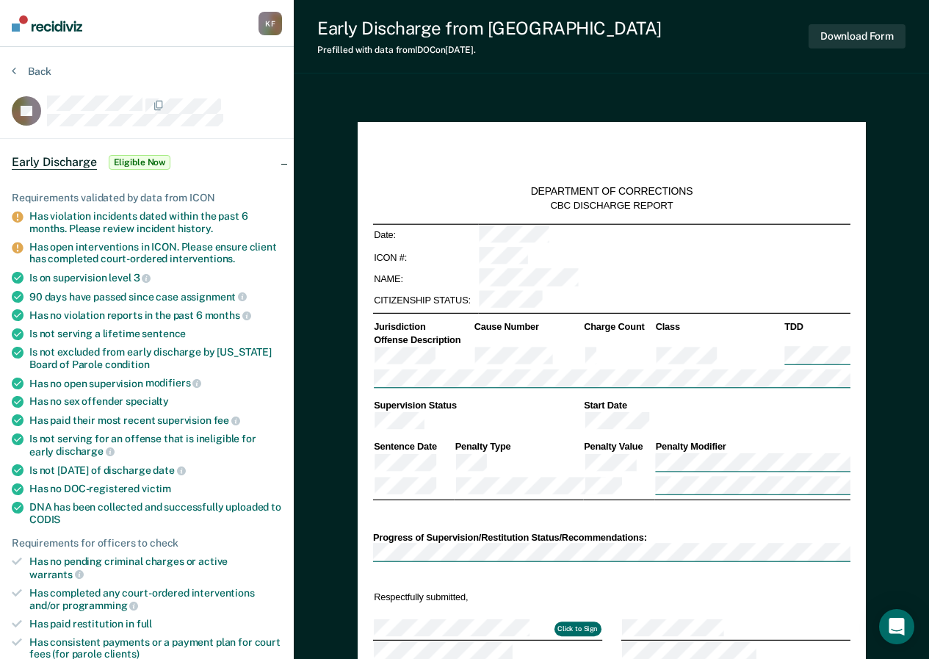
type textarea "x"
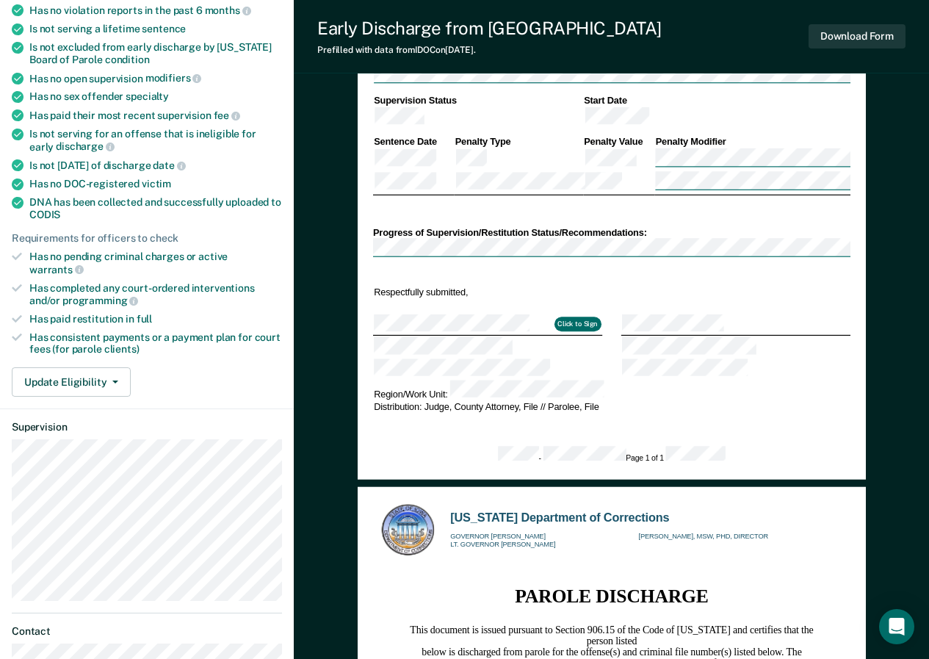
scroll to position [313, 0]
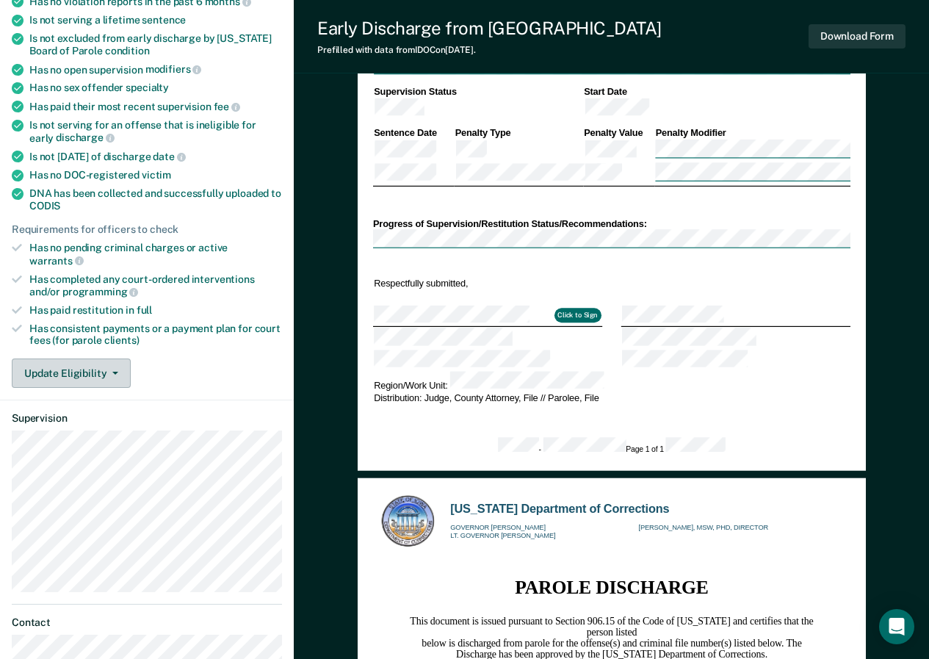
click at [115, 371] on icon "button" at bounding box center [115, 372] width 6 height 3
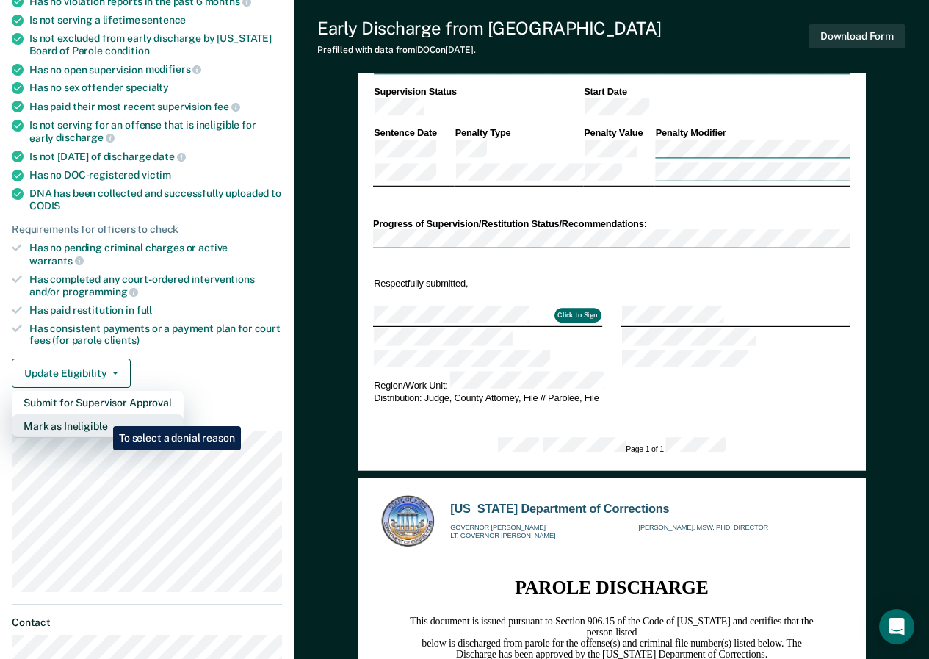
click at [102, 415] on button "Mark as Ineligible" at bounding box center [98, 425] width 172 height 23
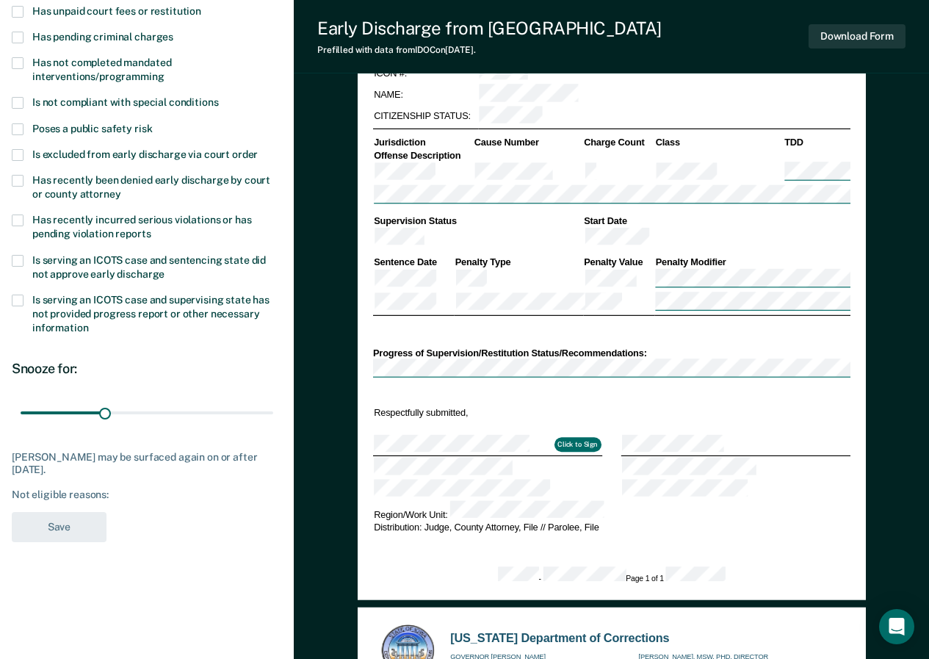
scroll to position [117, 0]
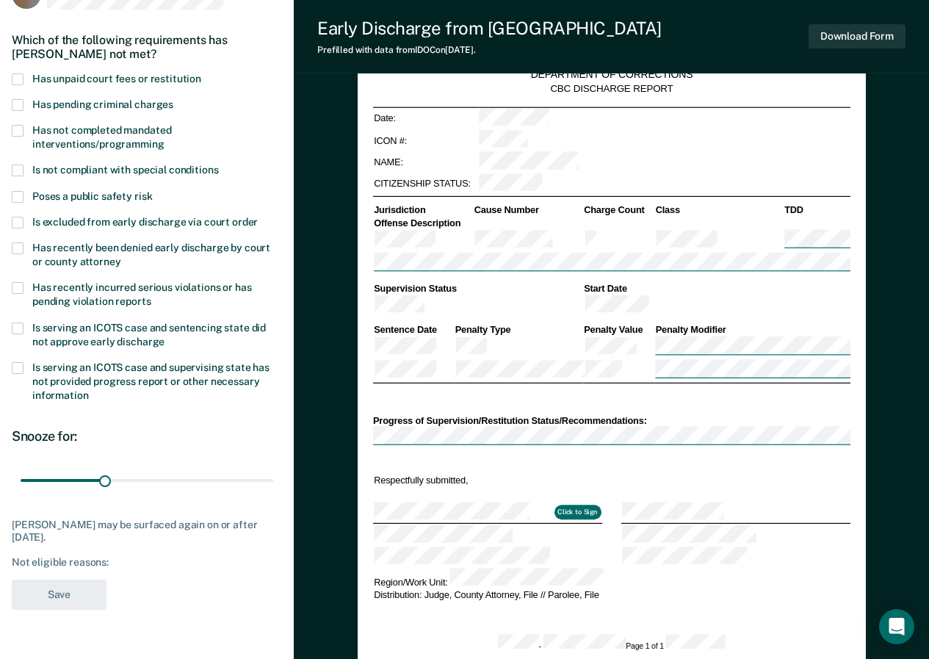
click at [23, 73] on span at bounding box center [18, 79] width 12 height 12
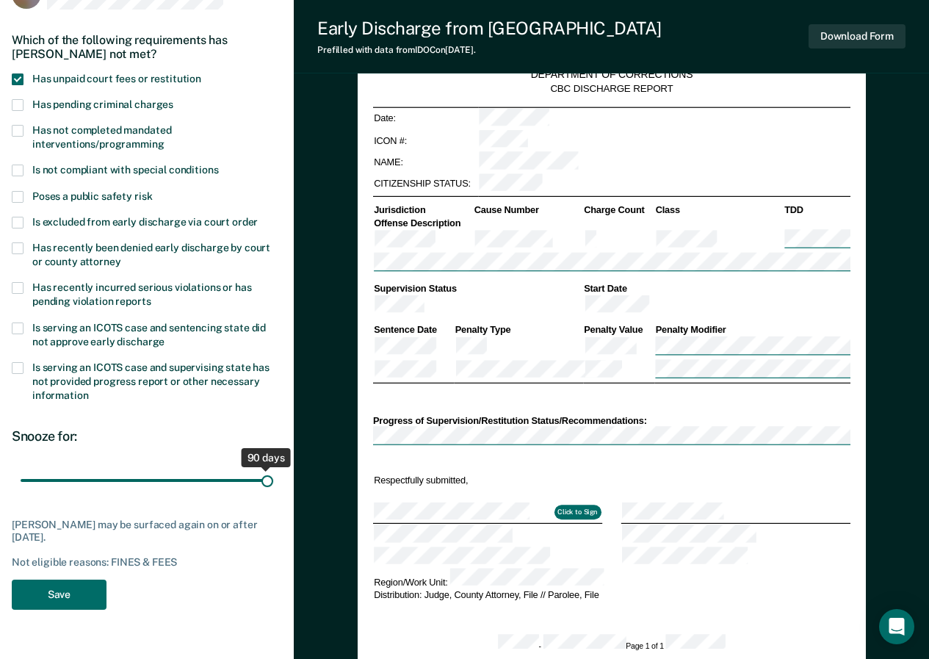
drag, startPoint x: 104, startPoint y: 482, endPoint x: 288, endPoint y: 482, distance: 184.3
type input "90"
click at [273, 482] on input "range" at bounding box center [147, 480] width 253 height 26
click at [75, 585] on button "Save" at bounding box center [59, 594] width 95 height 30
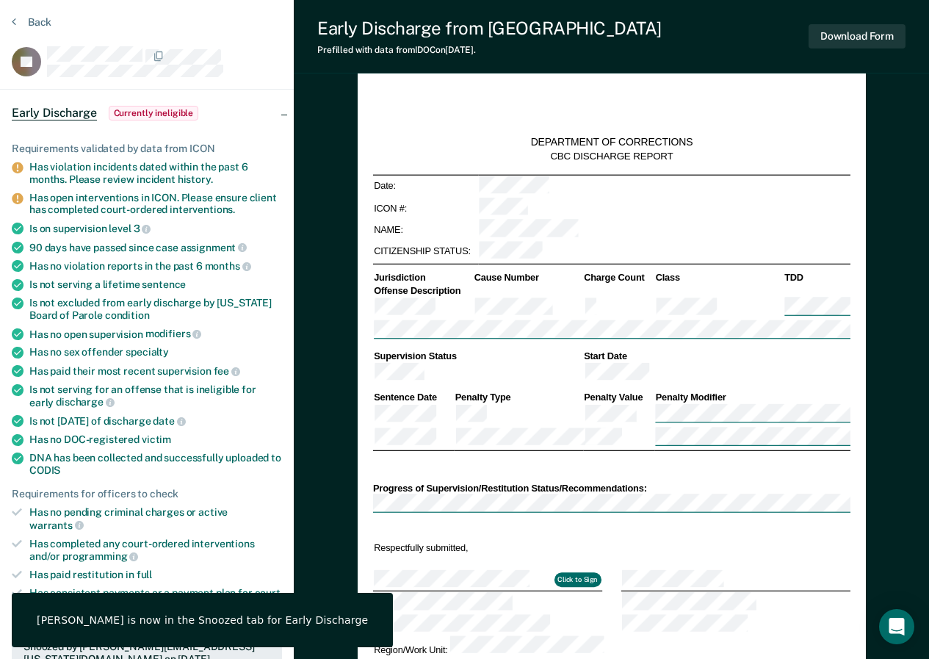
scroll to position [0, 0]
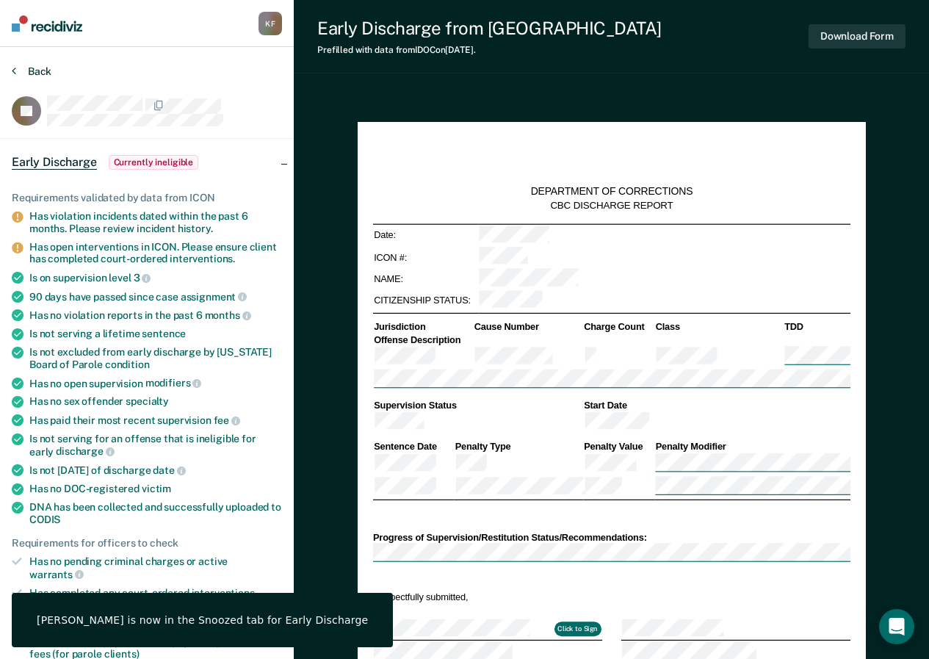
click at [35, 70] on button "Back" at bounding box center [32, 71] width 40 height 13
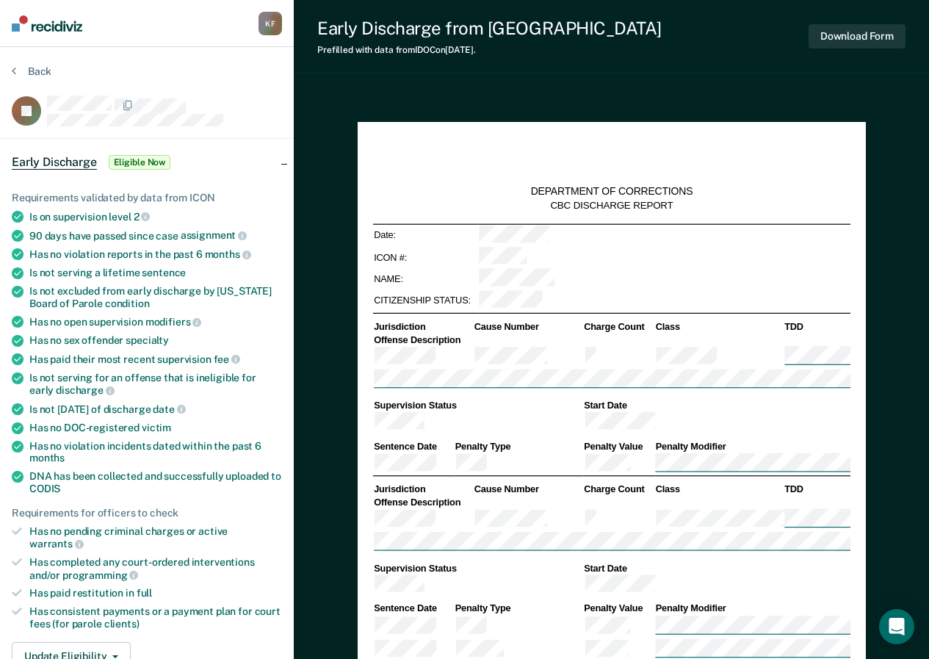
type textarea "x"
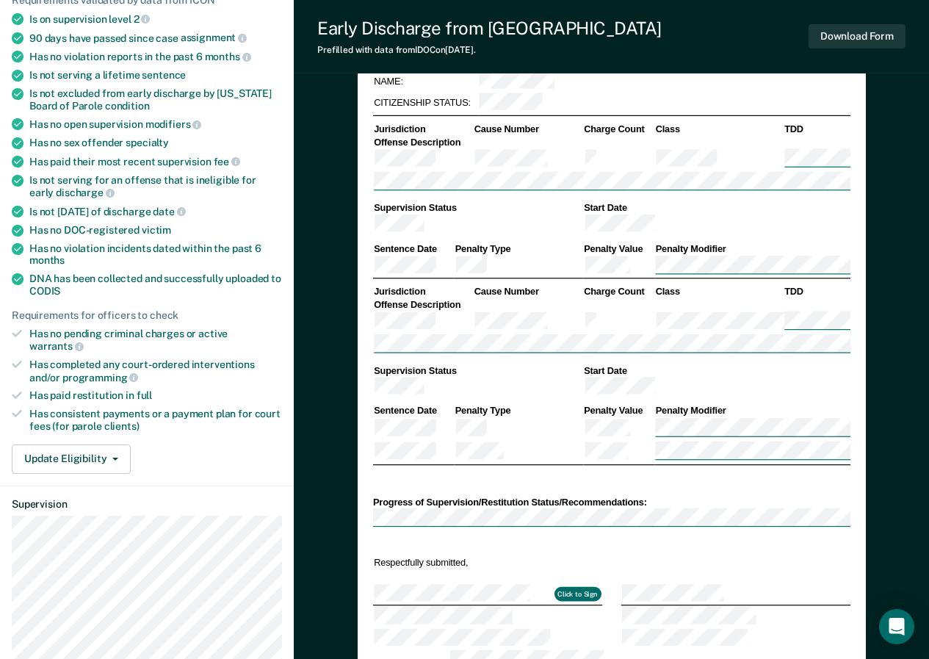
scroll to position [203, 0]
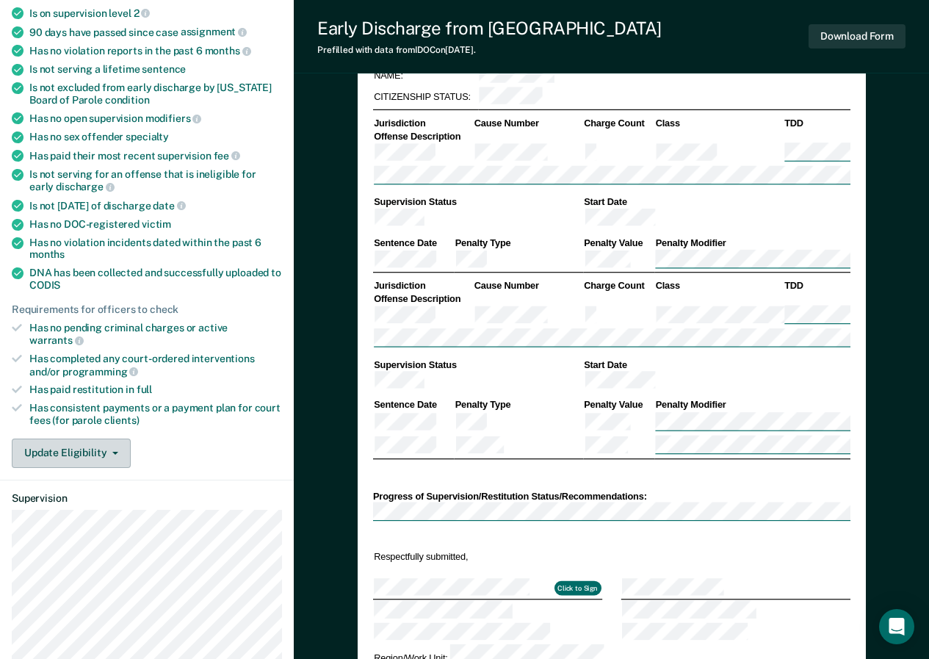
click at [123, 440] on button "Update Eligibility" at bounding box center [71, 452] width 119 height 29
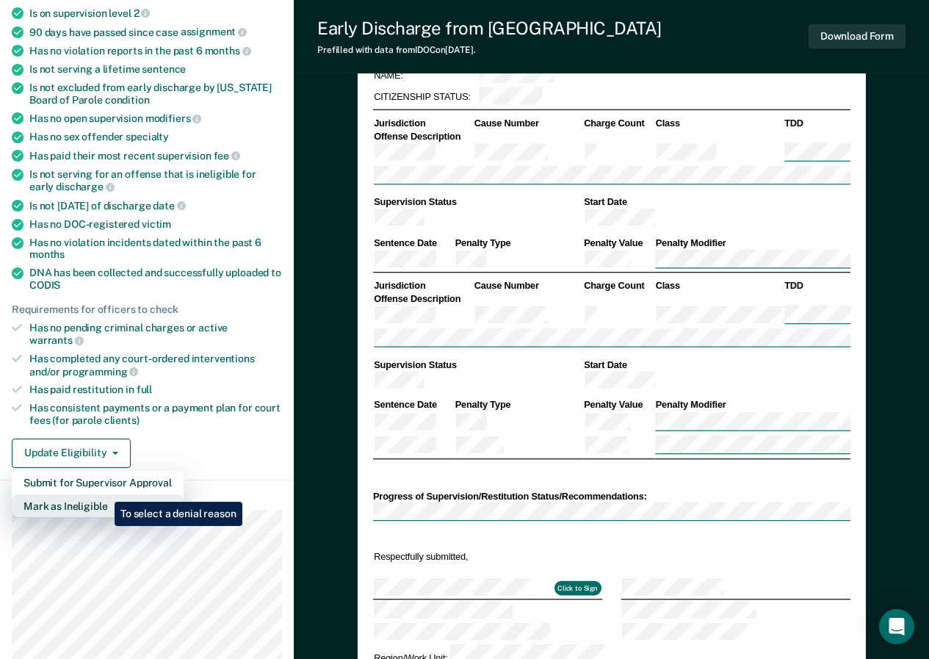
click at [104, 494] on button "Mark as Ineligible" at bounding box center [98, 505] width 172 height 23
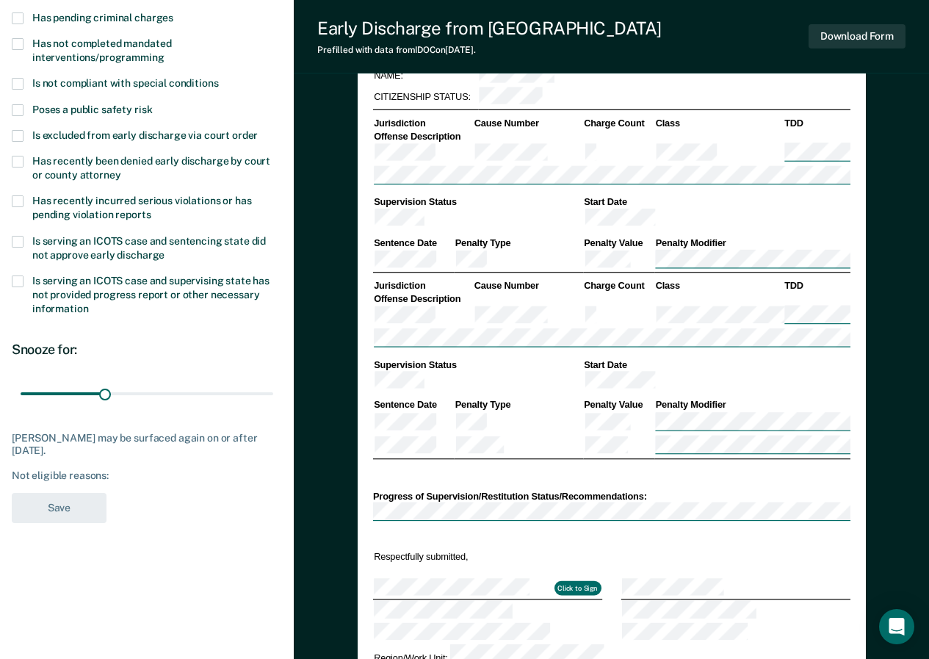
scroll to position [13, 0]
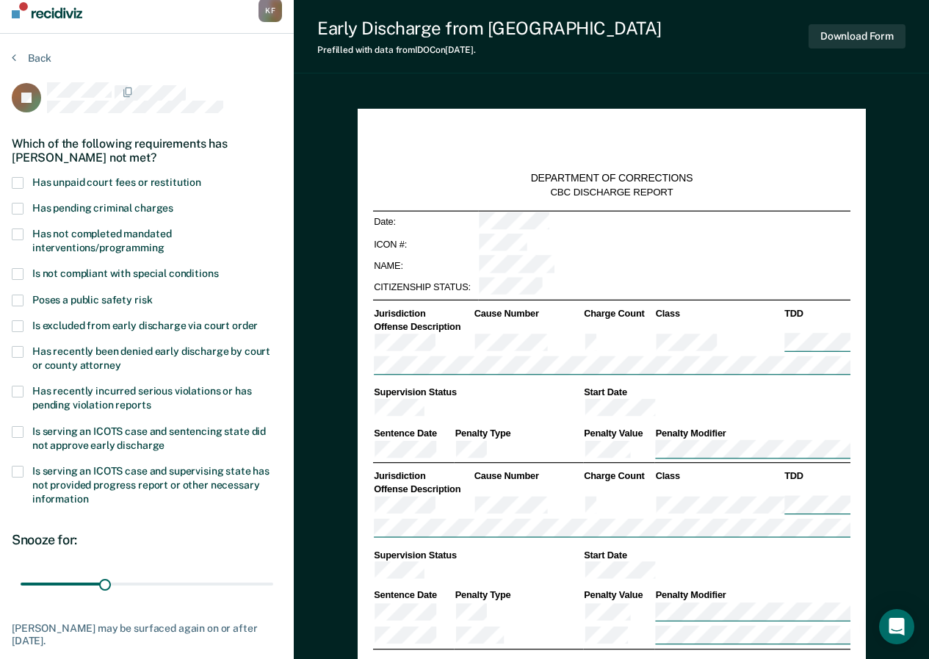
click at [15, 228] on span at bounding box center [18, 234] width 12 height 12
drag, startPoint x: 108, startPoint y: 583, endPoint x: 314, endPoint y: 573, distance: 206.5
type input "90"
click at [273, 573] on input "range" at bounding box center [147, 583] width 253 height 26
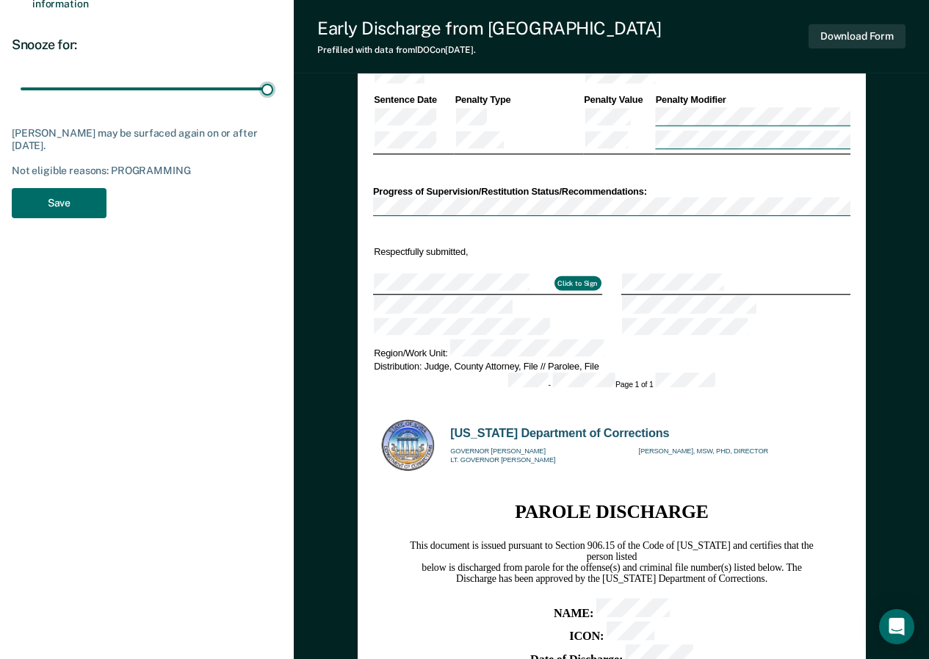
scroll to position [510, 0]
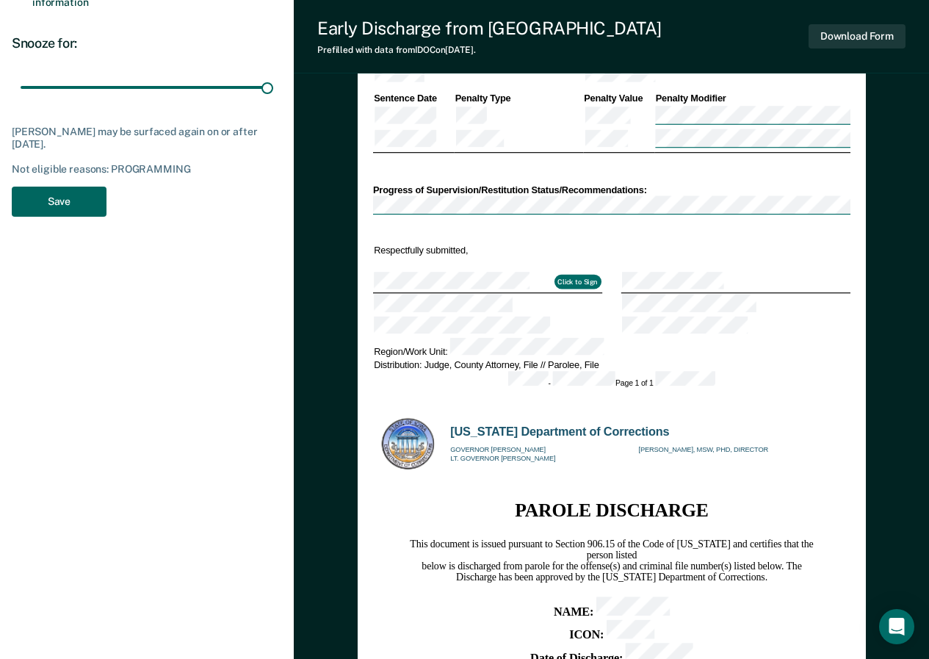
click at [72, 193] on button "Save" at bounding box center [59, 201] width 95 height 30
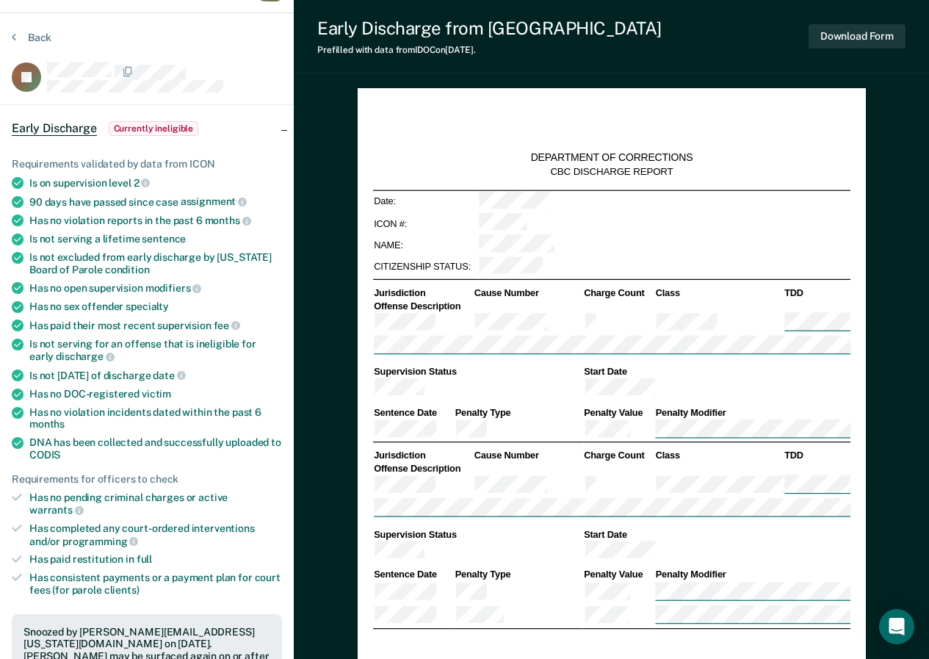
scroll to position [0, 0]
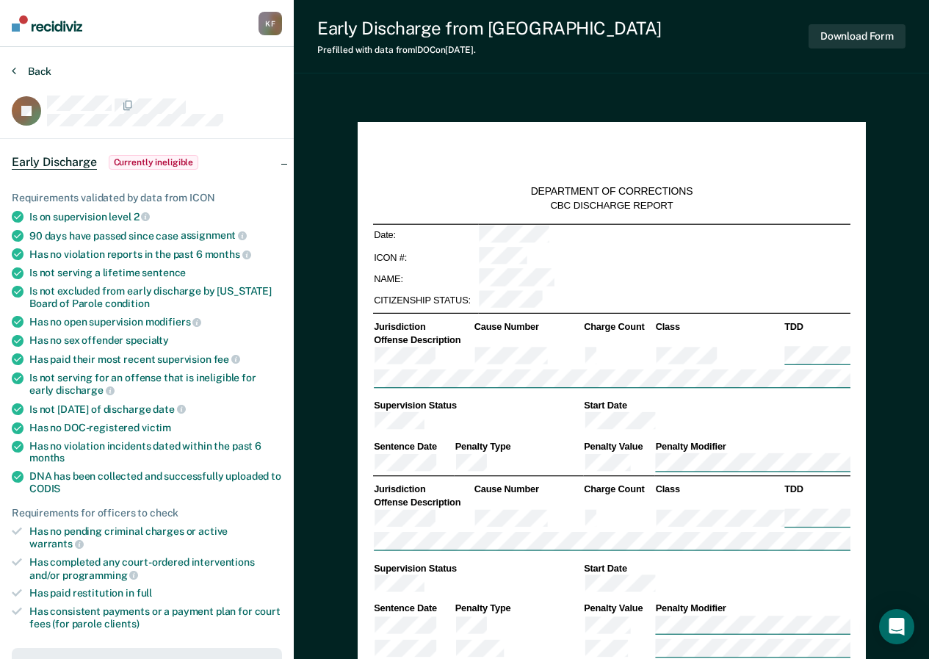
click at [28, 73] on button "Back" at bounding box center [32, 71] width 40 height 13
